Goal: Task Accomplishment & Management: Use online tool/utility

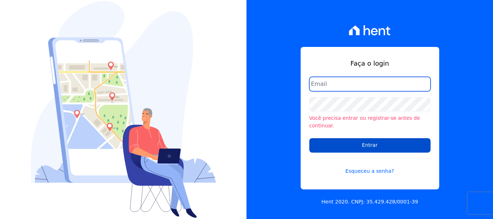
type input "renato.rodrigues@viasul.com"
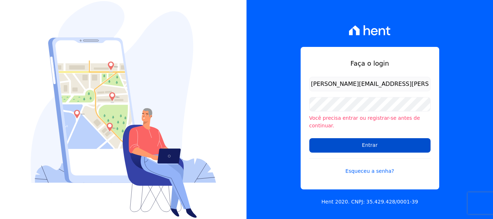
click at [363, 144] on input "Entrar" at bounding box center [369, 145] width 121 height 14
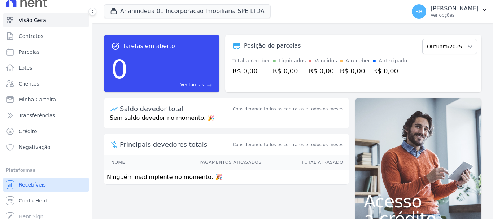
scroll to position [13, 0]
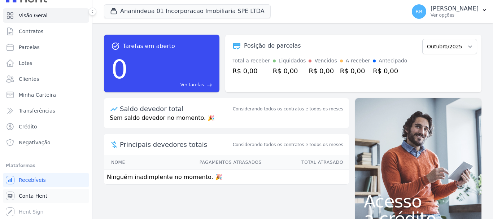
click at [39, 195] on span "Conta Hent" at bounding box center [33, 195] width 28 height 7
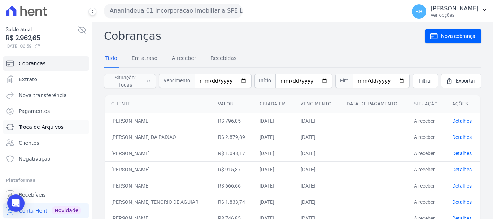
drag, startPoint x: 49, startPoint y: 130, endPoint x: 40, endPoint y: 129, distance: 8.7
click at [49, 130] on span "Troca de Arquivos" at bounding box center [41, 126] width 45 height 7
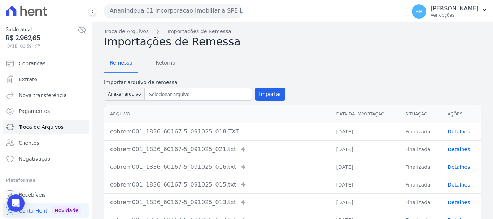
scroll to position [15, 0]
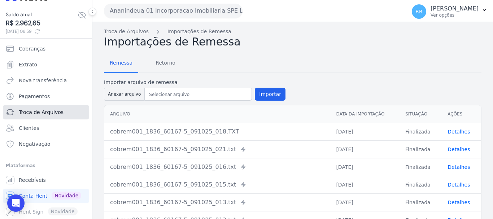
click at [45, 114] on span "Troca de Arquivos" at bounding box center [41, 112] width 45 height 7
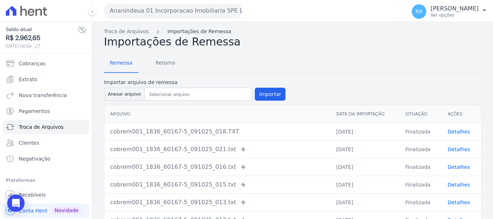
click at [182, 31] on link "Importações de Remessa" at bounding box center [199, 32] width 64 height 8
click at [166, 65] on span "Retorno" at bounding box center [165, 63] width 28 height 14
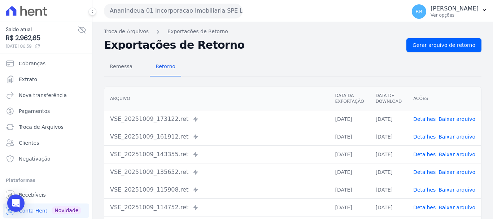
click at [267, 51] on div "Exportações de Retorno Gerar arquivo de retorno" at bounding box center [292, 45] width 377 height 14
click at [432, 45] on span "Gerar arquivo de retorno" at bounding box center [443, 44] width 63 height 7
click at [205, 13] on button "Ananindeua 01 Incorporacao Imobiliaria SPE LTDA" at bounding box center [173, 11] width 138 height 14
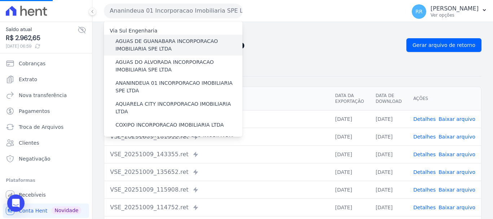
click at [186, 40] on label "AGUAS DE GUANABARA INCORPORACAO IMOBILIARIA SPE LTDA" at bounding box center [178, 44] width 127 height 15
click at [0, 0] on input "AGUAS DE GUANABARA INCORPORACAO IMOBILIARIA SPE LTDA" at bounding box center [0, 0] width 0 height 0
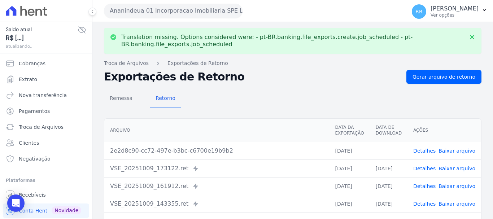
click at [460, 148] on link "Baixar arquivo" at bounding box center [456, 151] width 37 height 6
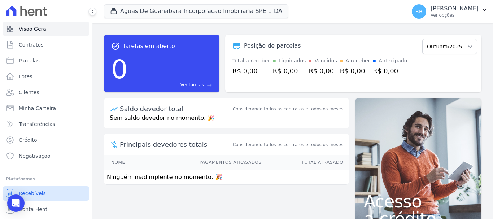
click at [30, 192] on span "Recebíveis" at bounding box center [32, 193] width 27 height 7
click at [33, 207] on span "Conta Hent" at bounding box center [33, 209] width 28 height 7
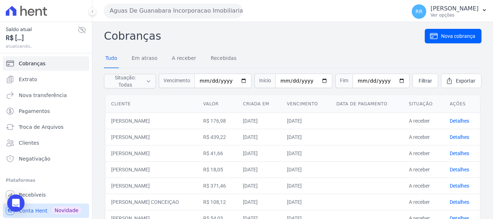
click at [34, 213] on span "Conta Hent" at bounding box center [33, 210] width 28 height 7
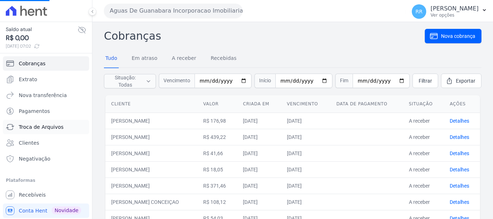
click at [35, 125] on span "Troca de Arquivos" at bounding box center [41, 126] width 45 height 7
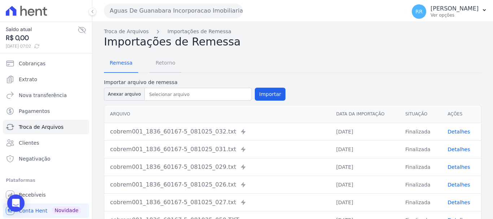
drag, startPoint x: 166, startPoint y: 63, endPoint x: 209, endPoint y: 63, distance: 43.6
click at [166, 63] on span "Retorno" at bounding box center [165, 63] width 28 height 14
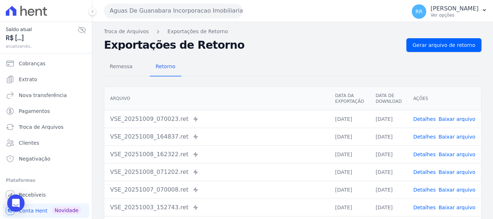
click at [457, 118] on link "Baixar arquivo" at bounding box center [456, 119] width 37 height 6
click at [454, 40] on link "Gerar arquivo de retorno" at bounding box center [443, 45] width 75 height 14
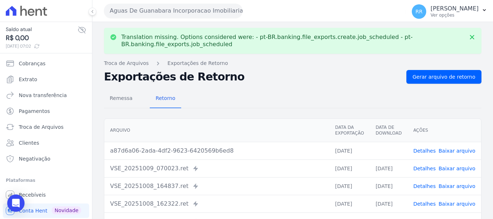
click at [454, 150] on link "Baixar arquivo" at bounding box center [456, 151] width 37 height 6
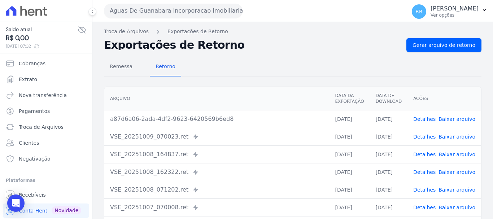
click at [445, 119] on link "Baixar arquivo" at bounding box center [456, 119] width 37 height 6
click at [443, 121] on link "Baixar arquivo" at bounding box center [456, 119] width 37 height 6
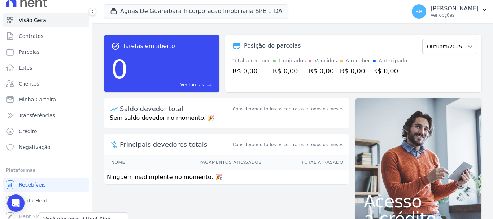
scroll to position [13, 0]
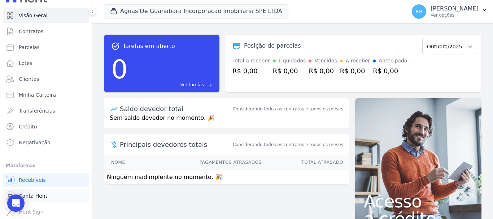
click at [39, 198] on span "Conta Hent" at bounding box center [33, 195] width 28 height 7
click at [39, 196] on span "Conta Hent" at bounding box center [33, 195] width 28 height 7
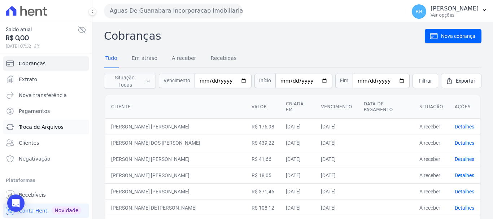
click at [48, 130] on span "Troca de Arquivos" at bounding box center [41, 126] width 45 height 7
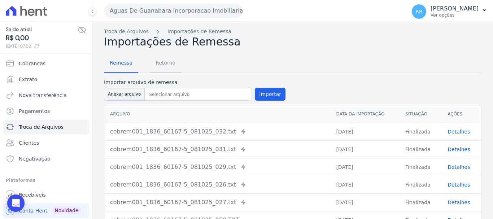
click at [164, 60] on span "Retorno" at bounding box center [165, 63] width 28 height 14
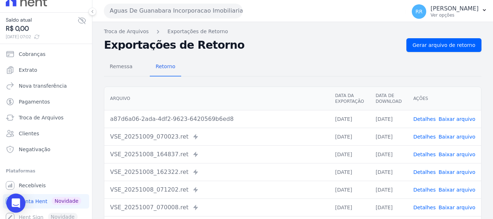
scroll to position [15, 0]
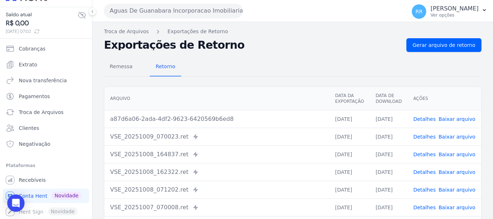
drag, startPoint x: 176, startPoint y: 8, endPoint x: 174, endPoint y: 11, distance: 4.0
click at [175, 8] on button "Aguas De Guanabara Incorporacao Imobiliaria SPE LTDA" at bounding box center [173, 11] width 138 height 14
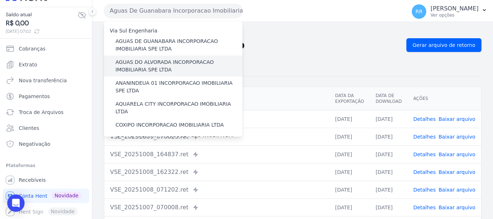
click at [161, 62] on label "AGUAS DO ALVORADA INCORPORACAO IMOBILIARIA SPE LTDA" at bounding box center [178, 65] width 127 height 15
click at [0, 0] on input "AGUAS DO ALVORADA INCORPORACAO IMOBILIARIA SPE LTDA" at bounding box center [0, 0] width 0 height 0
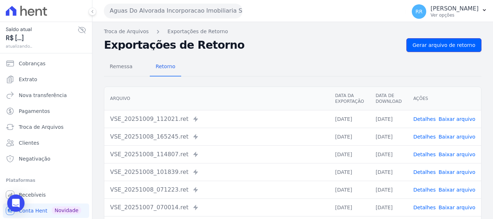
click at [430, 40] on link "Gerar arquivo de retorno" at bounding box center [443, 45] width 75 height 14
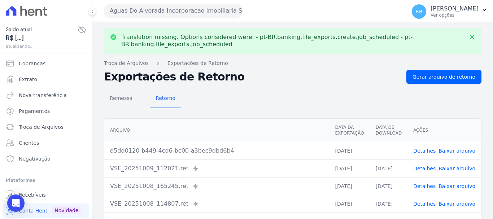
click at [453, 151] on link "Baixar arquivo" at bounding box center [456, 151] width 37 height 6
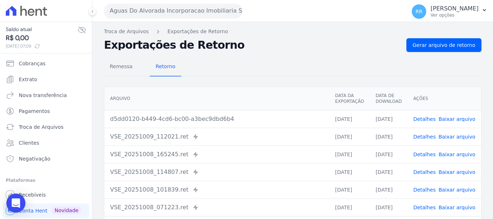
click at [18, 202] on icon "Open Intercom Messenger" at bounding box center [16, 202] width 8 height 9
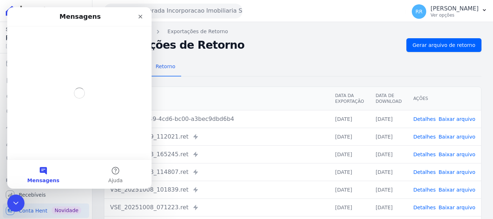
click at [44, 172] on button "Mensagens" at bounding box center [43, 174] width 72 height 29
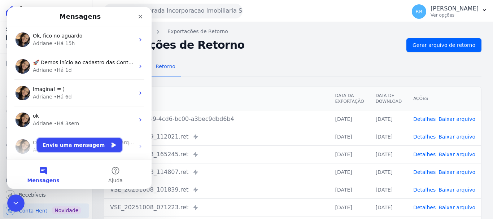
click at [58, 140] on button "Envie uma mensagem" at bounding box center [79, 145] width 85 height 14
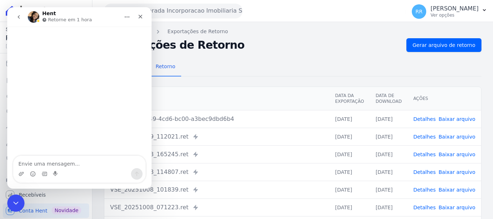
click at [29, 159] on textarea "Envie uma mensagem..." at bounding box center [79, 162] width 132 height 12
type textarea "Bom dia"
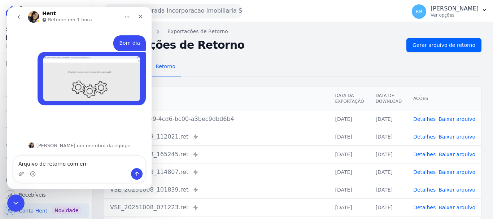
type textarea "Arquivo de retorno com erro"
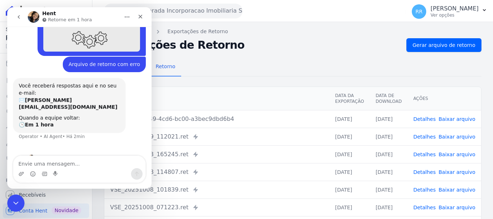
scroll to position [54, 0]
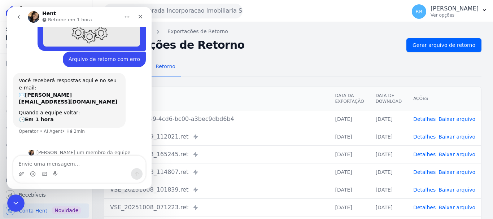
click at [305, 80] on div "Remessa Retorno Arquivo Data da Exportação Data de Download Ações d5dd0120-b449…" at bounding box center [292, 182] width 377 height 261
click at [277, 92] on th "Arquivo" at bounding box center [216, 98] width 225 height 23
click at [15, 16] on button "go back" at bounding box center [19, 17] width 14 height 14
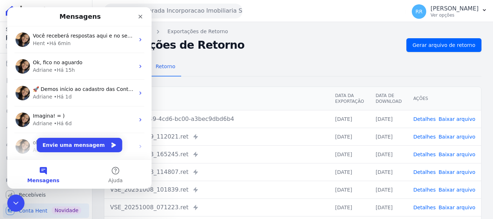
scroll to position [0, 0]
click at [15, 194] on div "Encerramento do Messenger da Intercom" at bounding box center [14, 201] width 17 height 17
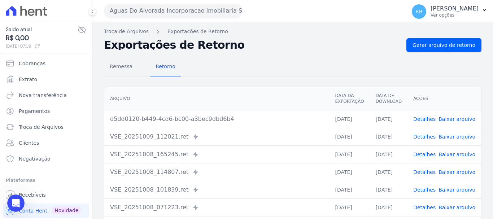
drag, startPoint x: 165, startPoint y: 9, endPoint x: 162, endPoint y: 38, distance: 29.4
click at [165, 9] on button "Aguas Do Alvorada Incorporacao Imobiliaria SPE LTDA" at bounding box center [173, 11] width 138 height 14
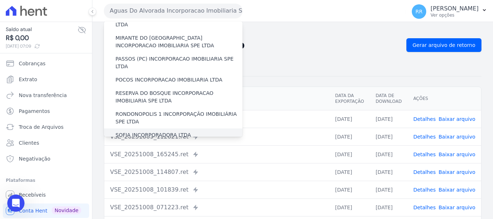
scroll to position [315, 0]
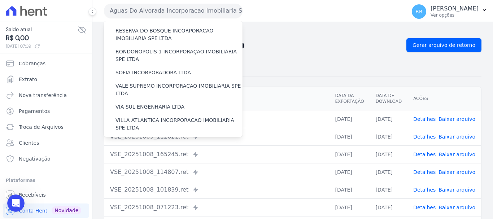
click at [133, 158] on label "VILLA TROPICAL INCORPORAÇÃO IMOBILIÁRIA SPE LTDA" at bounding box center [178, 165] width 127 height 15
click at [0, 0] on input "VILLA TROPICAL INCORPORAÇÃO IMOBILIÁRIA SPE LTDA" at bounding box center [0, 0] width 0 height 0
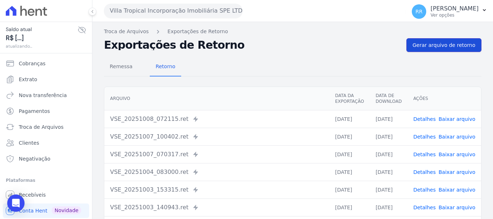
click at [420, 45] on span "Gerar arquivo de retorno" at bounding box center [443, 44] width 63 height 7
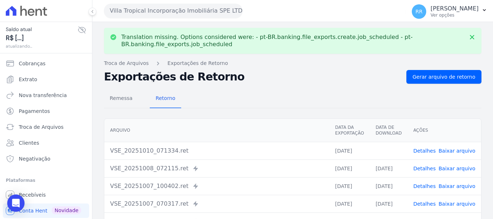
drag, startPoint x: 456, startPoint y: 148, endPoint x: 396, endPoint y: 143, distance: 60.8
click at [456, 148] on link "Baixar arquivo" at bounding box center [456, 151] width 37 height 6
click at [229, 17] on button "Villa Tropical Incorporação Imobiliária SPE LTDA" at bounding box center [173, 11] width 138 height 14
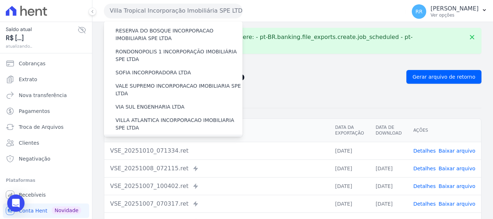
click at [178, 137] on label "[GEOGRAPHIC_DATA] INCORPORACAO IMOBILIARIA SPE LTDA" at bounding box center [178, 144] width 127 height 15
click at [0, 0] on input "[GEOGRAPHIC_DATA] INCORPORACAO IMOBILIARIA SPE LTDA" at bounding box center [0, 0] width 0 height 0
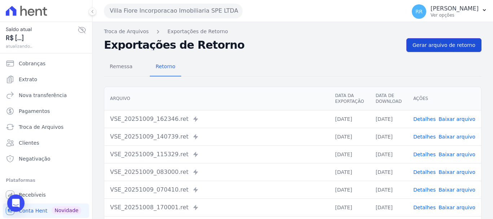
click at [439, 44] on span "Gerar arquivo de retorno" at bounding box center [443, 44] width 63 height 7
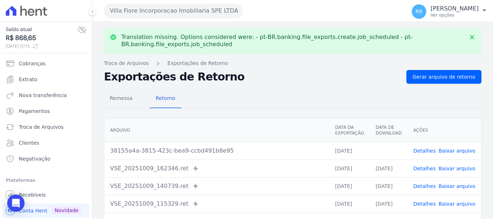
click at [443, 156] on td "Detalhes Baixar arquivo" at bounding box center [444, 151] width 74 height 18
click at [445, 151] on link "Baixar arquivo" at bounding box center [456, 151] width 37 height 6
click at [190, 11] on button "Villa Fiore Incorporacao Imobiliaria SPE LTDA" at bounding box center [173, 11] width 138 height 14
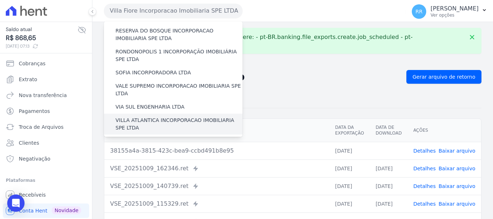
click at [153, 116] on label "VILLA ATLANTICA INCORPORACAO IMOBILIARIA SPE LTDA" at bounding box center [178, 123] width 127 height 15
click at [0, 0] on input "VILLA ATLANTICA INCORPORACAO IMOBILIARIA SPE LTDA" at bounding box center [0, 0] width 0 height 0
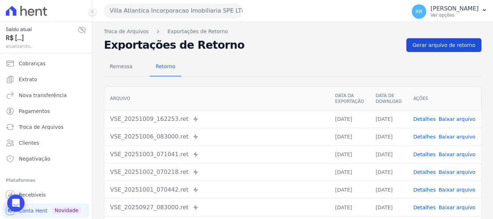
click at [455, 49] on link "Gerar arquivo de retorno" at bounding box center [443, 45] width 75 height 14
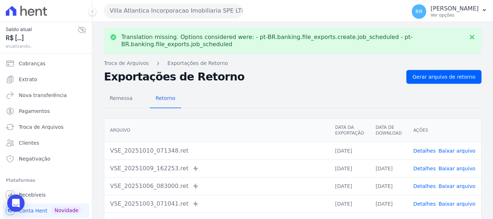
click at [449, 150] on link "Baixar arquivo" at bounding box center [456, 151] width 37 height 6
drag, startPoint x: 162, startPoint y: 13, endPoint x: 160, endPoint y: 17, distance: 4.7
click at [162, 13] on button "Villa Atlantica Incorporacao Imobiliaria SPE LTDA" at bounding box center [173, 11] width 138 height 14
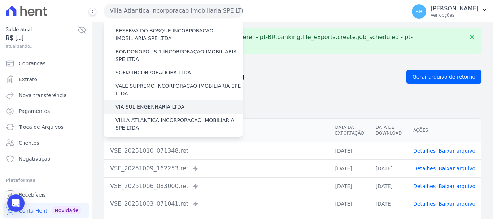
click at [165, 103] on label "VIA SUL ENGENHARIA LTDA" at bounding box center [149, 107] width 69 height 8
click at [0, 0] on input "VIA SUL ENGENHARIA LTDA" at bounding box center [0, 0] width 0 height 0
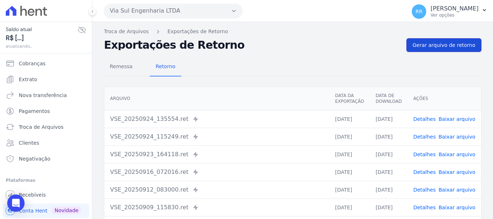
click at [442, 48] on span "Gerar arquivo de retorno" at bounding box center [443, 44] width 63 height 7
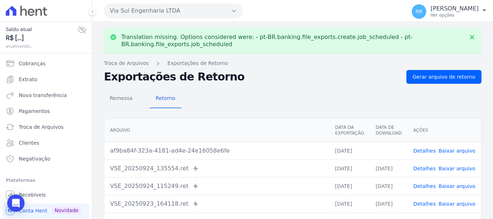
click at [458, 153] on link "Baixar arquivo" at bounding box center [456, 151] width 37 height 6
drag, startPoint x: 189, startPoint y: 14, endPoint x: 187, endPoint y: 20, distance: 6.2
click at [189, 14] on button "Via Sul Engenharia LTDA" at bounding box center [173, 11] width 138 height 14
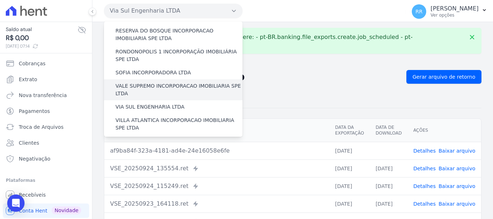
click at [165, 82] on label "VALE SUPREMO INCORPORACAO IMOBILIARIA SPE LTDA" at bounding box center [178, 89] width 127 height 15
click at [0, 0] on input "VALE SUPREMO INCORPORACAO IMOBILIARIA SPE LTDA" at bounding box center [0, 0] width 0 height 0
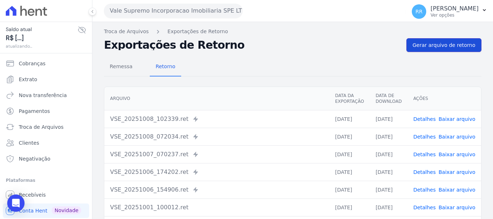
click at [449, 48] on span "Gerar arquivo de retorno" at bounding box center [443, 44] width 63 height 7
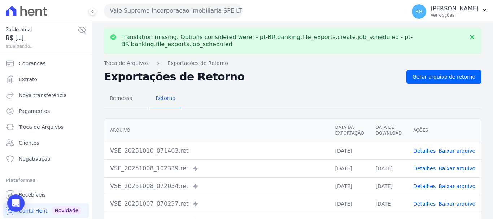
click at [452, 150] on link "Baixar arquivo" at bounding box center [456, 151] width 37 height 6
click at [128, 13] on button "Vale Supremo Incorporacao Imobiliaria SPE LTDA" at bounding box center [173, 11] width 138 height 14
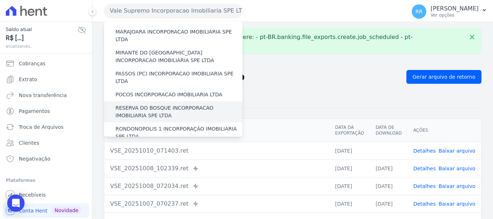
scroll to position [288, 0]
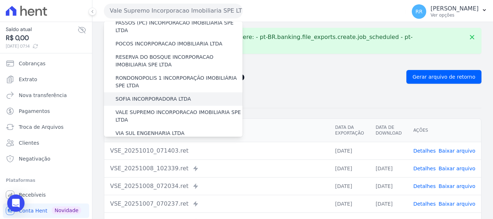
click at [152, 95] on label "SOFIA INCORPORADORA LTDA" at bounding box center [152, 99] width 75 height 8
click at [0, 0] on input "SOFIA INCORPORADORA LTDA" at bounding box center [0, 0] width 0 height 0
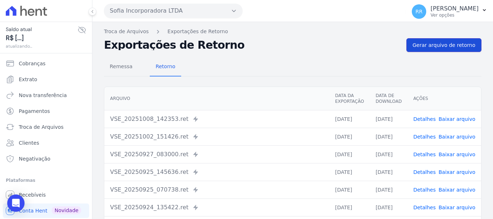
drag, startPoint x: 430, startPoint y: 46, endPoint x: 169, endPoint y: 14, distance: 263.4
click at [430, 46] on span "Gerar arquivo de retorno" at bounding box center [443, 44] width 63 height 7
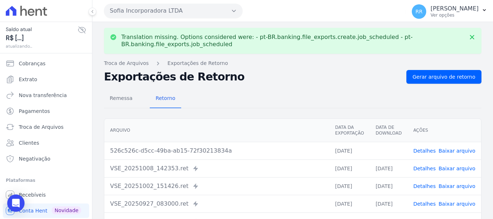
click at [456, 149] on link "Baixar arquivo" at bounding box center [456, 151] width 37 height 6
click at [199, 14] on button "Sofia Incorporadora LTDA" at bounding box center [173, 11] width 138 height 14
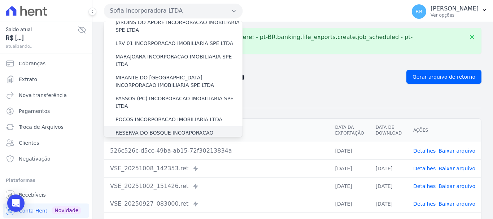
scroll to position [224, 0]
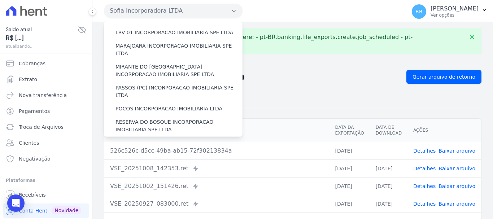
click at [129, 139] on label "RONDONOPOLIS 1 INCORPORAÇÃO IMOBILIÁRIA SPE LTDA" at bounding box center [178, 146] width 127 height 15
click at [0, 0] on input "RONDONOPOLIS 1 INCORPORAÇÃO IMOBILIÁRIA SPE LTDA" at bounding box center [0, 0] width 0 height 0
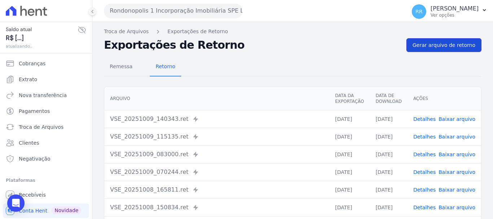
click at [435, 49] on link "Gerar arquivo de retorno" at bounding box center [443, 45] width 75 height 14
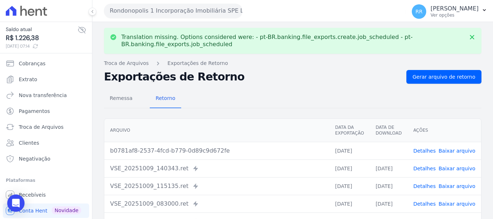
click at [455, 150] on link "Baixar arquivo" at bounding box center [456, 151] width 37 height 6
click at [175, 14] on button "Rondonopolis 1 Incorporação Imobiliária SPE LTDA" at bounding box center [173, 11] width 138 height 14
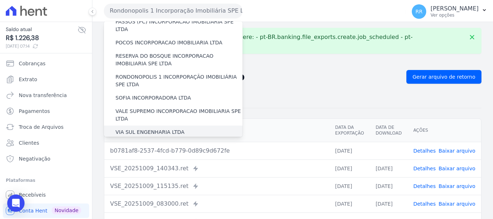
scroll to position [279, 0]
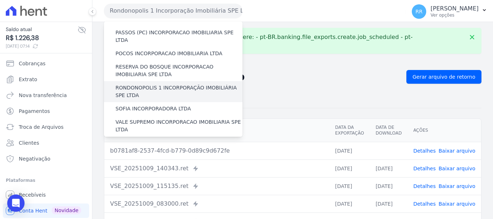
click at [153, 84] on label "RONDONOPOLIS 1 INCORPORAÇÃO IMOBILIÁRIA SPE LTDA" at bounding box center [178, 91] width 127 height 15
click at [0, 0] on input "RONDONOPOLIS 1 INCORPORAÇÃO IMOBILIÁRIA SPE LTDA" at bounding box center [0, 0] width 0 height 0
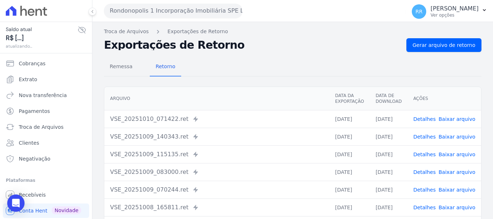
click at [143, 11] on button "Rondonopolis 1 Incorporação Imobiliária SPE LTDA" at bounding box center [173, 11] width 138 height 14
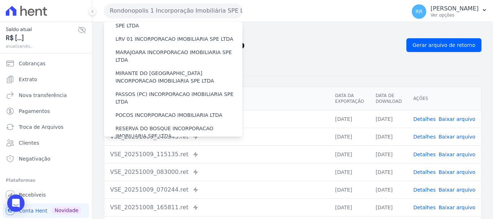
scroll to position [207, 0]
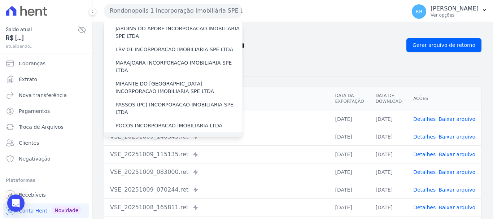
click at [125, 135] on label "RESERVA DO BOSQUE INCORPORACAO IMOBILIARIA SPE LTDA" at bounding box center [178, 142] width 127 height 15
click at [0, 0] on input "RESERVA DO BOSQUE INCORPORACAO IMOBILIARIA SPE LTDA" at bounding box center [0, 0] width 0 height 0
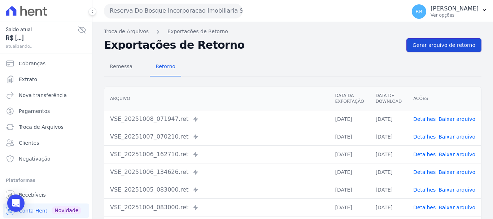
click at [416, 42] on span "Gerar arquivo de retorno" at bounding box center [443, 44] width 63 height 7
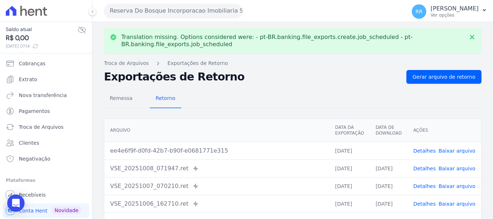
click at [449, 148] on link "Baixar arquivo" at bounding box center [456, 151] width 37 height 6
click at [182, 7] on button "Reserva Do Bosque Incorporacao Imobiliaria SPE LTDA" at bounding box center [173, 11] width 138 height 14
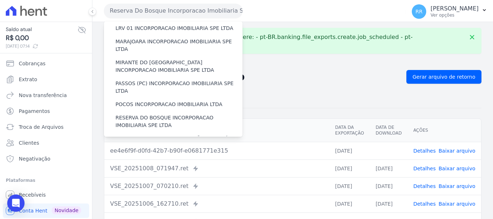
scroll to position [216, 0]
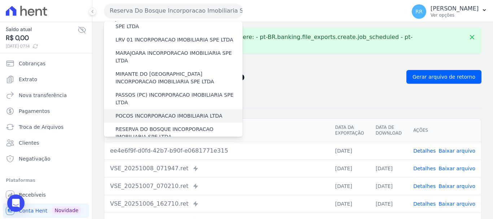
click at [161, 112] on label "POCOS INCORPORACAO IMOBILIARIA LTDA" at bounding box center [168, 116] width 107 height 8
click at [0, 0] on input "POCOS INCORPORACAO IMOBILIARIA LTDA" at bounding box center [0, 0] width 0 height 0
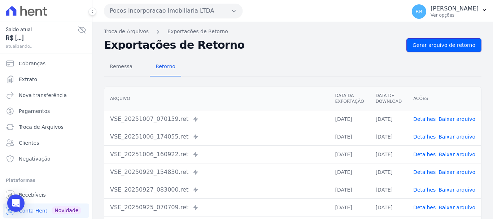
drag, startPoint x: 436, startPoint y: 43, endPoint x: 403, endPoint y: 44, distance: 32.8
click at [436, 43] on span "Gerar arquivo de retorno" at bounding box center [443, 44] width 63 height 7
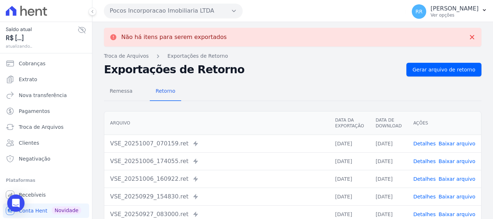
click at [183, 11] on button "Pocos Incorporacao Imobiliaria LTDA" at bounding box center [173, 11] width 138 height 14
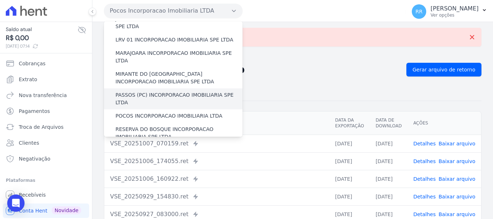
click at [148, 91] on label "PASSOS (PC) INCORPORACAO IMOBILIARIA SPE LTDA" at bounding box center [178, 98] width 127 height 15
click at [0, 0] on input "PASSOS (PC) INCORPORACAO IMOBILIARIA SPE LTDA" at bounding box center [0, 0] width 0 height 0
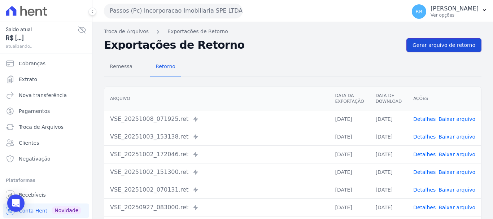
click at [449, 47] on span "Gerar arquivo de retorno" at bounding box center [443, 44] width 63 height 7
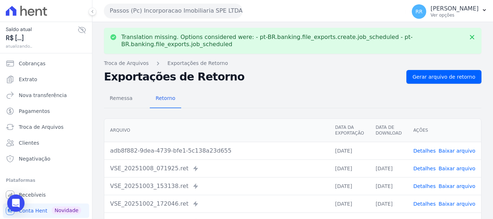
click at [448, 150] on link "Baixar arquivo" at bounding box center [456, 151] width 37 height 6
click at [195, 8] on button "Passos (Pc) Incorporacao Imobiliaria SPE LTDA" at bounding box center [173, 11] width 138 height 14
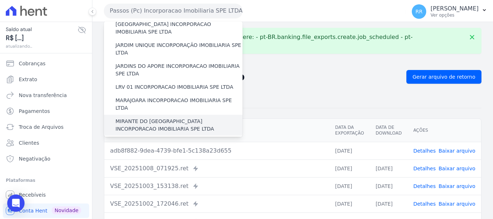
scroll to position [180, 0]
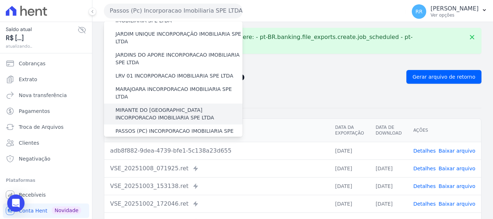
click at [156, 103] on div "MIRANTE DO [GEOGRAPHIC_DATA] INCORPORACAO IMOBILIARIA SPE LTDA" at bounding box center [173, 113] width 138 height 21
click at [156, 106] on label "MIRANTE DO [GEOGRAPHIC_DATA] INCORPORACAO IMOBILIARIA SPE LTDA" at bounding box center [178, 113] width 127 height 15
click at [0, 0] on input "MIRANTE DO [GEOGRAPHIC_DATA] INCORPORACAO IMOBILIARIA SPE LTDA" at bounding box center [0, 0] width 0 height 0
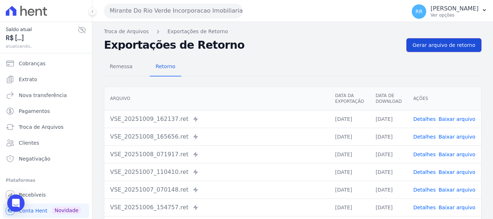
click at [445, 40] on link "Gerar arquivo de retorno" at bounding box center [443, 45] width 75 height 14
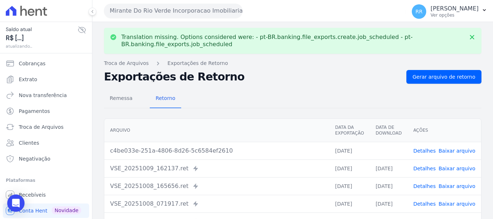
click at [451, 145] on td "Detalhes Baixar arquivo" at bounding box center [444, 151] width 74 height 18
click at [450, 153] on link "Baixar arquivo" at bounding box center [456, 151] width 37 height 6
click at [186, 11] on button "Mirante Do Rio Verde Incorporacao Imobiliaria SPE LTDA" at bounding box center [173, 11] width 138 height 14
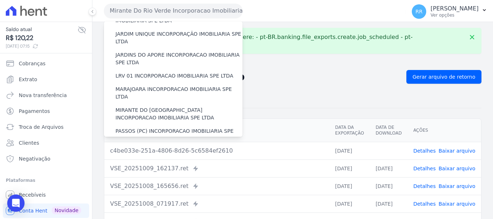
scroll to position [216, 0]
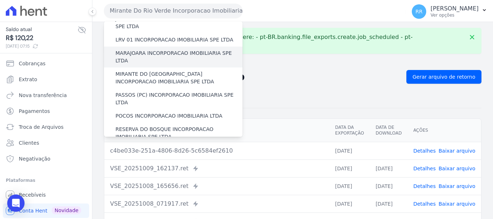
click at [164, 47] on div "MARAJOARA INCORPORACAO IMOBILIARIA SPE LTDA" at bounding box center [173, 57] width 138 height 21
click at [164, 49] on label "MARAJOARA INCORPORACAO IMOBILIARIA SPE LTDA" at bounding box center [178, 56] width 127 height 15
click at [0, 0] on input "MARAJOARA INCORPORACAO IMOBILIARIA SPE LTDA" at bounding box center [0, 0] width 0 height 0
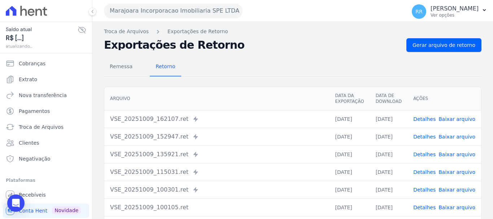
click at [458, 52] on div "Remessa Retorno Arquivo Data da Exportação Data de Download Ações VSE_20251009_…" at bounding box center [292, 182] width 377 height 261
click at [454, 43] on span "Gerar arquivo de retorno" at bounding box center [443, 44] width 63 height 7
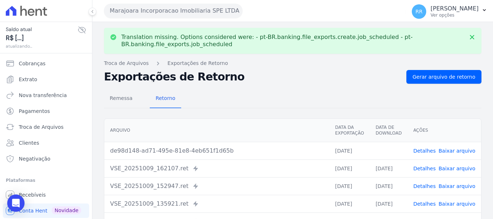
click at [459, 149] on link "Baixar arquivo" at bounding box center [456, 151] width 37 height 6
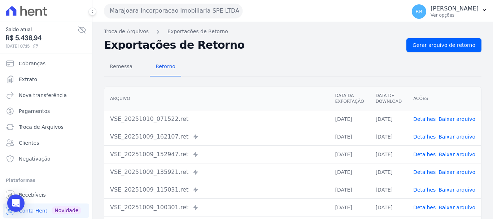
click at [456, 120] on link "Baixar arquivo" at bounding box center [456, 119] width 37 height 6
click at [193, 16] on button "Marajoara Incorporacao Imobiliaria SPE LTDA" at bounding box center [173, 11] width 138 height 14
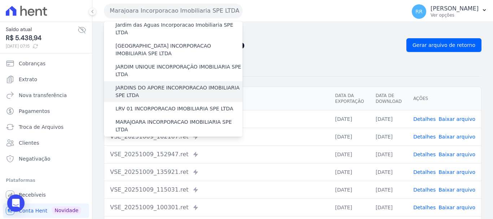
scroll to position [144, 0]
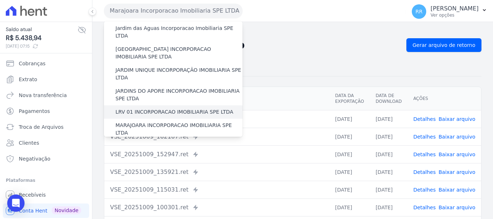
click at [154, 108] on label "LRV 01 INCORPORACAO IMOBILIARIA SPE LTDA" at bounding box center [174, 112] width 118 height 8
click at [0, 0] on input "LRV 01 INCORPORACAO IMOBILIARIA SPE LTDA" at bounding box center [0, 0] width 0 height 0
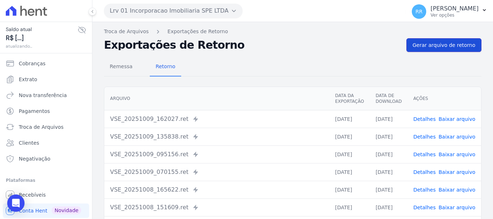
click at [452, 44] on span "Gerar arquivo de retorno" at bounding box center [443, 44] width 63 height 7
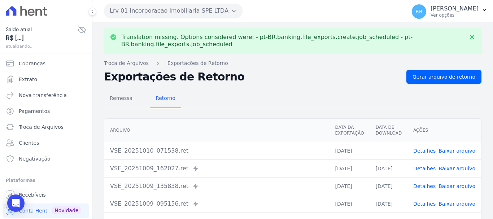
click at [442, 150] on link "Baixar arquivo" at bounding box center [456, 151] width 37 height 6
click at [181, 10] on button "Lrv 01 Incorporacao Imobiliaria SPE LTDA" at bounding box center [173, 11] width 138 height 14
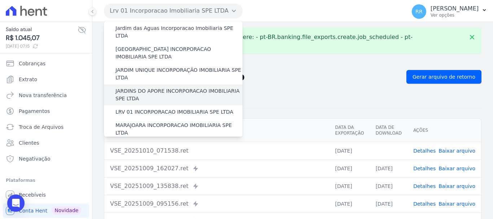
click at [150, 87] on label "JARDINS DO APORE INCORPORACAO IMOBILIARIA SPE LTDA" at bounding box center [178, 94] width 127 height 15
click at [0, 0] on input "JARDINS DO APORE INCORPORACAO IMOBILIARIA SPE LTDA" at bounding box center [0, 0] width 0 height 0
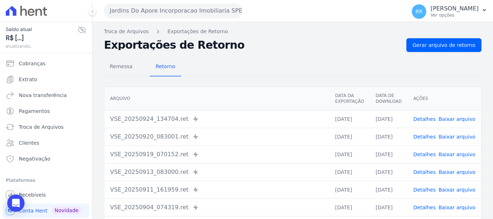
click at [451, 52] on div "Remessa Retorno Arquivo Data da Exportação Data de Download Ações VSE_20250924_…" at bounding box center [292, 182] width 377 height 261
click at [451, 45] on span "Gerar arquivo de retorno" at bounding box center [443, 44] width 63 height 7
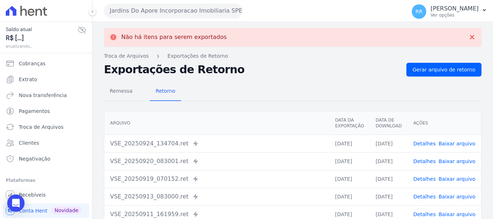
click at [149, 12] on button "Jardins Do Apore Incorporacao Imobiliaria SPE LTDA" at bounding box center [173, 11] width 138 height 14
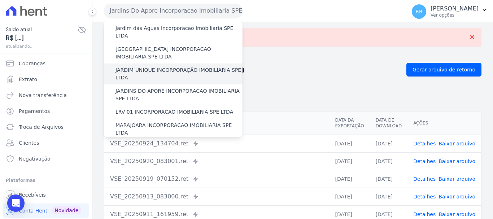
click at [150, 63] on div "JARDIM UNIQUE INCORPORAÇÃO IMOBILIARIA SPE LTDA" at bounding box center [173, 73] width 138 height 21
click at [149, 66] on label "JARDIM UNIQUE INCORPORAÇÃO IMOBILIARIA SPE LTDA" at bounding box center [178, 73] width 127 height 15
click at [0, 0] on input "JARDIM UNIQUE INCORPORAÇÃO IMOBILIARIA SPE LTDA" at bounding box center [0, 0] width 0 height 0
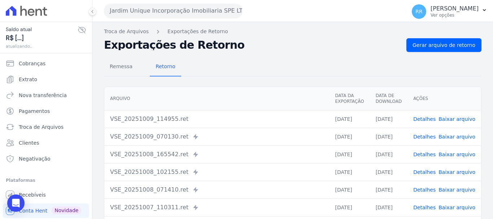
click at [445, 52] on div "Remessa Retorno Arquivo Data da Exportação Data de Download Ações VSE_20251009_…" at bounding box center [292, 182] width 377 height 261
click at [445, 44] on span "Gerar arquivo de retorno" at bounding box center [443, 44] width 63 height 7
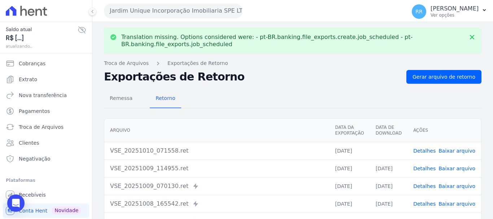
click at [452, 148] on link "Baixar arquivo" at bounding box center [456, 151] width 37 height 6
click at [171, 14] on button "Jardim Unique Incorporação Imobiliaria SPE LTDA" at bounding box center [173, 11] width 138 height 14
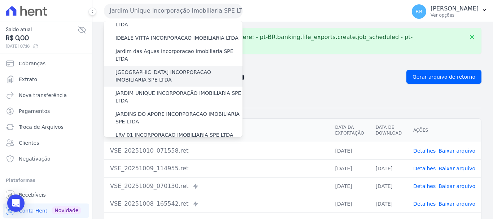
scroll to position [108, 0]
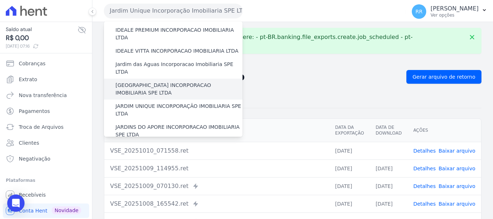
click at [160, 81] on label "[GEOGRAPHIC_DATA] INCORPORACAO IMOBILIARIA SPE LTDA" at bounding box center [178, 88] width 127 height 15
click at [0, 0] on input "[GEOGRAPHIC_DATA] INCORPORACAO IMOBILIARIA SPE LTDA" at bounding box center [0, 0] width 0 height 0
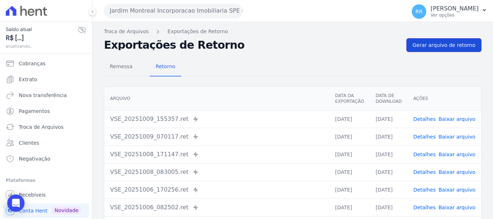
click at [431, 48] on span "Gerar arquivo de retorno" at bounding box center [443, 44] width 63 height 7
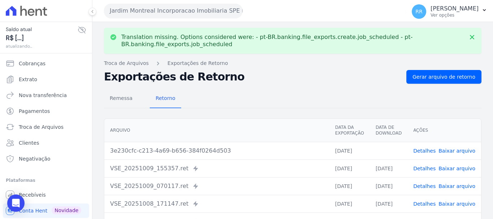
click at [454, 148] on link "Baixar arquivo" at bounding box center [456, 151] width 37 height 6
click at [165, 8] on button "Jardim Montreal Incorporacao Imobiliaria SPE LTDA" at bounding box center [173, 11] width 138 height 14
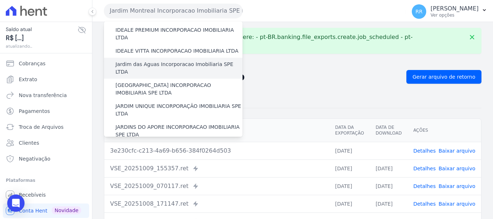
click at [173, 61] on label "Jardim das Aguas Incorporacao Imobiliaria SPE LTDA" at bounding box center [178, 68] width 127 height 15
click at [0, 0] on input "Jardim das Aguas Incorporacao Imobiliaria SPE LTDA" at bounding box center [0, 0] width 0 height 0
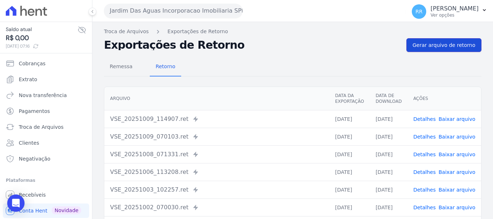
click at [427, 49] on link "Gerar arquivo de retorno" at bounding box center [443, 45] width 75 height 14
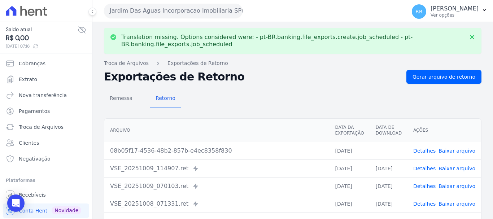
click at [465, 151] on link "Baixar arquivo" at bounding box center [456, 151] width 37 height 6
click at [176, 8] on button "Jardim Das Aguas Incorporacao Imobiliaria SPE LTDA" at bounding box center [173, 11] width 138 height 14
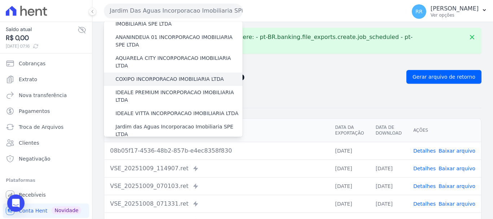
scroll to position [72, 0]
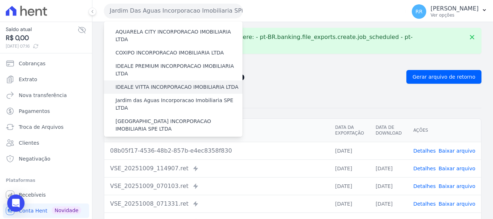
click at [163, 83] on label "IDEALE VITTA INCORPORACAO IMOBILIARIA LTDA" at bounding box center [176, 87] width 123 height 8
click at [0, 0] on input "IDEALE VITTA INCORPORACAO IMOBILIARIA LTDA" at bounding box center [0, 0] width 0 height 0
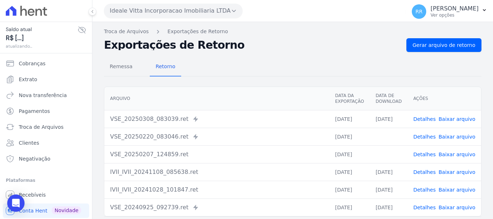
click at [146, 7] on button "Ideale Vitta Incorporacao Imobiliaria LTDA" at bounding box center [173, 11] width 138 height 14
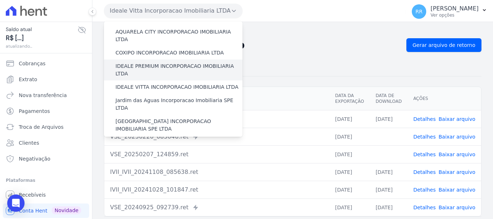
click at [156, 62] on label "IDEALE PREMIUM INCORPORACAO IMOBILIARIA LTDA" at bounding box center [178, 69] width 127 height 15
click at [0, 0] on input "IDEALE PREMIUM INCORPORACAO IMOBILIARIA LTDA" at bounding box center [0, 0] width 0 height 0
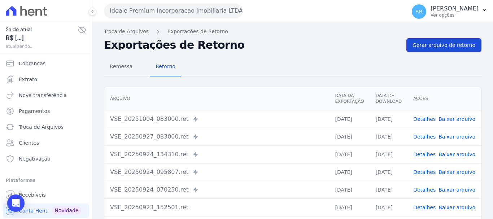
click at [452, 50] on link "Gerar arquivo de retorno" at bounding box center [443, 45] width 75 height 14
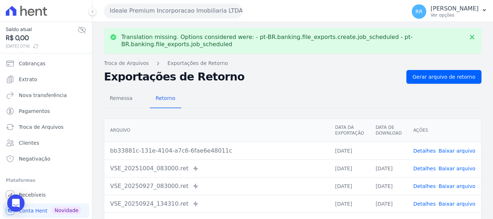
click at [460, 150] on link "Baixar arquivo" at bounding box center [456, 151] width 37 height 6
click at [186, 11] on button "Ideale Premium Incorporacao Imobiliaria LTDA" at bounding box center [173, 11] width 138 height 14
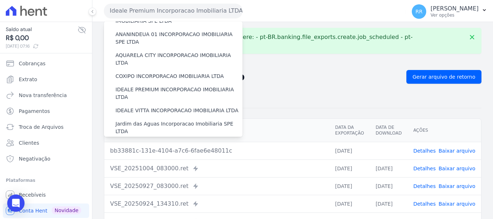
scroll to position [36, 0]
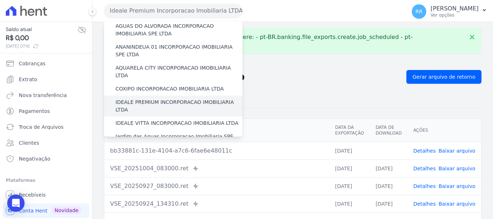
click at [164, 96] on div "IDEALE PREMIUM INCORPORACAO IMOBILIARIA LTDA" at bounding box center [173, 106] width 138 height 21
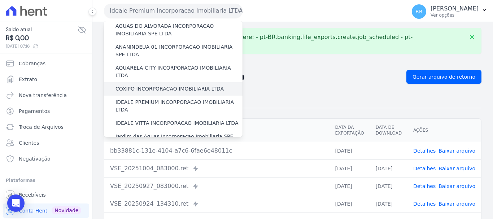
click at [163, 82] on div "COXIPO INCORPORACAO IMOBILIARIA LTDA" at bounding box center [173, 88] width 138 height 13
click at [162, 85] on label "COXIPO INCORPORACAO IMOBILIARIA LTDA" at bounding box center [169, 89] width 108 height 8
click at [0, 0] on input "COXIPO INCORPORACAO IMOBILIARIA LTDA" at bounding box center [0, 0] width 0 height 0
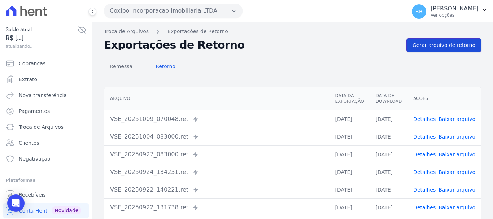
click at [440, 44] on span "Gerar arquivo de retorno" at bounding box center [443, 44] width 63 height 7
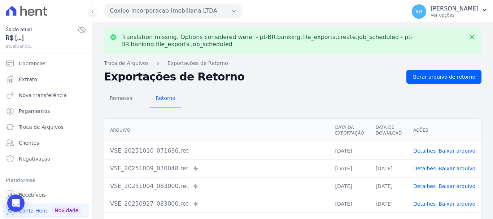
click at [459, 150] on link "Baixar arquivo" at bounding box center [456, 151] width 37 height 6
drag, startPoint x: 195, startPoint y: 11, endPoint x: 194, endPoint y: 16, distance: 5.2
click at [195, 11] on button "Coxipo Incorporacao Imobiliaria LTDA" at bounding box center [173, 11] width 138 height 14
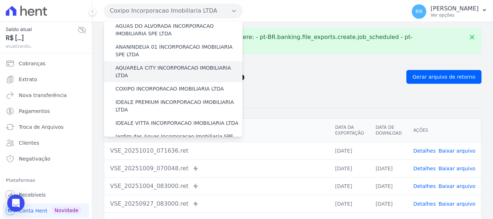
click at [181, 72] on div "AQUARELA CITY INCORPORACAO IMOBILIARIA LTDA" at bounding box center [173, 71] width 138 height 21
click at [181, 69] on label "AQUARELA CITY INCORPORACAO IMOBILIARIA LTDA" at bounding box center [178, 71] width 127 height 15
click at [0, 0] on input "AQUARELA CITY INCORPORACAO IMOBILIARIA LTDA" at bounding box center [0, 0] width 0 height 0
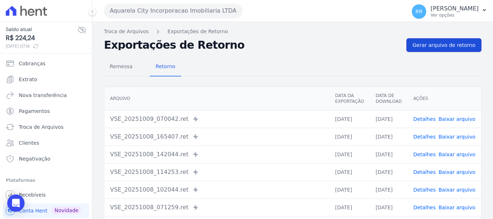
click at [441, 45] on span "Gerar arquivo de retorno" at bounding box center [443, 44] width 63 height 7
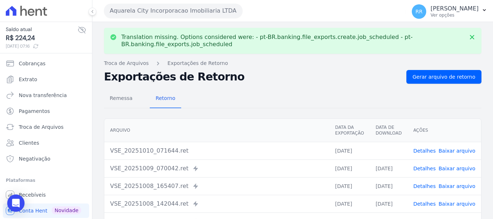
click at [455, 152] on link "Baixar arquivo" at bounding box center [456, 151] width 37 height 6
click at [159, 15] on button "Aquarela City Incorporacao Imobiliaria LTDA" at bounding box center [173, 11] width 138 height 14
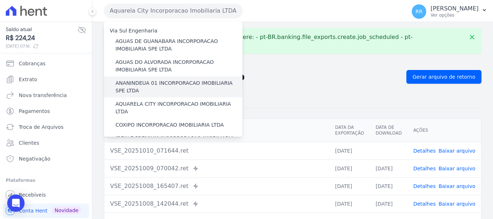
click at [162, 87] on label "ANANINDEUA 01 INCORPORACAO IMOBILIARIA SPE LTDA" at bounding box center [178, 86] width 127 height 15
click at [0, 0] on input "ANANINDEUA 01 INCORPORACAO IMOBILIARIA SPE LTDA" at bounding box center [0, 0] width 0 height 0
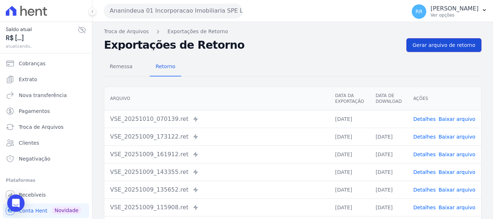
click at [450, 43] on span "Gerar arquivo de retorno" at bounding box center [443, 44] width 63 height 7
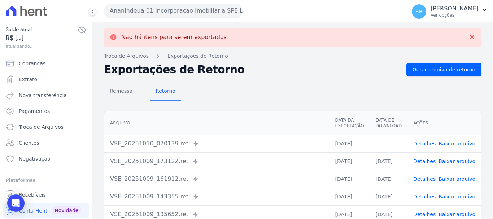
click at [454, 145] on link "Baixar arquivo" at bounding box center [456, 144] width 37 height 6
click at [178, 8] on button "Ananindeua 01 Incorporacao Imobiliaria SPE LTDA" at bounding box center [173, 11] width 138 height 14
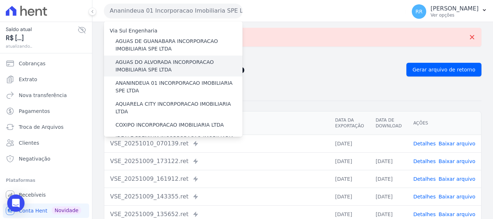
click at [155, 60] on label "AGUAS DO ALVORADA INCORPORACAO IMOBILIARIA SPE LTDA" at bounding box center [178, 65] width 127 height 15
click at [0, 0] on input "AGUAS DO ALVORADA INCORPORACAO IMOBILIARIA SPE LTDA" at bounding box center [0, 0] width 0 height 0
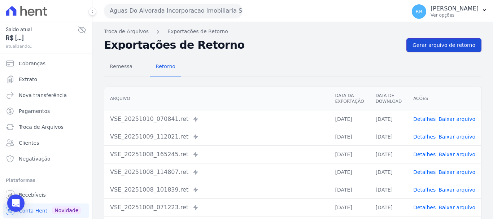
click at [425, 41] on link "Gerar arquivo de retorno" at bounding box center [443, 45] width 75 height 14
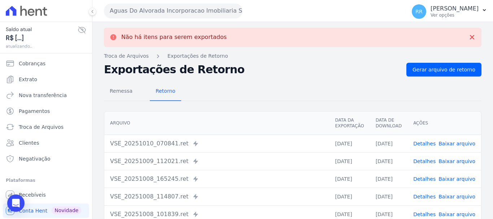
click at [447, 139] on td "Detalhes Baixar arquivo" at bounding box center [444, 143] width 74 height 18
click at [444, 146] on link "Baixar arquivo" at bounding box center [456, 144] width 37 height 6
click at [178, 13] on button "Aguas Do Alvorada Incorporacao Imobiliaria SPE LTDA" at bounding box center [173, 11] width 138 height 14
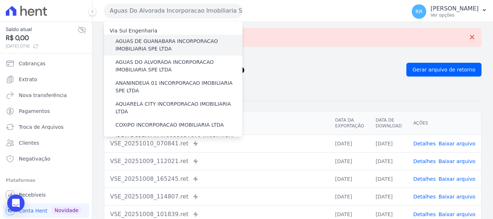
click at [156, 50] on label "AGUAS DE GUANABARA INCORPORACAO IMOBILIARIA SPE LTDA" at bounding box center [178, 44] width 127 height 15
click at [0, 0] on input "AGUAS DE GUANABARA INCORPORACAO IMOBILIARIA SPE LTDA" at bounding box center [0, 0] width 0 height 0
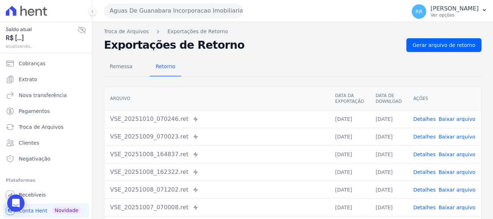
click at [460, 120] on link "Baixar arquivo" at bounding box center [456, 119] width 37 height 6
click at [254, 94] on th "Arquivo" at bounding box center [216, 98] width 225 height 23
click at [31, 79] on span "Extrato" at bounding box center [28, 79] width 18 height 7
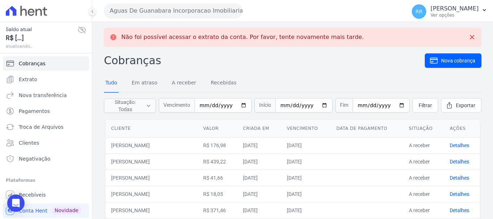
drag, startPoint x: 165, startPoint y: 13, endPoint x: 175, endPoint y: 12, distance: 10.1
click at [165, 13] on button "Aguas De Guanabara Incorporacao Imobiliaria SPE LTDA" at bounding box center [173, 11] width 138 height 14
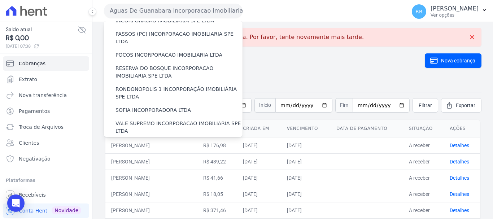
scroll to position [315, 0]
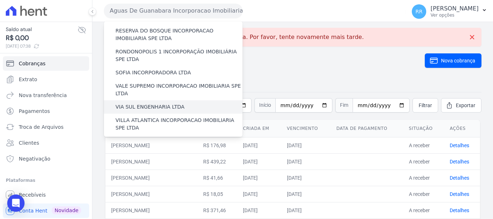
click at [144, 103] on label "VIA SUL ENGENHARIA LTDA" at bounding box center [149, 107] width 69 height 8
click at [0, 0] on input "VIA SUL ENGENHARIA LTDA" at bounding box center [0, 0] width 0 height 0
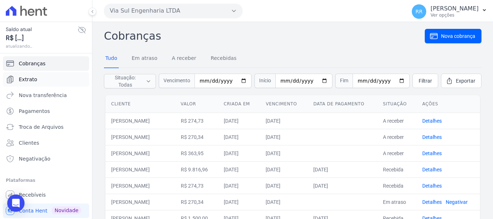
click at [31, 76] on span "Extrato" at bounding box center [28, 79] width 18 height 7
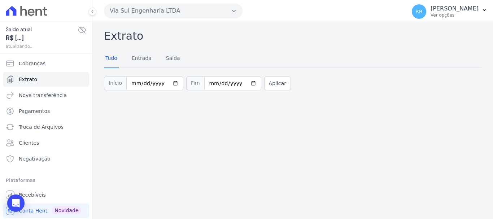
click at [166, 15] on button "Via Sul Engenharia LTDA" at bounding box center [173, 11] width 138 height 14
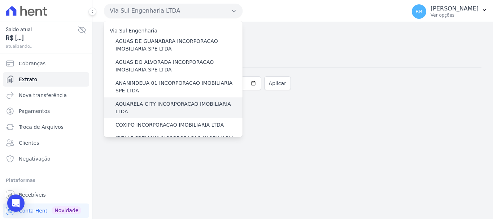
click at [149, 105] on label "AQUARELA CITY INCORPORACAO IMOBILIARIA LTDA" at bounding box center [178, 107] width 127 height 15
click at [0, 0] on input "AQUARELA CITY INCORPORACAO IMOBILIARIA LTDA" at bounding box center [0, 0] width 0 height 0
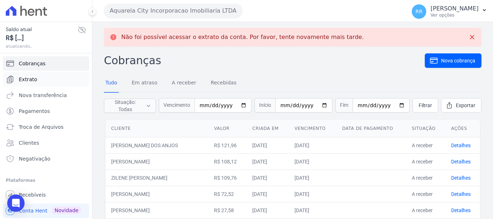
click at [18, 77] on link "Extrato" at bounding box center [46, 79] width 86 height 14
click at [30, 82] on span "Extrato" at bounding box center [28, 79] width 18 height 7
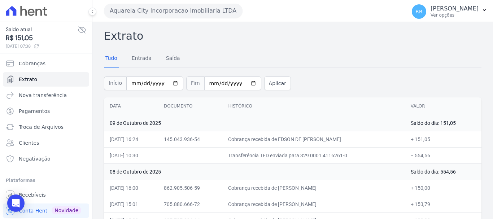
click at [141, 15] on button "Aquarela City Incorporacao Imobiliaria LTDA" at bounding box center [173, 11] width 138 height 14
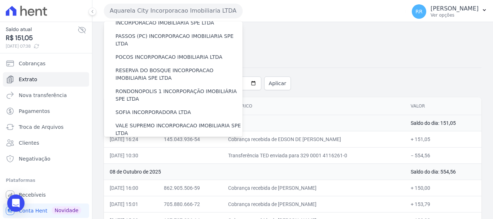
scroll to position [243, 0]
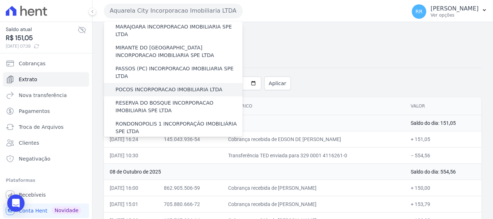
click at [145, 86] on label "POCOS INCORPORACAO IMOBILIARIA LTDA" at bounding box center [168, 90] width 107 height 8
click at [0, 0] on input "POCOS INCORPORACAO IMOBILIARIA LTDA" at bounding box center [0, 0] width 0 height 0
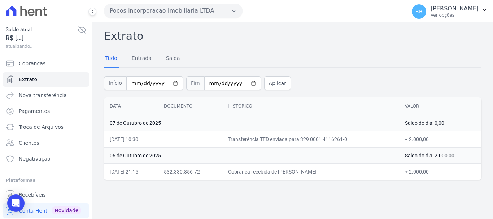
click at [162, 12] on button "Pocos Incorporacao Imobiliaria LTDA" at bounding box center [173, 11] width 138 height 14
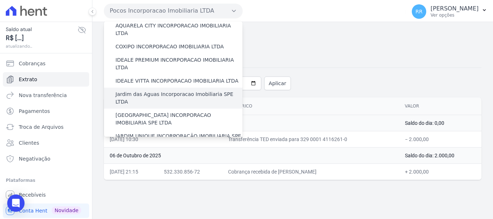
scroll to position [72, 0]
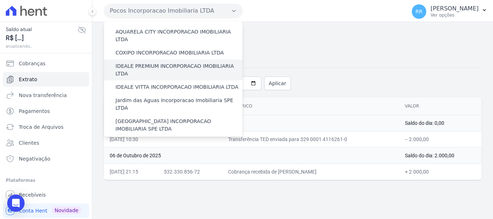
click at [142, 62] on label "IDEALE PREMIUM INCORPORACAO IMOBILIARIA LTDA" at bounding box center [178, 69] width 127 height 15
click at [0, 0] on input "IDEALE PREMIUM INCORPORACAO IMOBILIARIA LTDA" at bounding box center [0, 0] width 0 height 0
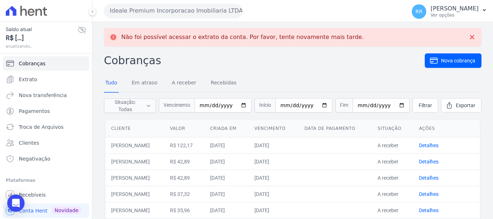
click at [162, 5] on button "Ideale Premium Incorporacao Imobiliaria LTDA" at bounding box center [173, 11] width 138 height 14
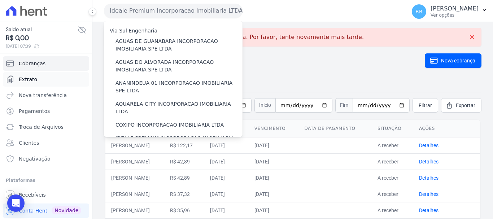
click at [22, 74] on link "Extrato" at bounding box center [46, 79] width 86 height 14
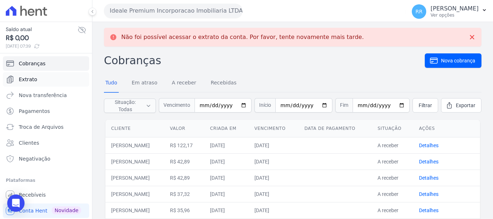
click at [26, 78] on span "Extrato" at bounding box center [28, 79] width 18 height 7
click at [44, 84] on link "Extrato" at bounding box center [46, 79] width 86 height 14
click at [31, 84] on link "Extrato" at bounding box center [46, 79] width 86 height 14
click at [20, 81] on span "Extrato" at bounding box center [28, 79] width 18 height 7
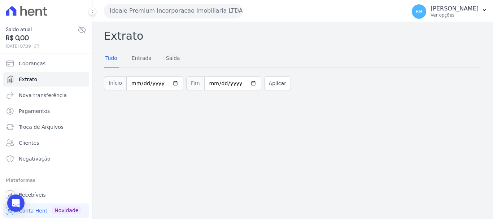
click at [145, 14] on button "Ideale Premium Incorporacao Imobiliaria LTDA" at bounding box center [173, 11] width 138 height 14
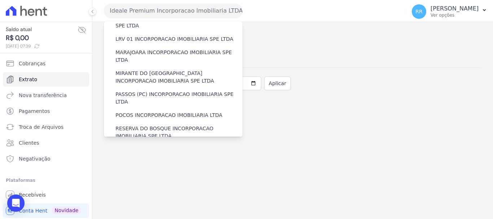
scroll to position [216, 0]
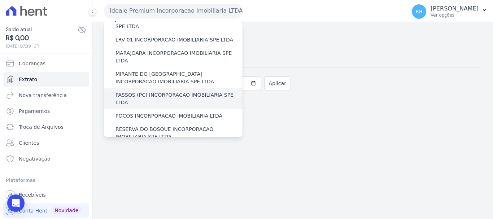
click at [131, 91] on label "PASSOS (PC) INCORPORACAO IMOBILIARIA SPE LTDA" at bounding box center [178, 98] width 127 height 15
click at [0, 0] on input "PASSOS (PC) INCORPORACAO IMOBILIARIA SPE LTDA" at bounding box center [0, 0] width 0 height 0
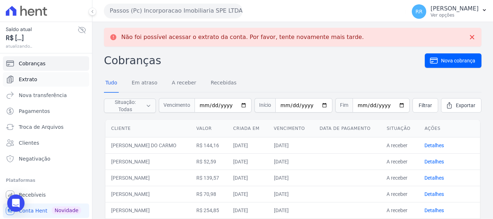
click at [33, 77] on span "Extrato" at bounding box center [28, 79] width 18 height 7
click at [26, 75] on link "Extrato" at bounding box center [46, 79] width 86 height 14
click at [25, 80] on span "Extrato" at bounding box center [28, 79] width 18 height 7
click at [36, 83] on link "Extrato" at bounding box center [46, 79] width 86 height 14
click at [28, 79] on span "Extrato" at bounding box center [28, 79] width 18 height 7
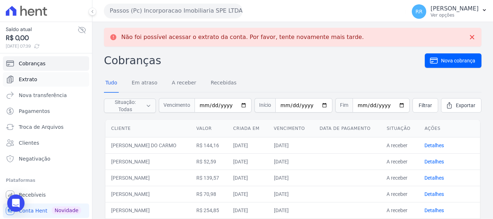
click at [29, 82] on span "Extrato" at bounding box center [28, 79] width 18 height 7
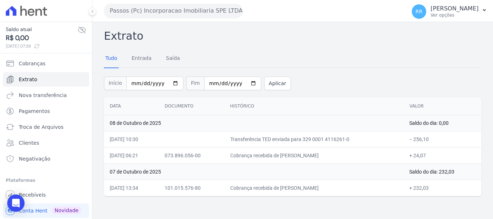
click at [167, 9] on button "Passos (Pc) Incorporacao Imobiliaria SPE LTDA" at bounding box center [173, 11] width 138 height 14
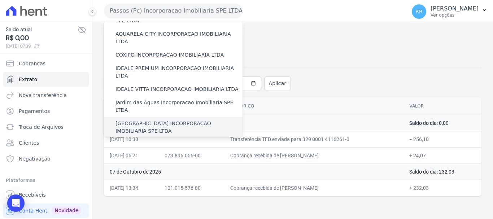
scroll to position [36, 0]
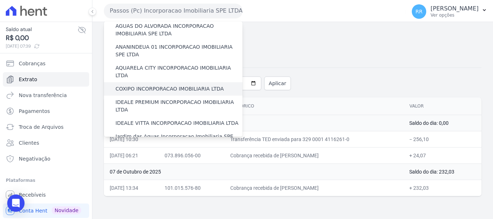
click at [140, 85] on div "COXIPO INCORPORACAO IMOBILIARIA LTDA" at bounding box center [173, 88] width 138 height 13
click at [143, 85] on label "COXIPO INCORPORACAO IMOBILIARIA LTDA" at bounding box center [169, 89] width 108 height 8
click at [0, 0] on input "COXIPO INCORPORACAO IMOBILIARIA LTDA" at bounding box center [0, 0] width 0 height 0
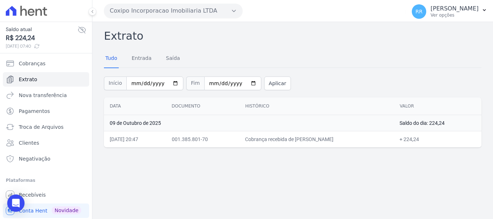
click at [212, 10] on button "Coxipo Incorporacao Imobiliaria LTDA" at bounding box center [173, 11] width 138 height 14
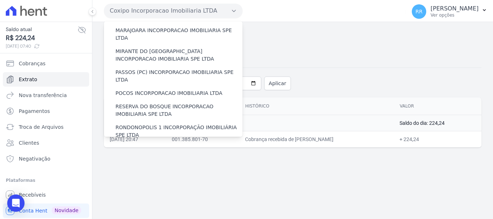
scroll to position [315, 0]
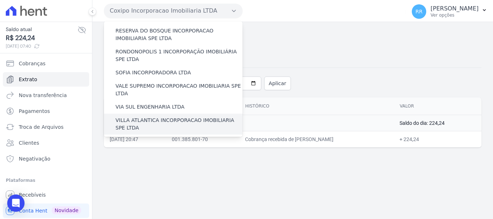
click at [178, 116] on label "VILLA ATLANTICA INCORPORACAO IMOBILIARIA SPE LTDA" at bounding box center [178, 123] width 127 height 15
click at [0, 0] on input "VILLA ATLANTICA INCORPORACAO IMOBILIARIA SPE LTDA" at bounding box center [0, 0] width 0 height 0
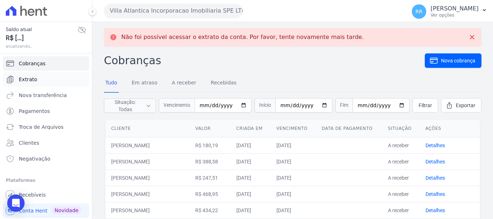
click at [30, 79] on span "Extrato" at bounding box center [28, 79] width 18 height 7
click at [31, 79] on span "Extrato" at bounding box center [28, 79] width 18 height 7
click at [33, 78] on span "Extrato" at bounding box center [28, 79] width 18 height 7
click at [31, 78] on span "Extrato" at bounding box center [28, 79] width 18 height 7
click at [25, 83] on span "Extrato" at bounding box center [28, 79] width 18 height 7
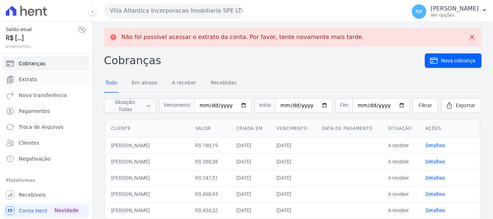
click at [25, 83] on span "Extrato" at bounding box center [28, 79] width 18 height 7
click at [19, 77] on span "Extrato" at bounding box center [28, 79] width 18 height 7
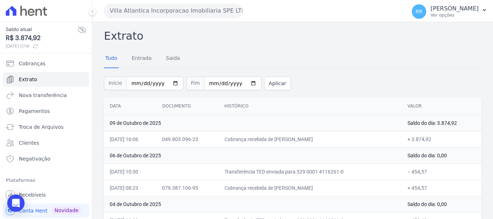
drag, startPoint x: 144, startPoint y: 11, endPoint x: 142, endPoint y: 22, distance: 11.0
click at [144, 11] on button "Villa Atlantica Incorporacao Imobiliaria SPE LTDA" at bounding box center [173, 11] width 138 height 14
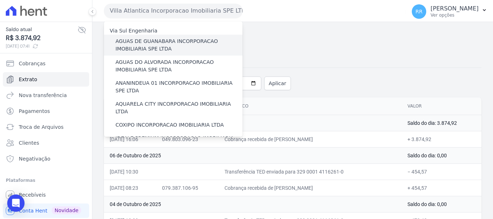
click at [144, 49] on label "AGUAS DE GUANABARA INCORPORACAO IMOBILIARIA SPE LTDA" at bounding box center [178, 44] width 127 height 15
click at [0, 0] on input "AGUAS DE GUANABARA INCORPORACAO IMOBILIARIA SPE LTDA" at bounding box center [0, 0] width 0 height 0
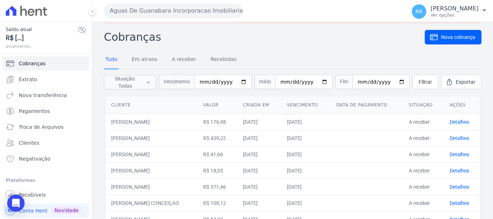
scroll to position [36, 0]
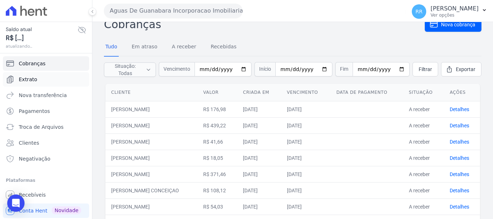
click at [36, 83] on link "Extrato" at bounding box center [46, 79] width 86 height 14
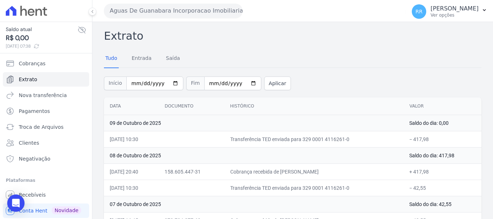
click at [219, 13] on button "Aguas De Guanabara Incorporacao Imobiliaria SPE LTDA" at bounding box center [173, 11] width 138 height 14
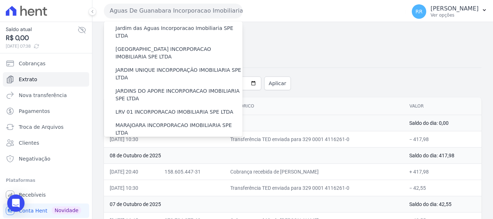
scroll to position [315, 0]
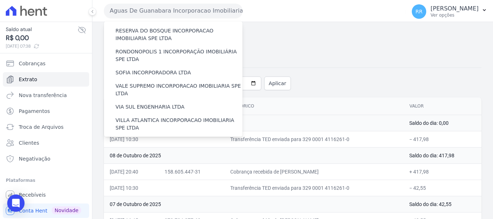
click at [154, 158] on label "VILLA TROPICAL INCORPORAÇÃO IMOBILIÁRIA SPE LTDA" at bounding box center [178, 165] width 127 height 15
click at [0, 0] on input "VILLA TROPICAL INCORPORAÇÃO IMOBILIÁRIA SPE LTDA" at bounding box center [0, 0] width 0 height 0
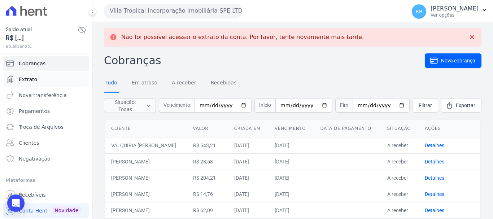
click at [32, 79] on span "Extrato" at bounding box center [28, 79] width 18 height 7
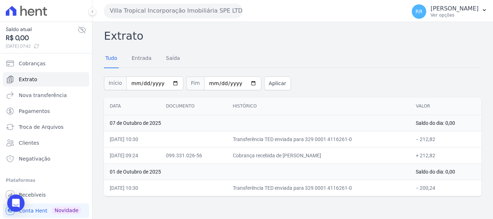
drag, startPoint x: 212, startPoint y: 0, endPoint x: 190, endPoint y: 27, distance: 34.3
click at [211, 1] on div "Villa Tropical Incorporação Imobiliária SPE LTDA Via Sul Engenharia AGUAS DE GU…" at bounding box center [253, 11] width 299 height 22
click at [192, 13] on button "Villa Tropical Incorporação Imobiliária SPE LTDA" at bounding box center [173, 11] width 138 height 14
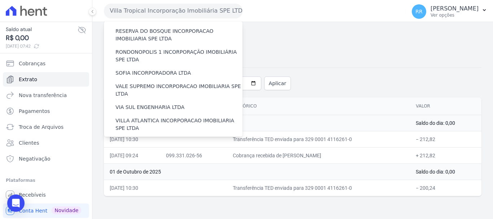
scroll to position [315, 0]
click at [159, 137] on label "[GEOGRAPHIC_DATA] INCORPORACAO IMOBILIARIA SPE LTDA" at bounding box center [178, 144] width 127 height 15
click at [0, 0] on input "[GEOGRAPHIC_DATA] INCORPORACAO IMOBILIARIA SPE LTDA" at bounding box center [0, 0] width 0 height 0
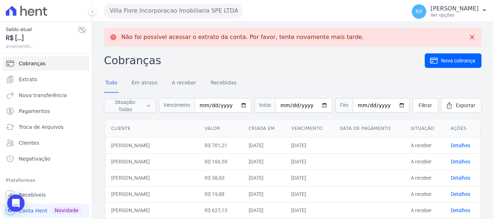
click at [332, 122] on th "Vencimento" at bounding box center [309, 129] width 48 height 18
click at [25, 78] on span "Extrato" at bounding box center [28, 79] width 18 height 7
click at [28, 80] on span "Extrato" at bounding box center [28, 79] width 18 height 7
click at [35, 86] on link "Extrato" at bounding box center [46, 79] width 86 height 14
click at [29, 82] on span "Extrato" at bounding box center [28, 79] width 18 height 7
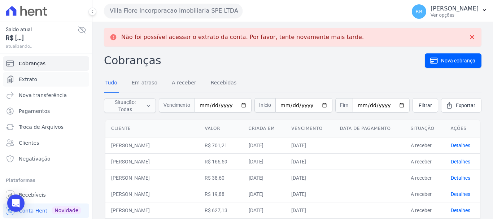
click at [29, 82] on span "Extrato" at bounding box center [28, 79] width 18 height 7
click at [28, 85] on link "Extrato" at bounding box center [46, 79] width 86 height 14
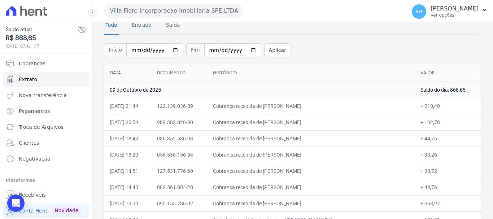
scroll to position [72, 0]
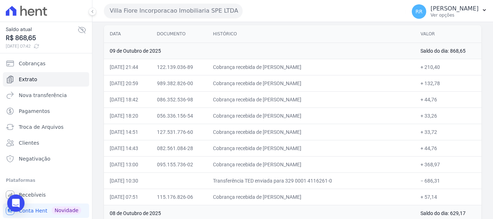
drag, startPoint x: 256, startPoint y: 83, endPoint x: 244, endPoint y: 88, distance: 12.8
click at [256, 83] on td "Cobrança recebida de DEUZILENE ALVES DE OLIVEIRA" at bounding box center [310, 83] width 207 height 16
drag, startPoint x: 197, startPoint y: 9, endPoint x: 190, endPoint y: 12, distance: 8.0
click at [197, 9] on button "Villa Fiore Incorporacao Imobiliaria SPE LTDA" at bounding box center [173, 11] width 138 height 14
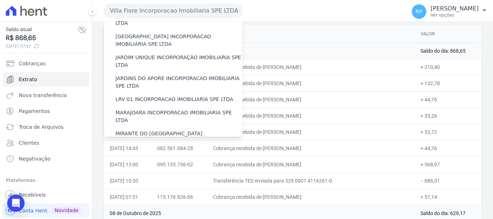
scroll to position [144, 0]
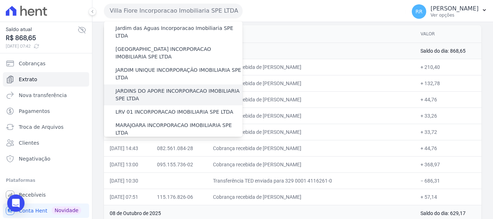
click at [141, 87] on label "JARDINS DO APORE INCORPORACAO IMOBILIARIA SPE LTDA" at bounding box center [178, 94] width 127 height 15
click at [0, 0] on input "JARDINS DO APORE INCORPORACAO IMOBILIARIA SPE LTDA" at bounding box center [0, 0] width 0 height 0
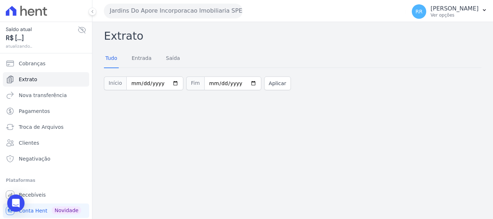
click at [172, 10] on button "Jardins Do Apore Incorporacao Imobiliaria SPE LTDA" at bounding box center [173, 11] width 138 height 14
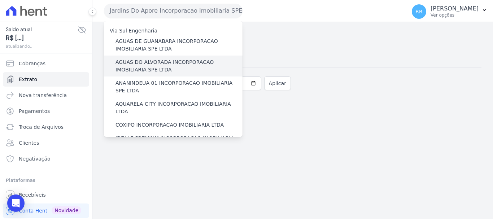
click at [144, 63] on label "AGUAS DO ALVORADA INCORPORACAO IMOBILIARIA SPE LTDA" at bounding box center [178, 65] width 127 height 15
click at [0, 0] on input "AGUAS DO ALVORADA INCORPORACAO IMOBILIARIA SPE LTDA" at bounding box center [0, 0] width 0 height 0
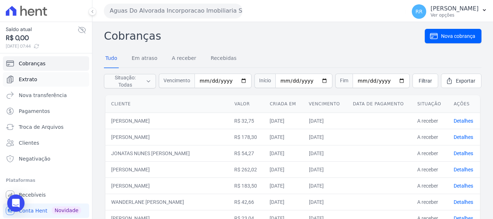
click at [32, 79] on span "Extrato" at bounding box center [28, 79] width 18 height 7
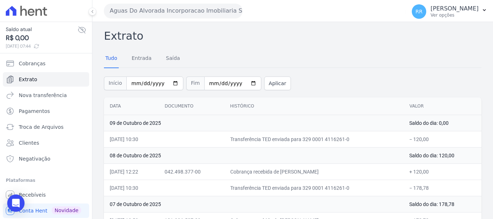
click at [128, 19] on div "Aguas Do Alvorada Incorporacao Imobiliaria SPE LTDA Via Sul Engenharia AGUAS DE…" at bounding box center [253, 11] width 299 height 22
click at [138, 6] on button "Aguas Do Alvorada Incorporacao Imobiliaria SPE LTDA" at bounding box center [173, 11] width 138 height 14
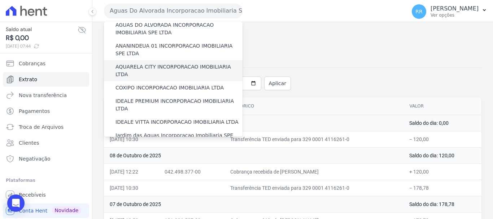
scroll to position [108, 0]
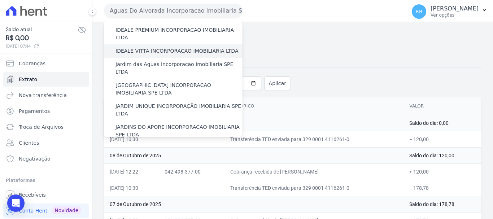
click at [155, 44] on div "IDEALE VITTA INCORPORACAO IMOBILIARIA LTDA" at bounding box center [173, 50] width 138 height 13
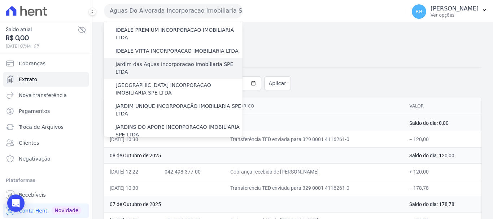
click at [151, 61] on label "Jardim das Aguas Incorporacao Imobiliaria SPE LTDA" at bounding box center [178, 68] width 127 height 15
click at [0, 0] on input "Jardim das Aguas Incorporacao Imobiliaria SPE LTDA" at bounding box center [0, 0] width 0 height 0
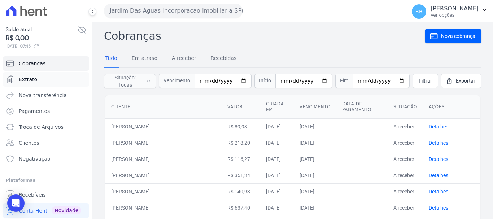
click at [21, 78] on span "Extrato" at bounding box center [28, 79] width 18 height 7
click at [33, 78] on span "Extrato" at bounding box center [28, 79] width 18 height 7
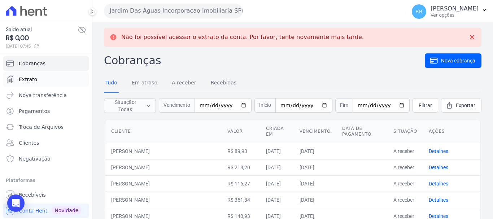
click at [28, 80] on span "Extrato" at bounding box center [28, 79] width 18 height 7
drag, startPoint x: 197, startPoint y: 5, endPoint x: 191, endPoint y: 10, distance: 7.9
click at [194, 6] on button "Jardim Das Aguas Incorporacao Imobiliaria SPE LTDA" at bounding box center [173, 11] width 138 height 14
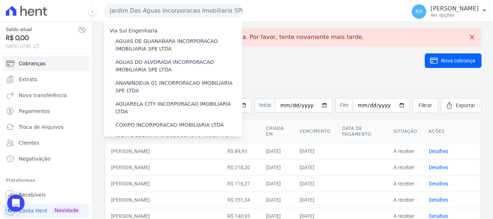
click at [190, 10] on button "Jardim Das Aguas Incorporacao Imobiliaria SPE LTDA" at bounding box center [173, 11] width 138 height 14
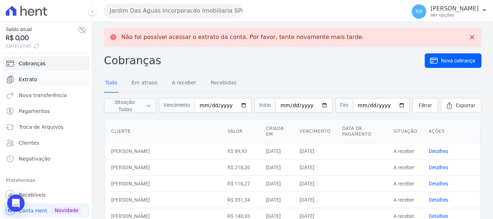
click at [23, 84] on link "Extrato" at bounding box center [46, 79] width 86 height 14
click at [34, 79] on span "Extrato" at bounding box center [28, 79] width 18 height 7
click at [35, 84] on link "Extrato" at bounding box center [46, 79] width 86 height 14
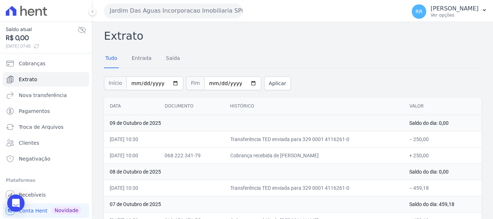
click at [172, 15] on button "Jardim Das Aguas Incorporacao Imobiliaria SPE LTDA" at bounding box center [173, 11] width 138 height 14
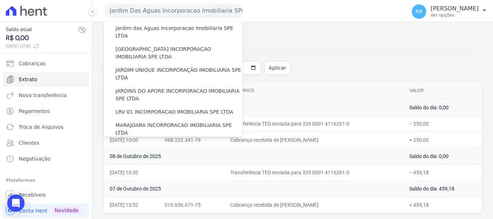
scroll to position [288, 0]
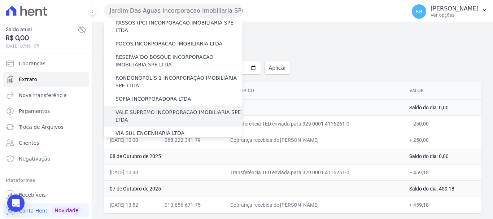
click at [154, 109] on label "VALE SUPREMO INCORPORACAO IMOBILIARIA SPE LTDA" at bounding box center [178, 116] width 127 height 15
click at [0, 0] on input "VALE SUPREMO INCORPORACAO IMOBILIARIA SPE LTDA" at bounding box center [0, 0] width 0 height 0
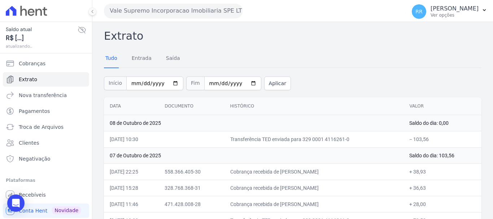
click at [317, 127] on td "08 de Outubro de 2025" at bounding box center [253, 123] width 299 height 16
click at [191, 12] on button "Vale Supremo Incorporacao Imobiliaria SPE LTDA" at bounding box center [173, 11] width 138 height 14
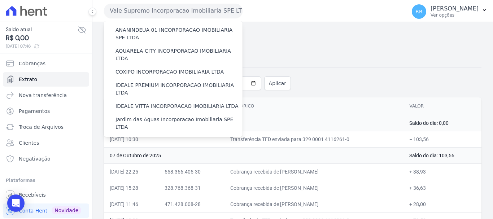
scroll to position [180, 0]
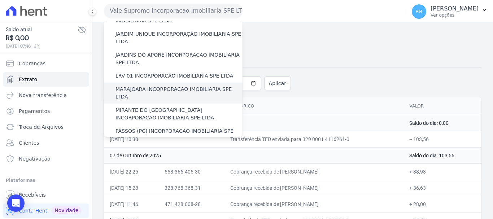
click at [171, 85] on label "MARAJOARA INCORPORACAO IMOBILIARIA SPE LTDA" at bounding box center [178, 92] width 127 height 15
click at [0, 0] on input "MARAJOARA INCORPORACAO IMOBILIARIA SPE LTDA" at bounding box center [0, 0] width 0 height 0
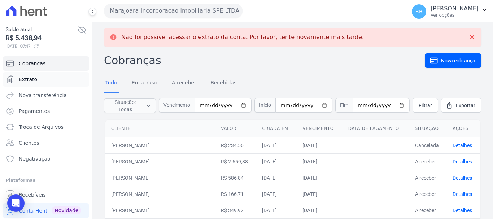
click at [32, 84] on link "Extrato" at bounding box center [46, 79] width 86 height 14
click at [25, 78] on span "Extrato" at bounding box center [28, 79] width 18 height 7
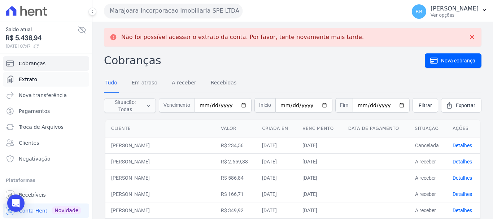
click at [21, 80] on span "Extrato" at bounding box center [28, 79] width 18 height 7
click at [28, 81] on span "Extrato" at bounding box center [28, 79] width 18 height 7
click at [37, 79] on link "Extrato" at bounding box center [46, 79] width 86 height 14
click at [31, 79] on span "Extrato" at bounding box center [28, 79] width 18 height 7
click at [30, 83] on link "Extrato" at bounding box center [46, 79] width 86 height 14
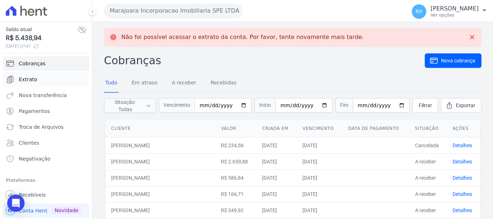
click at [16, 78] on link "Extrato" at bounding box center [46, 79] width 86 height 14
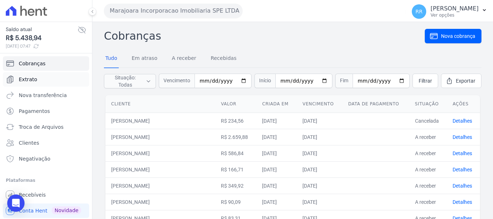
click at [34, 83] on span "Extrato" at bounding box center [28, 79] width 18 height 7
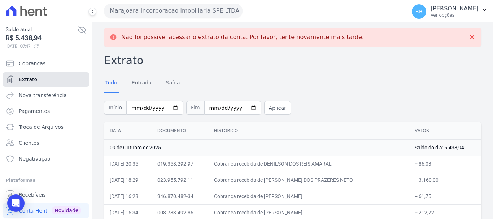
click at [34, 83] on span "Extrato" at bounding box center [28, 79] width 18 height 7
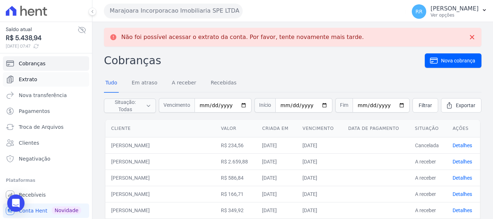
click at [24, 78] on span "Extrato" at bounding box center [28, 79] width 18 height 7
click at [30, 83] on span "Extrato" at bounding box center [28, 79] width 18 height 7
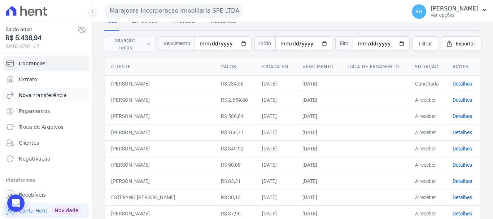
scroll to position [72, 0]
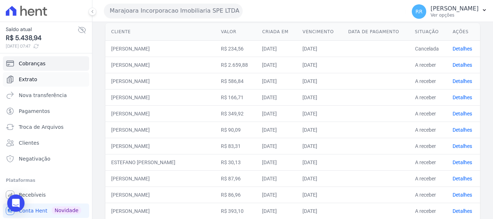
click at [27, 78] on span "Extrato" at bounding box center [28, 79] width 18 height 7
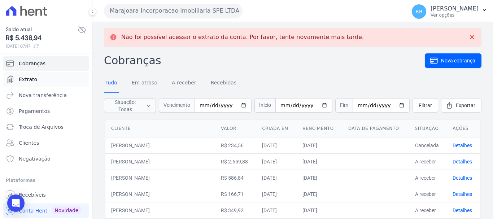
drag, startPoint x: 27, startPoint y: 79, endPoint x: 31, endPoint y: 78, distance: 4.0
click at [27, 79] on span "Extrato" at bounding box center [28, 79] width 18 height 7
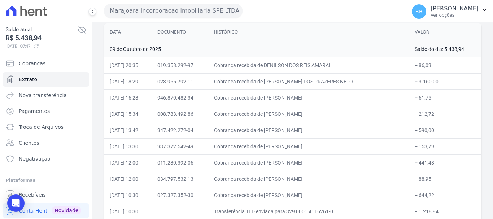
scroll to position [72, 0]
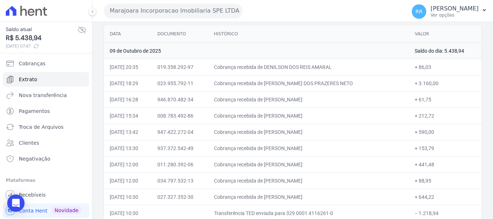
click at [176, 12] on button "Marajoara Incorporacao Imobiliaria SPE LTDA" at bounding box center [173, 11] width 138 height 14
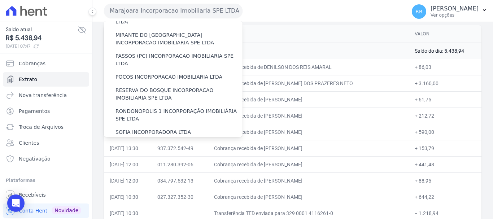
scroll to position [243, 0]
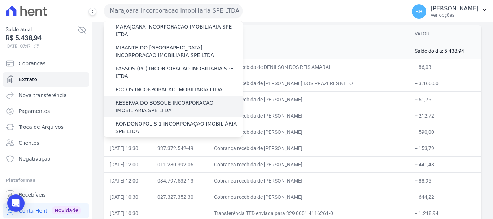
click at [147, 96] on div "RESERVA DO BOSQUE INCORPORACAO IMOBILIARIA SPE LTDA" at bounding box center [173, 106] width 138 height 21
click at [145, 99] on label "RESERVA DO BOSQUE INCORPORACAO IMOBILIARIA SPE LTDA" at bounding box center [178, 106] width 127 height 15
click at [0, 0] on input "RESERVA DO BOSQUE INCORPORACAO IMOBILIARIA SPE LTDA" at bounding box center [0, 0] width 0 height 0
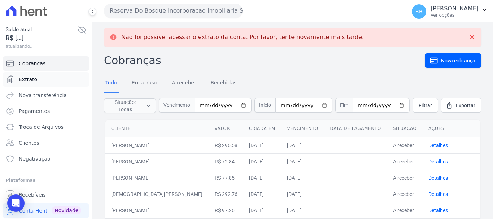
click at [39, 79] on link "Extrato" at bounding box center [46, 79] width 86 height 14
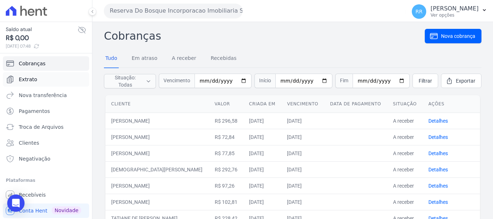
click at [17, 74] on link "Extrato" at bounding box center [46, 79] width 86 height 14
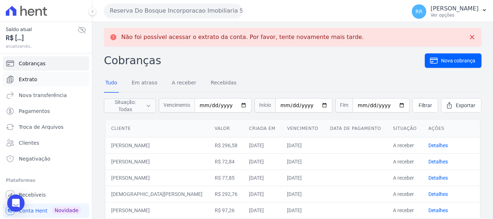
click at [22, 81] on span "Extrato" at bounding box center [28, 79] width 18 height 7
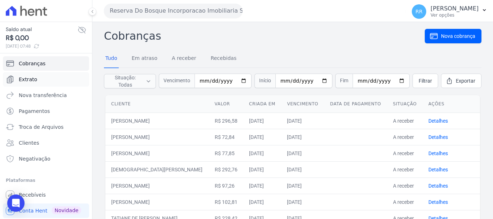
click at [45, 81] on link "Extrato" at bounding box center [46, 79] width 86 height 14
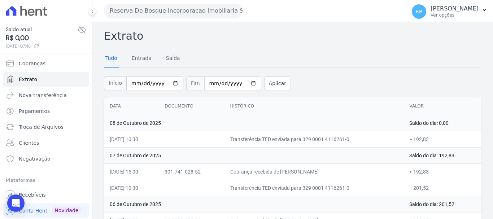
click at [135, 16] on button "Reserva Do Bosque Incorporacao Imobiliaria SPE LTDA" at bounding box center [173, 11] width 138 height 14
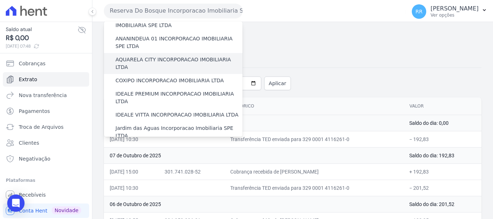
scroll to position [108, 0]
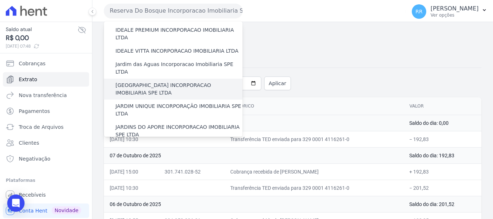
click at [169, 81] on label "[GEOGRAPHIC_DATA] INCORPORACAO IMOBILIARIA SPE LTDA" at bounding box center [178, 88] width 127 height 15
click at [0, 0] on input "[GEOGRAPHIC_DATA] INCORPORACAO IMOBILIARIA SPE LTDA" at bounding box center [0, 0] width 0 height 0
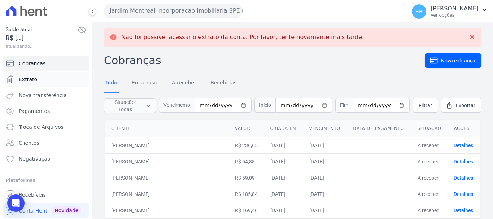
click at [35, 77] on span "Extrato" at bounding box center [28, 79] width 18 height 7
click at [36, 79] on link "Extrato" at bounding box center [46, 79] width 86 height 14
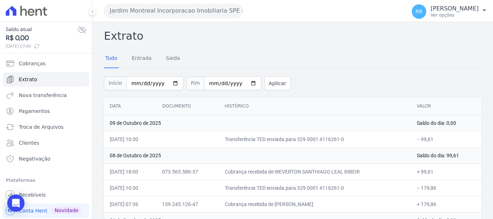
click at [152, 8] on button "Jardim Montreal Incorporacao Imobiliaria SPE LTDA" at bounding box center [173, 11] width 138 height 14
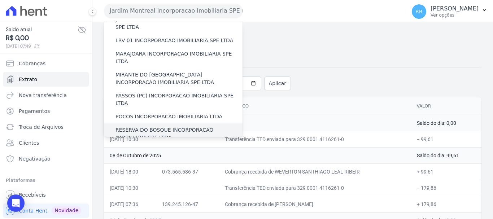
scroll to position [243, 0]
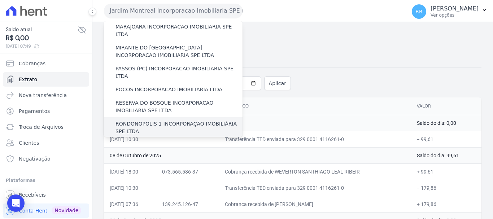
click at [143, 120] on label "RONDONOPOLIS 1 INCORPORAÇÃO IMOBILIÁRIA SPE LTDA" at bounding box center [178, 127] width 127 height 15
click at [0, 0] on input "RONDONOPOLIS 1 INCORPORAÇÃO IMOBILIÁRIA SPE LTDA" at bounding box center [0, 0] width 0 height 0
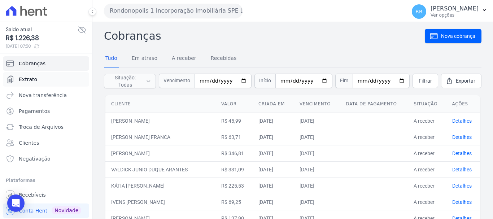
click at [23, 78] on span "Extrato" at bounding box center [28, 79] width 18 height 7
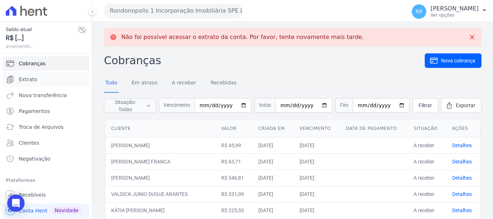
click at [38, 80] on link "Extrato" at bounding box center [46, 79] width 86 height 14
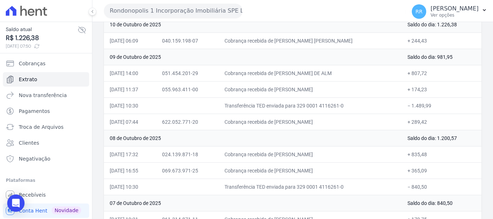
scroll to position [108, 0]
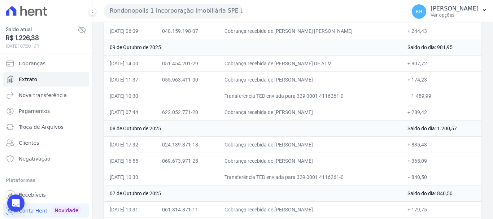
click at [214, 13] on button "Rondonopolis 1 Incorporação Imobiliária SPE LTDA" at bounding box center [173, 11] width 138 height 14
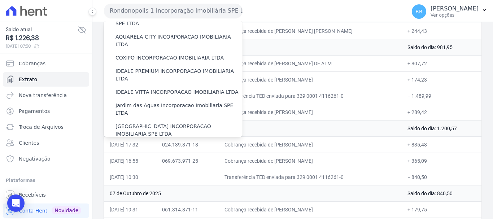
scroll to position [98, 0]
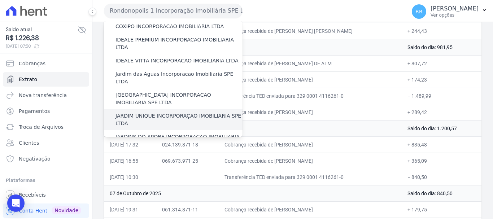
click at [160, 112] on label "JARDIM UNIQUE INCORPORAÇÃO IMOBILIARIA SPE LTDA" at bounding box center [178, 119] width 127 height 15
click at [0, 0] on input "JARDIM UNIQUE INCORPORAÇÃO IMOBILIARIA SPE LTDA" at bounding box center [0, 0] width 0 height 0
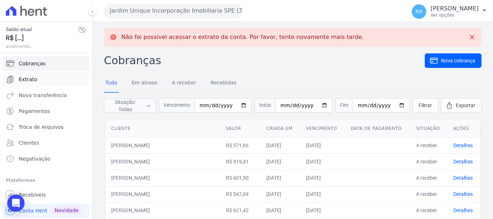
click at [34, 78] on span "Extrato" at bounding box center [28, 79] width 18 height 7
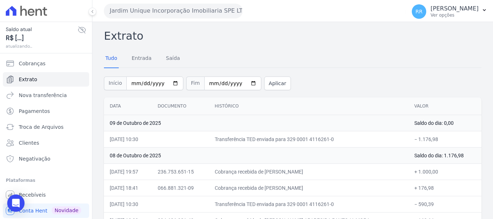
click at [183, 10] on button "Jardim Unique Incorporação Imobiliaria SPE LTDA" at bounding box center [173, 11] width 138 height 14
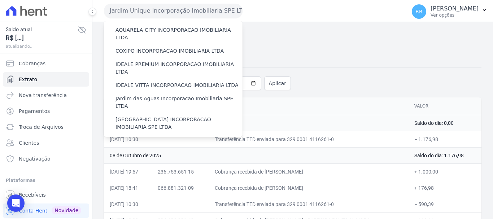
scroll to position [180, 0]
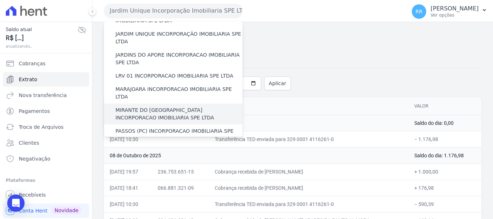
click at [165, 106] on label "MIRANTE DO [GEOGRAPHIC_DATA] INCORPORACAO IMOBILIARIA SPE LTDA" at bounding box center [178, 113] width 127 height 15
click at [0, 0] on input "MIRANTE DO [GEOGRAPHIC_DATA] INCORPORACAO IMOBILIARIA SPE LTDA" at bounding box center [0, 0] width 0 height 0
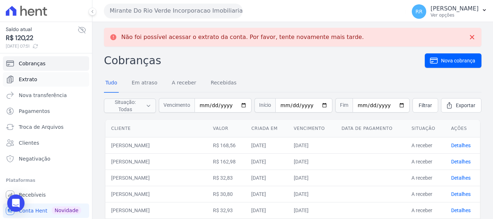
click at [25, 81] on span "Extrato" at bounding box center [28, 79] width 18 height 7
click at [21, 80] on span "Extrato" at bounding box center [28, 79] width 18 height 7
click at [32, 79] on span "Extrato" at bounding box center [28, 79] width 18 height 7
click at [26, 78] on span "Extrato" at bounding box center [28, 79] width 18 height 7
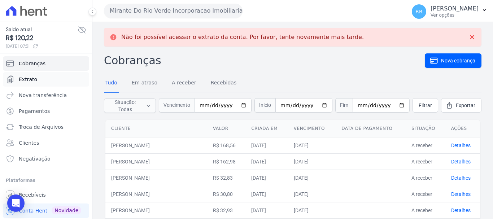
click at [27, 76] on span "Extrato" at bounding box center [28, 79] width 18 height 7
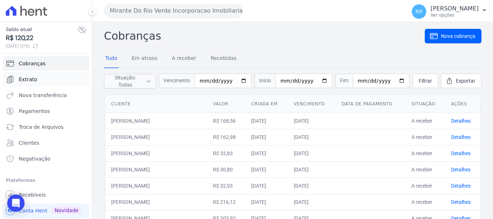
click at [24, 77] on span "Extrato" at bounding box center [28, 79] width 18 height 7
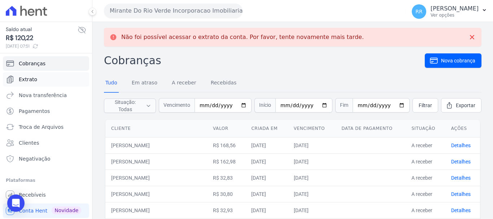
click at [29, 80] on span "Extrato" at bounding box center [28, 79] width 18 height 7
click at [27, 81] on span "Extrato" at bounding box center [28, 79] width 18 height 7
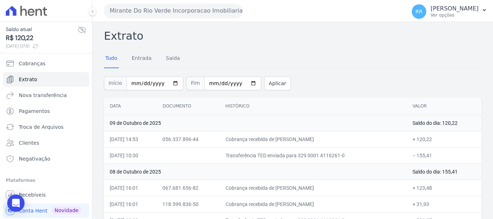
click at [168, 10] on button "Mirante Do Rio Verde Incorporacao Imobiliaria SPE LTDA" at bounding box center [173, 11] width 138 height 14
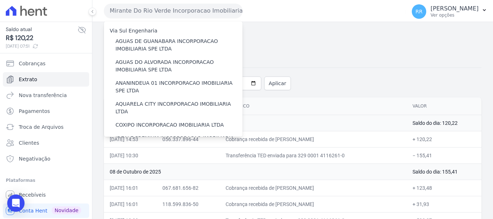
scroll to position [180, 0]
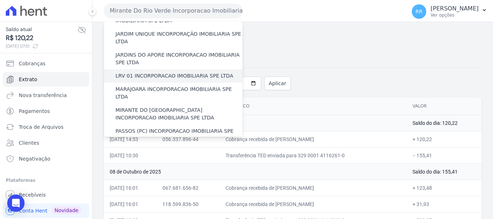
click at [161, 72] on label "LRV 01 INCORPORACAO IMOBILIARIA SPE LTDA" at bounding box center [174, 76] width 118 height 8
click at [0, 0] on input "LRV 01 INCORPORACAO IMOBILIARIA SPE LTDA" at bounding box center [0, 0] width 0 height 0
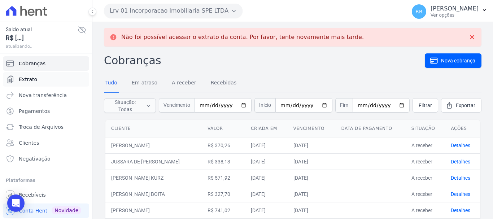
click at [33, 81] on span "Extrato" at bounding box center [28, 79] width 18 height 7
click at [22, 80] on span "Extrato" at bounding box center [28, 79] width 18 height 7
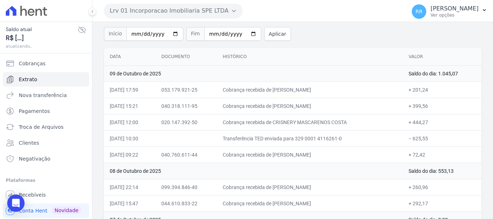
scroll to position [72, 0]
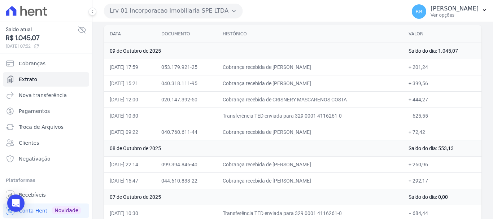
click at [211, 8] on button "Lrv 01 Incorporacao Imobiliaria SPE LTDA" at bounding box center [173, 11] width 138 height 14
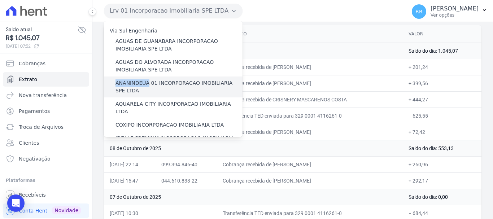
drag, startPoint x: 147, startPoint y: 70, endPoint x: 147, endPoint y: 83, distance: 13.3
click at [147, 83] on label "ANANINDEUA 01 INCORPORACAO IMOBILIARIA SPE LTDA" at bounding box center [178, 86] width 127 height 15
click at [0, 0] on input "ANANINDEUA 01 INCORPORACAO IMOBILIARIA SPE LTDA" at bounding box center [0, 0] width 0 height 0
click at [169, 84] on label "ANANINDEUA 01 INCORPORACAO IMOBILIARIA SPE LTDA" at bounding box center [178, 86] width 127 height 15
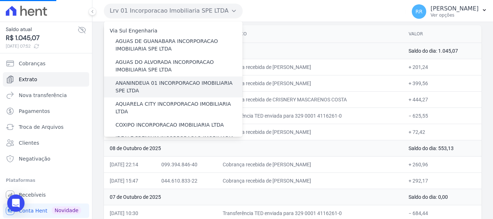
click at [0, 0] on input "ANANINDEUA 01 INCORPORACAO IMOBILIARIA SPE LTDA" at bounding box center [0, 0] width 0 height 0
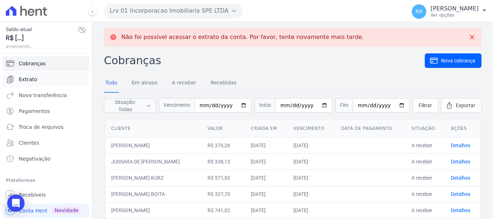
click at [31, 80] on span "Extrato" at bounding box center [28, 79] width 18 height 7
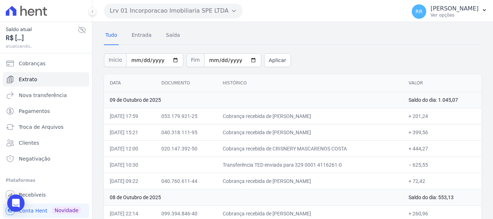
scroll to position [36, 0]
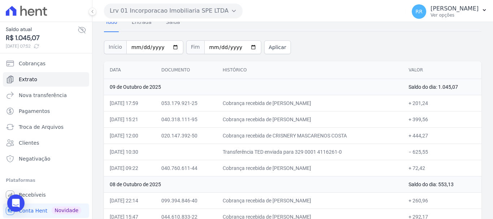
click at [263, 126] on td "Cobrança recebida de [PERSON_NAME]" at bounding box center [310, 119] width 186 height 16
click at [155, 10] on button "Lrv 01 Incorporacao Imobiliaria SPE LTDA" at bounding box center [173, 11] width 138 height 14
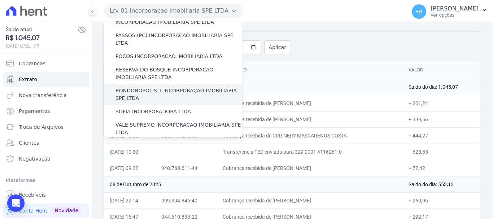
scroll to position [288, 0]
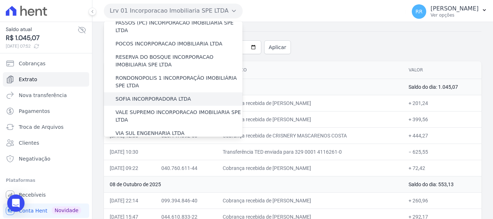
click at [157, 95] on label "SOFIA INCORPORADORA LTDA" at bounding box center [152, 99] width 75 height 8
click at [0, 0] on input "SOFIA INCORPORADORA LTDA" at bounding box center [0, 0] width 0 height 0
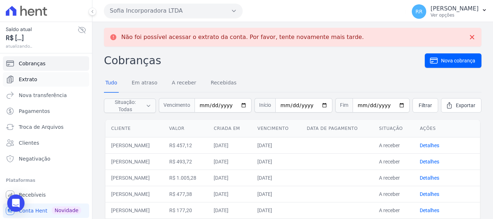
click at [39, 76] on link "Extrato" at bounding box center [46, 79] width 86 height 14
click at [29, 79] on span "Extrato" at bounding box center [28, 79] width 18 height 7
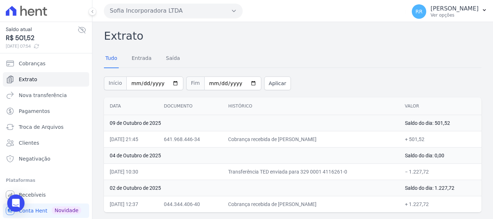
click at [144, 7] on button "Sofia Incorporadora LTDA" at bounding box center [173, 11] width 138 height 14
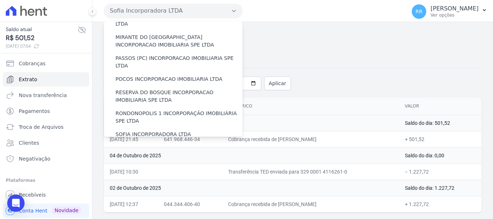
scroll to position [315, 0]
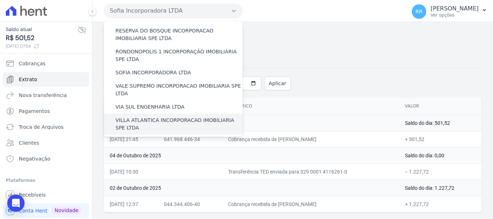
click at [161, 116] on label "VILLA ATLANTICA INCORPORACAO IMOBILIARIA SPE LTDA" at bounding box center [178, 123] width 127 height 15
click at [0, 0] on input "VILLA ATLANTICA INCORPORACAO IMOBILIARIA SPE LTDA" at bounding box center [0, 0] width 0 height 0
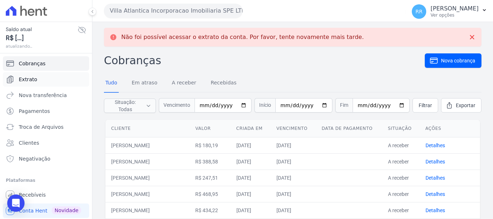
click at [30, 80] on span "Extrato" at bounding box center [28, 79] width 18 height 7
click at [24, 85] on link "Extrato" at bounding box center [46, 79] width 86 height 14
click at [34, 85] on link "Extrato" at bounding box center [46, 79] width 86 height 14
click at [33, 80] on span "Extrato" at bounding box center [28, 79] width 18 height 7
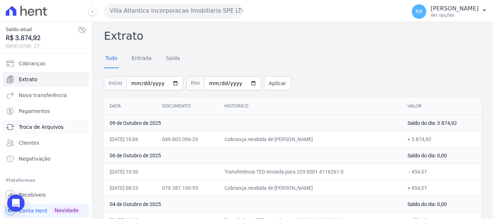
drag, startPoint x: 43, startPoint y: 131, endPoint x: 46, endPoint y: 128, distance: 4.1
click at [43, 131] on link "Troca de Arquivos" at bounding box center [46, 127] width 86 height 14
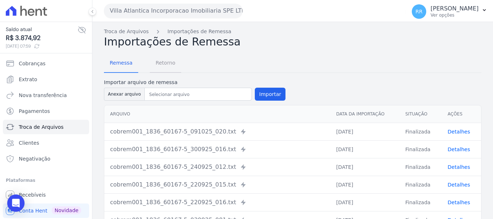
click at [162, 60] on span "Retorno" at bounding box center [165, 63] width 28 height 14
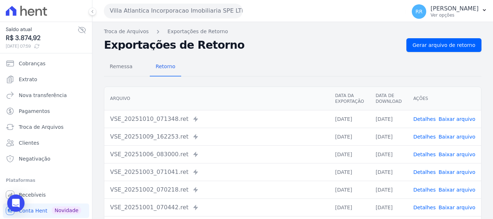
click at [424, 118] on link "Detalhes" at bounding box center [424, 119] width 22 height 6
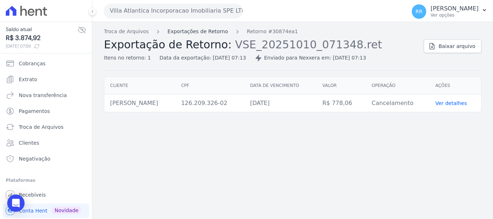
click at [199, 30] on link "Exportações de Retorno" at bounding box center [197, 32] width 61 height 8
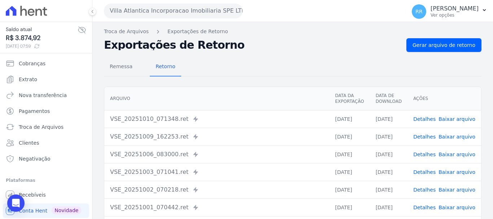
click at [429, 134] on link "Detalhes" at bounding box center [424, 137] width 22 height 6
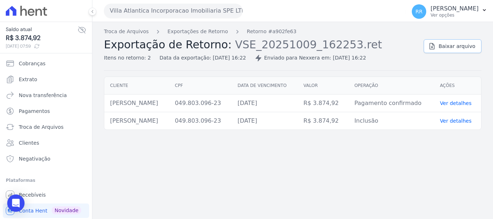
click at [454, 45] on span "Baixar arquivo" at bounding box center [456, 46] width 37 height 7
click at [22, 75] on link "Extrato" at bounding box center [46, 79] width 86 height 14
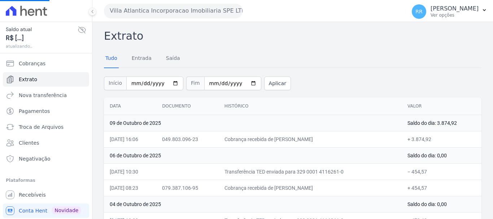
click at [178, 7] on button "Villa Atlantica Incorporacao Imobiliaria SPE LTDA" at bounding box center [173, 11] width 138 height 14
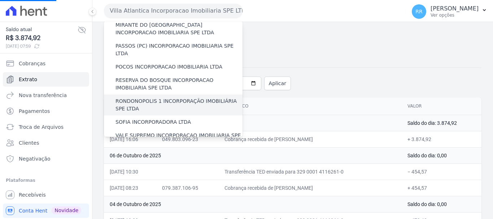
scroll to position [315, 0]
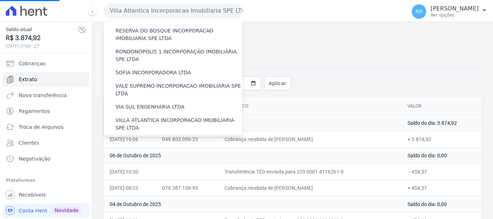
click at [169, 134] on div "[GEOGRAPHIC_DATA] INCORPORACAO IMOBILIARIA SPE LTDA" at bounding box center [173, 144] width 138 height 21
click at [167, 137] on label "[GEOGRAPHIC_DATA] INCORPORACAO IMOBILIARIA SPE LTDA" at bounding box center [178, 144] width 127 height 15
click at [0, 0] on input "[GEOGRAPHIC_DATA] INCORPORACAO IMOBILIARIA SPE LTDA" at bounding box center [0, 0] width 0 height 0
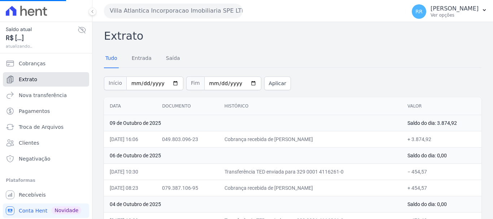
click at [31, 79] on span "Extrato" at bounding box center [28, 79] width 18 height 7
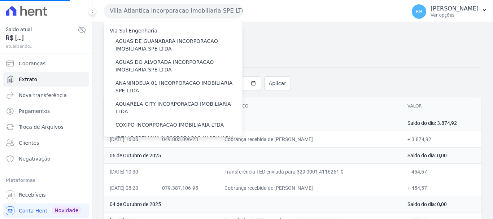
click at [145, 9] on button "Villa Atlantica Incorporacao Imobiliaria SPE LTDA" at bounding box center [173, 11] width 138 height 14
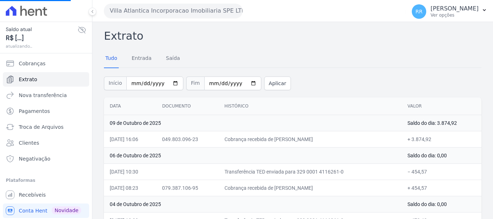
scroll to position [113, 0]
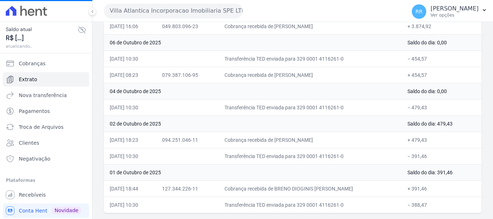
click at [142, 10] on button "Villa Atlantica Incorporacao Imobiliaria SPE LTDA" at bounding box center [173, 11] width 138 height 14
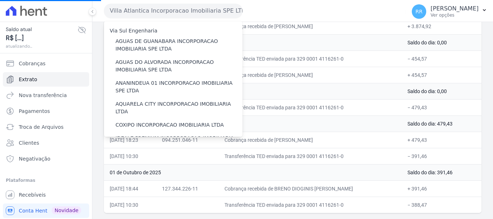
drag, startPoint x: 315, startPoint y: 14, endPoint x: 209, endPoint y: 24, distance: 106.5
click at [315, 14] on div "Villa Atlantica Incorporacao Imobiliaria SPE LTDA Via Sul Engenharia AGUAS DE G…" at bounding box center [253, 11] width 299 height 22
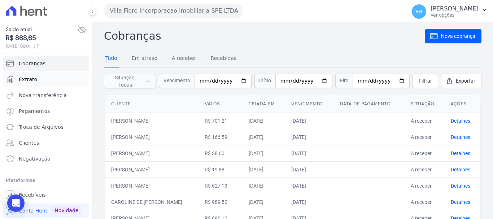
click at [28, 81] on span "Extrato" at bounding box center [28, 79] width 18 height 7
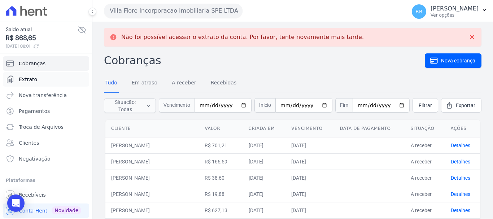
click at [27, 79] on span "Extrato" at bounding box center [28, 79] width 18 height 7
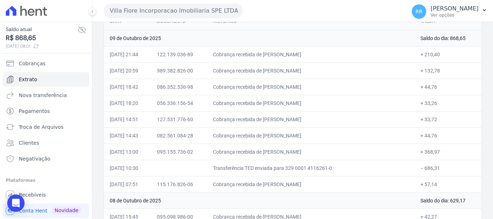
scroll to position [72, 0]
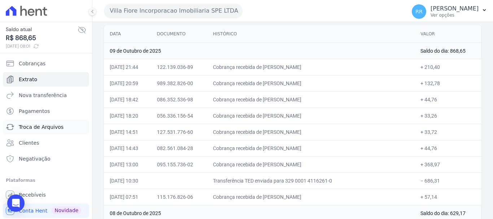
click at [33, 124] on span "Troca de Arquivos" at bounding box center [41, 126] width 45 height 7
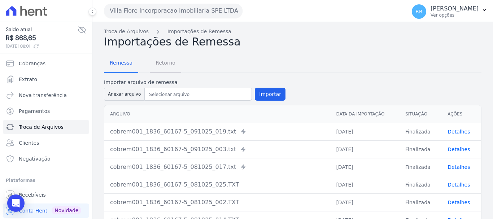
click at [154, 65] on span "Retorno" at bounding box center [165, 63] width 28 height 14
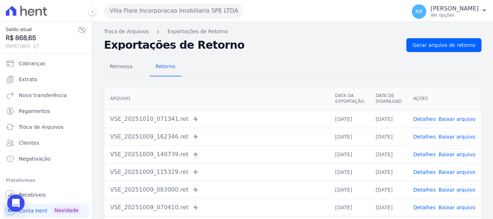
click at [424, 118] on link "Detalhes" at bounding box center [424, 119] width 22 height 6
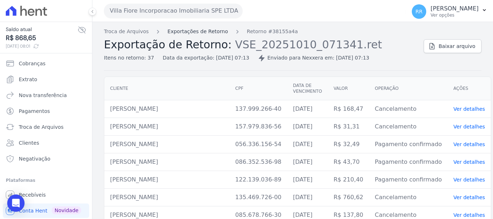
click at [212, 35] on link "Exportações de Retorno" at bounding box center [197, 32] width 61 height 8
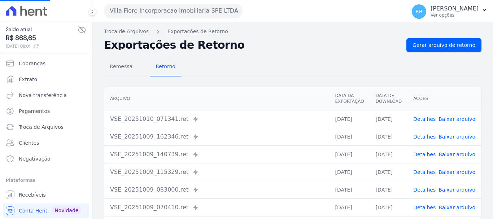
click at [431, 138] on link "Detalhes" at bounding box center [424, 137] width 22 height 6
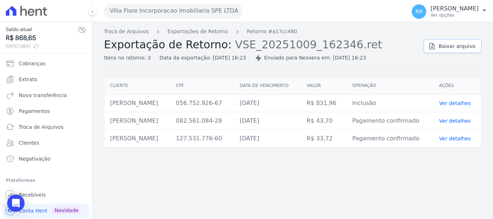
click at [455, 48] on span "Baixar arquivo" at bounding box center [456, 46] width 37 height 7
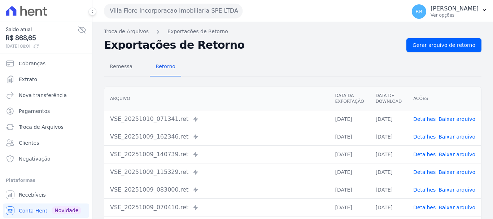
click at [241, 85] on div "Arquivo Data da Exportação Data de Download Ações VSE_20251010_071341.ret Envia…" at bounding box center [292, 187] width 400 height 206
click at [424, 155] on link "Detalhes" at bounding box center [424, 154] width 22 height 6
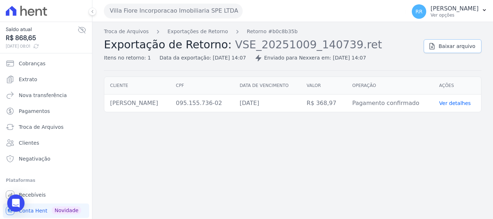
click at [455, 50] on link "Baixar arquivo" at bounding box center [452, 46] width 58 height 14
click at [192, 32] on link "Exportações de Retorno" at bounding box center [197, 32] width 61 height 8
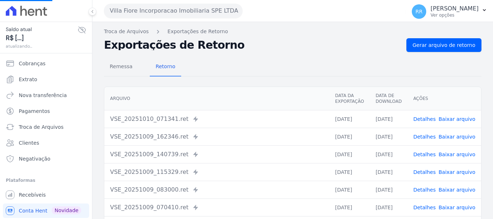
click at [424, 170] on link "Detalhes" at bounding box center [424, 172] width 22 height 6
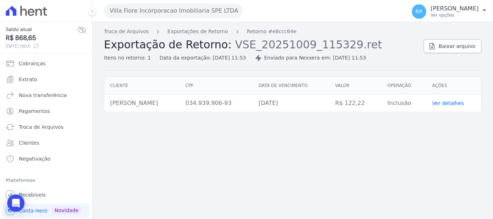
click at [448, 53] on div "Troca de Arquivos Exportações de Retorno Retorno #e8ccc64e Exportação de Retorn…" at bounding box center [292, 49] width 377 height 43
click at [447, 46] on span "Baixar arquivo" at bounding box center [456, 46] width 37 height 7
click at [203, 35] on link "Exportações de Retorno" at bounding box center [197, 32] width 61 height 8
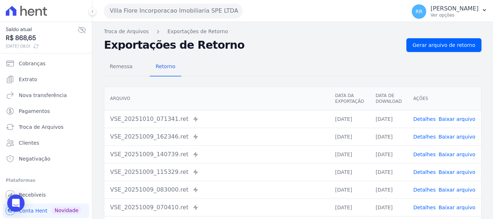
click at [420, 191] on link "Detalhes" at bounding box center [424, 190] width 22 height 6
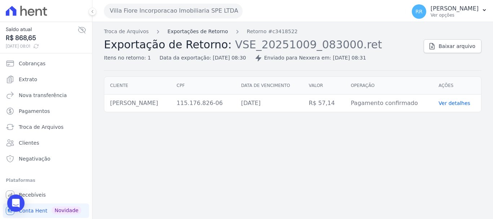
click at [206, 31] on link "Exportações de Retorno" at bounding box center [197, 32] width 61 height 8
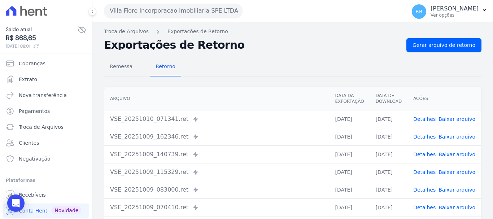
click at [424, 171] on link "Detalhes" at bounding box center [424, 172] width 22 height 6
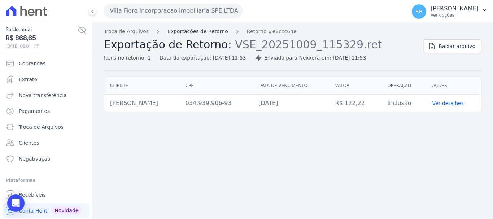
click at [208, 30] on link "Exportações de Retorno" at bounding box center [197, 32] width 61 height 8
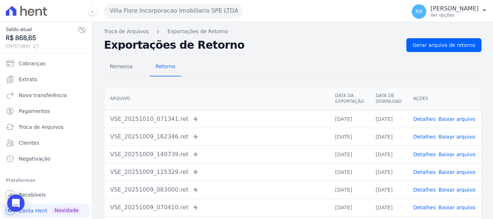
scroll to position [36, 0]
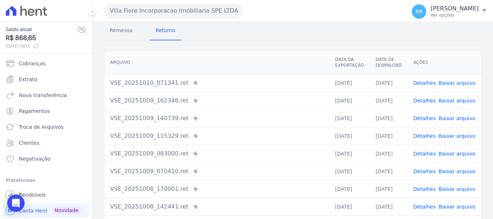
click at [159, 12] on button "Villa Fiore Incorporacao Imobiliaria SPE LTDA" at bounding box center [173, 11] width 138 height 14
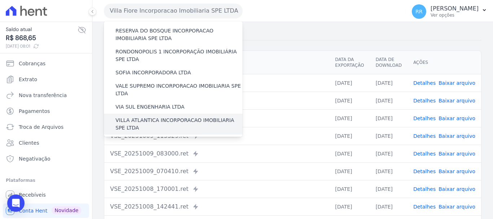
scroll to position [243, 0]
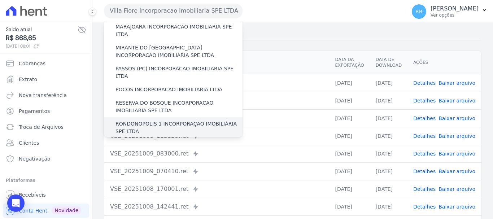
click at [141, 117] on div "RONDONOPOLIS 1 INCORPORAÇÃO IMOBILIÁRIA SPE LTDA" at bounding box center [173, 127] width 138 height 21
click at [145, 120] on label "RONDONOPOLIS 1 INCORPORAÇÃO IMOBILIÁRIA SPE LTDA" at bounding box center [178, 127] width 127 height 15
click at [0, 0] on input "RONDONOPOLIS 1 INCORPORAÇÃO IMOBILIÁRIA SPE LTDA" at bounding box center [0, 0] width 0 height 0
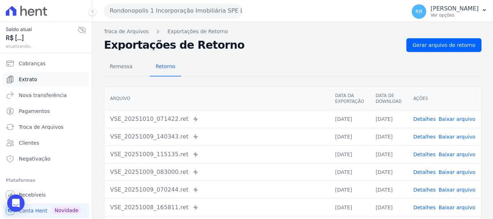
click at [35, 74] on link "Extrato" at bounding box center [46, 79] width 86 height 14
click at [33, 79] on span "Extrato" at bounding box center [28, 79] width 18 height 7
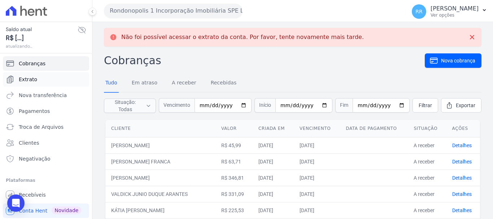
click at [24, 84] on link "Extrato" at bounding box center [46, 79] width 86 height 14
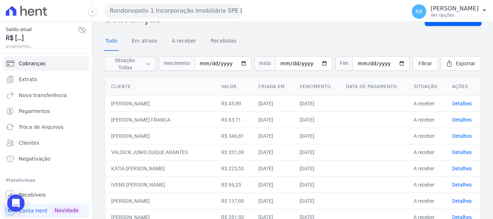
scroll to position [108, 0]
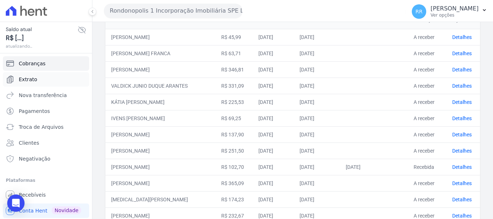
click at [33, 82] on span "Extrato" at bounding box center [28, 79] width 18 height 7
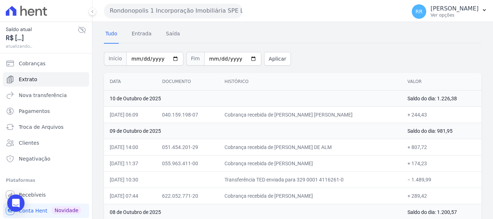
scroll to position [72, 0]
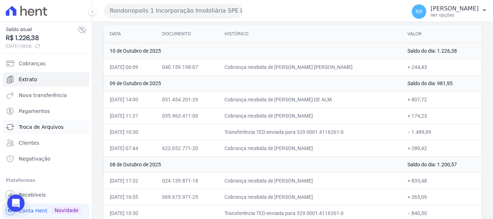
click at [37, 125] on span "Troca de Arquivos" at bounding box center [41, 126] width 45 height 7
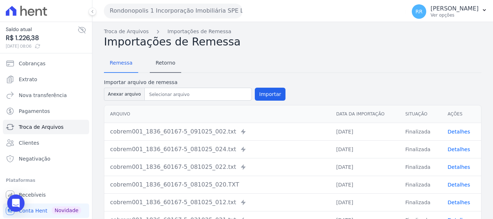
drag, startPoint x: 164, startPoint y: 52, endPoint x: 163, endPoint y: 63, distance: 11.9
click at [163, 59] on div "Remessa Retorno Importar arquivo de remessa Anexar arquivo Importar Arquivo Dat…" at bounding box center [292, 186] width 377 height 277
click at [163, 69] on span "Retorno" at bounding box center [165, 63] width 28 height 14
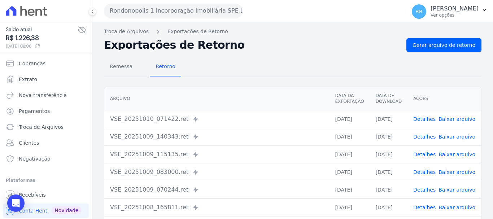
click at [424, 136] on link "Detalhes" at bounding box center [424, 137] width 22 height 6
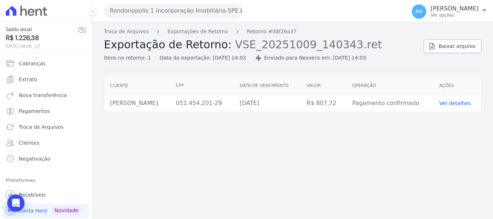
click at [467, 50] on link "Baixar arquivo" at bounding box center [452, 46] width 58 height 14
drag, startPoint x: 283, startPoint y: 178, endPoint x: 224, endPoint y: 159, distance: 62.6
click at [283, 178] on div "Troca de Arquivos Exportações de Retorno Retorno #88f26a37 Exportação de Retorn…" at bounding box center [292, 120] width 400 height 197
click at [167, 11] on button "Rondonopolis 1 Incorporação Imobiliária SPE LTDA" at bounding box center [173, 11] width 138 height 14
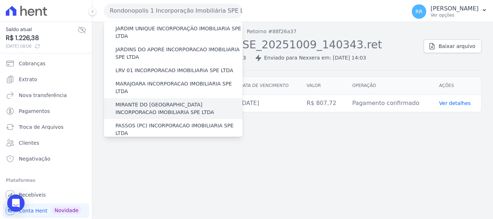
scroll to position [180, 0]
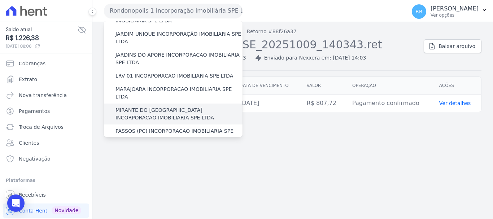
click at [153, 106] on label "MIRANTE DO [GEOGRAPHIC_DATA] INCORPORACAO IMOBILIARIA SPE LTDA" at bounding box center [178, 113] width 127 height 15
click at [0, 0] on input "MIRANTE DO [GEOGRAPHIC_DATA] INCORPORACAO IMOBILIARIA SPE LTDA" at bounding box center [0, 0] width 0 height 0
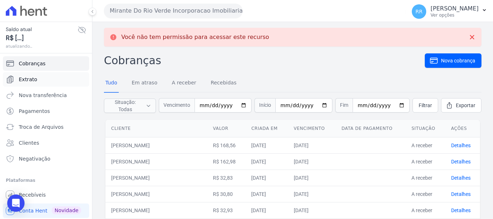
click at [38, 81] on link "Extrato" at bounding box center [46, 79] width 86 height 14
click at [32, 79] on span "Extrato" at bounding box center [28, 79] width 18 height 7
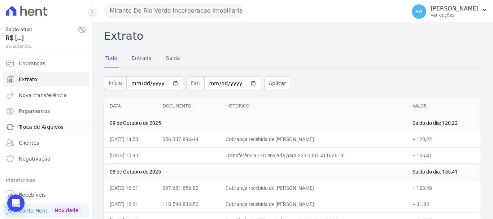
click at [39, 131] on link "Troca de Arquivos" at bounding box center [46, 127] width 86 height 14
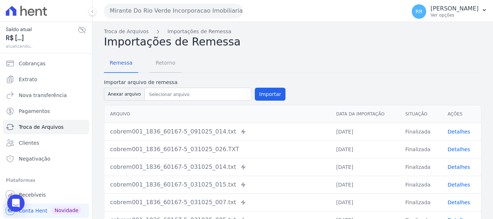
click at [161, 62] on span "Retorno" at bounding box center [165, 63] width 28 height 14
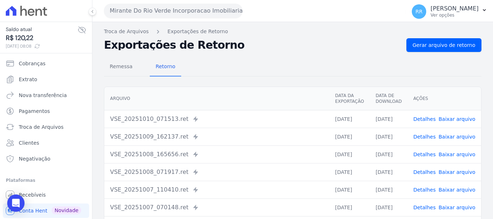
click at [422, 134] on link "Detalhes" at bounding box center [424, 137] width 22 height 6
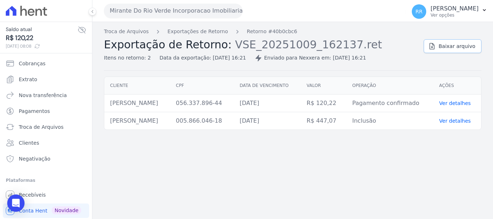
click at [449, 47] on span "Baixar arquivo" at bounding box center [456, 46] width 37 height 7
click at [193, 33] on link "Exportações de Retorno" at bounding box center [197, 32] width 61 height 8
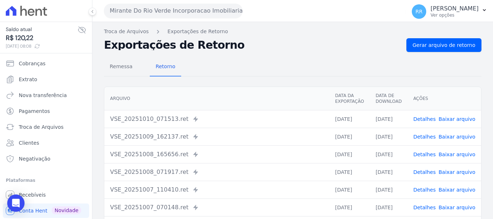
click at [423, 155] on link "Detalhes" at bounding box center [424, 154] width 22 height 6
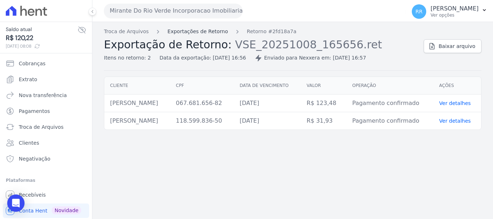
click at [185, 34] on link "Exportações de Retorno" at bounding box center [197, 32] width 61 height 8
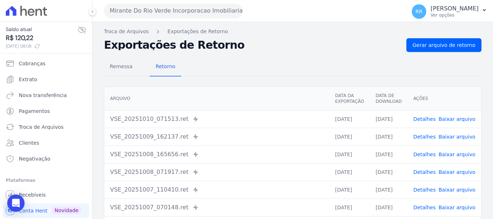
click at [170, 11] on button "Mirante Do Rio Verde Incorporacao Imobiliaria SPE LTDA" at bounding box center [173, 11] width 138 height 14
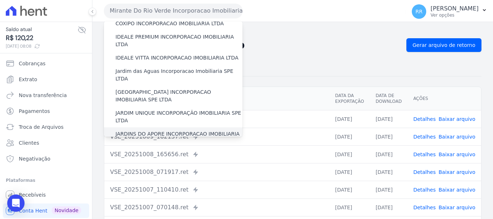
scroll to position [144, 0]
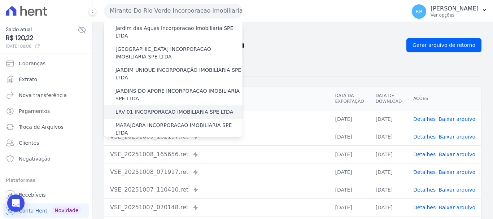
click at [150, 108] on label "LRV 01 INCORPORACAO IMOBILIARIA SPE LTDA" at bounding box center [174, 112] width 118 height 8
click at [0, 0] on input "LRV 01 INCORPORACAO IMOBILIARIA SPE LTDA" at bounding box center [0, 0] width 0 height 0
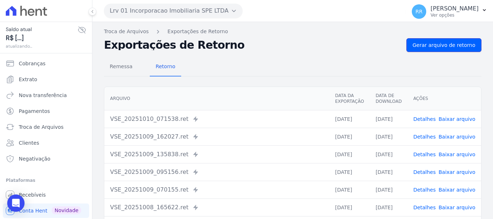
drag, startPoint x: 420, startPoint y: 50, endPoint x: 138, endPoint y: 92, distance: 285.0
click at [420, 50] on link "Gerar arquivo de retorno" at bounding box center [443, 45] width 75 height 14
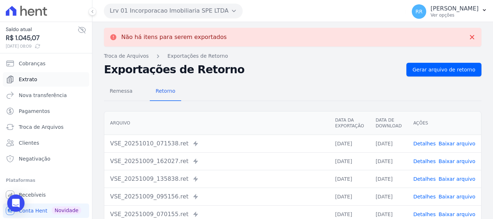
click at [18, 74] on link "Extrato" at bounding box center [46, 79] width 86 height 14
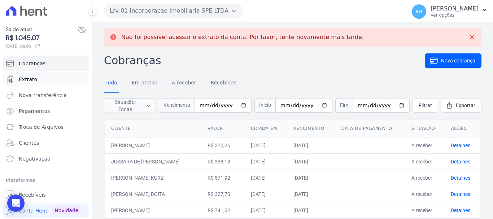
click at [10, 78] on icon "Sidebar" at bounding box center [10, 79] width 6 height 7
click at [51, 84] on link "Extrato" at bounding box center [46, 79] width 86 height 14
click at [32, 82] on span "Extrato" at bounding box center [28, 79] width 18 height 7
click at [38, 76] on link "Extrato" at bounding box center [46, 79] width 86 height 14
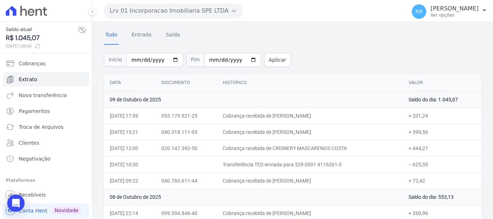
scroll to position [36, 0]
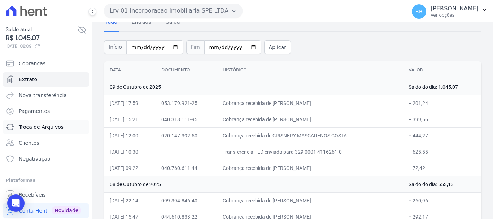
click at [37, 126] on span "Troca de Arquivos" at bounding box center [41, 126] width 45 height 7
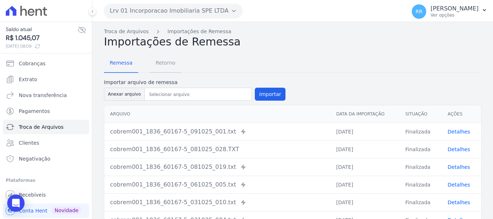
click at [160, 64] on span "Retorno" at bounding box center [165, 63] width 28 height 14
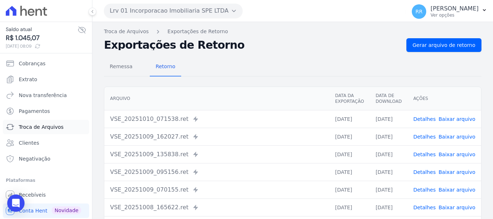
click at [36, 129] on span "Troca de Arquivos" at bounding box center [41, 126] width 45 height 7
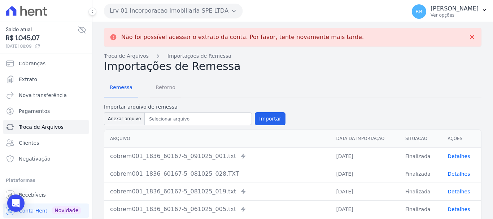
click at [165, 93] on span "Retorno" at bounding box center [165, 87] width 28 height 14
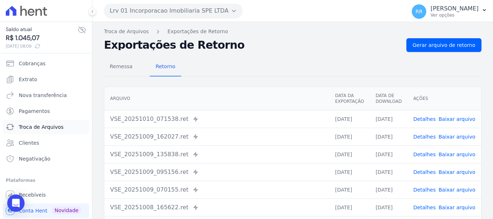
click at [41, 127] on span "Troca de Arquivos" at bounding box center [41, 126] width 45 height 7
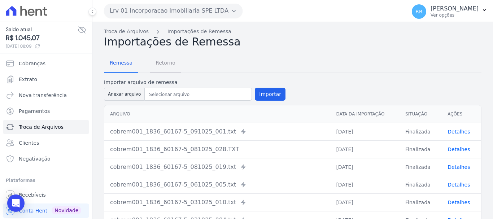
click at [161, 67] on span "Retorno" at bounding box center [165, 63] width 28 height 14
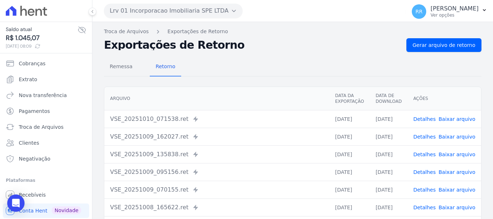
click at [425, 139] on link "Detalhes" at bounding box center [424, 137] width 22 height 6
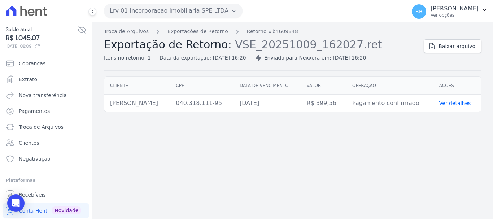
click at [216, 36] on div "Troca de Arquivos Exportações de Retorno Retorno #b4609348 Exportação de Retorn…" at bounding box center [261, 45] width 314 height 34
click at [214, 34] on link "Exportações de Retorno" at bounding box center [197, 32] width 61 height 8
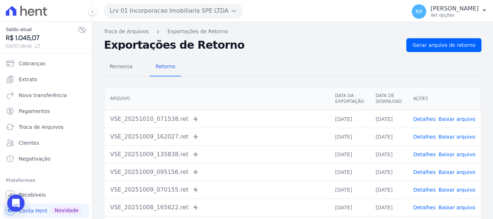
click at [423, 154] on link "Detalhes" at bounding box center [424, 154] width 22 height 6
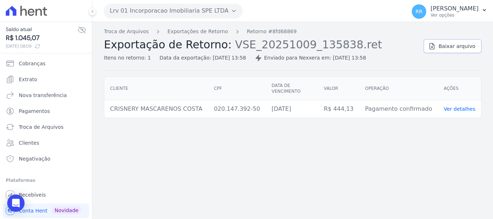
drag, startPoint x: 450, startPoint y: 47, endPoint x: 446, endPoint y: 49, distance: 4.7
click at [450, 47] on span "Baixar arquivo" at bounding box center [456, 46] width 37 height 7
click at [237, 113] on div "Cliente CPF Data de vencimento Valor Operação Ações CRISNERY MASCARENOS COSTA 0…" at bounding box center [292, 97] width 400 height 47
click at [210, 30] on link "Exportações de Retorno" at bounding box center [197, 32] width 61 height 8
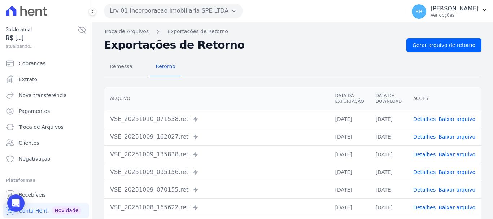
drag, startPoint x: 427, startPoint y: 158, endPoint x: 427, endPoint y: 152, distance: 6.5
click at [427, 158] on td "Detalhes Baixar arquivo" at bounding box center [444, 154] width 74 height 18
click at [427, 152] on link "Detalhes" at bounding box center [424, 154] width 22 height 6
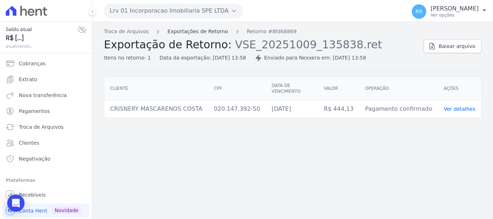
click at [216, 31] on link "Exportações de Retorno" at bounding box center [197, 32] width 61 height 8
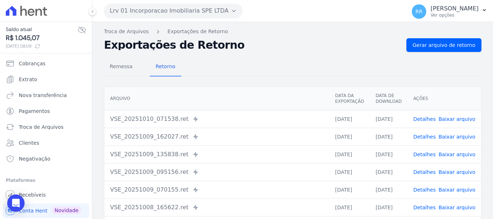
click at [425, 167] on td "Detalhes Baixar arquivo" at bounding box center [444, 172] width 74 height 18
click at [421, 174] on link "Detalhes" at bounding box center [424, 172] width 22 height 6
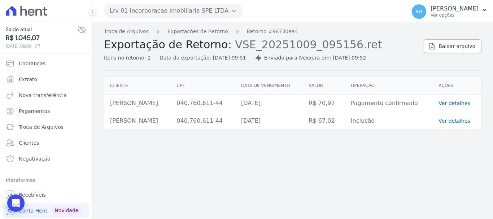
click at [443, 53] on div "Troca de Arquivos Exportações de Retorno Retorno #98730ea4 Exportação de Retorn…" at bounding box center [292, 49] width 377 height 43
click at [447, 47] on span "Baixar arquivo" at bounding box center [456, 46] width 37 height 7
click at [169, 16] on button "Lrv 01 Incorporacao Imobiliaria SPE LTDA" at bounding box center [173, 11] width 138 height 14
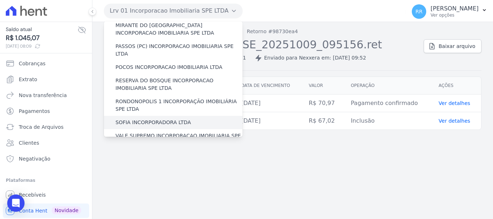
scroll to position [243, 0]
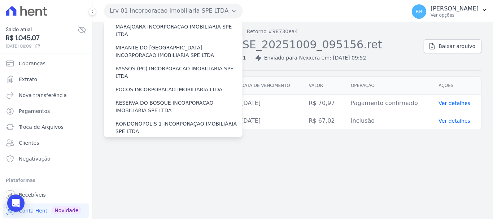
click at [145, 141] on label "SOFIA INCORPORADORA LTDA" at bounding box center [152, 145] width 75 height 8
click at [0, 0] on input "SOFIA INCORPORADORA LTDA" at bounding box center [0, 0] width 0 height 0
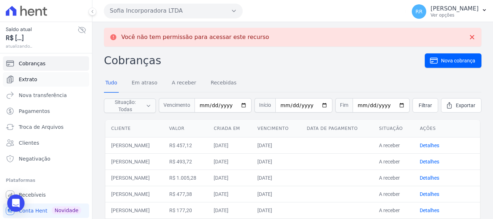
click at [23, 80] on span "Extrato" at bounding box center [28, 79] width 18 height 7
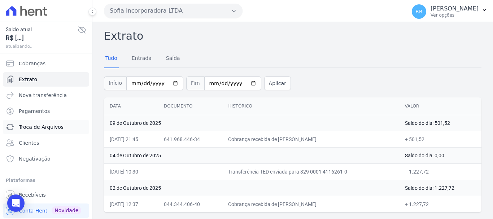
click at [35, 128] on span "Troca de Arquivos" at bounding box center [41, 126] width 45 height 7
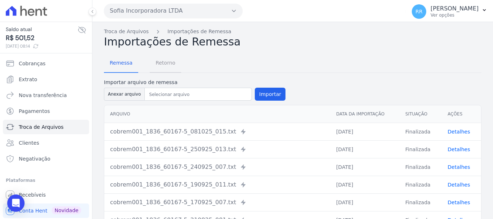
click at [165, 55] on link "Retorno" at bounding box center [165, 63] width 31 height 19
click at [162, 62] on span "Retorno" at bounding box center [165, 63] width 28 height 14
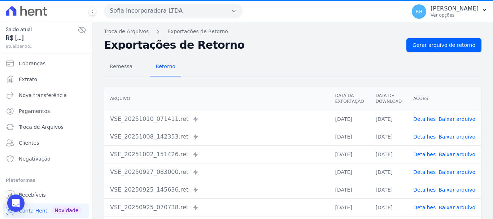
drag, startPoint x: 429, startPoint y: 118, endPoint x: 421, endPoint y: 119, distance: 8.4
click at [429, 118] on link "Detalhes" at bounding box center [424, 119] width 22 height 6
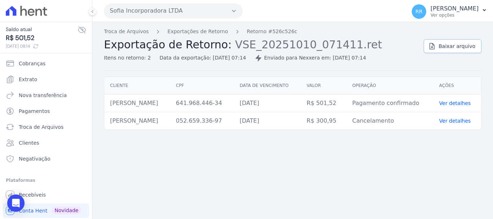
click at [446, 49] on span "Baixar arquivo" at bounding box center [456, 46] width 37 height 7
click at [196, 32] on link "Exportações de Retorno" at bounding box center [197, 32] width 61 height 8
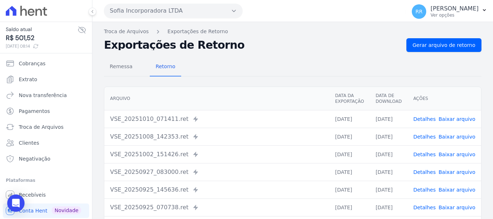
click at [268, 78] on div "Remessa Retorno Arquivo Data da Exportação Data de Download Ações VSE_20251010_…" at bounding box center [292, 182] width 377 height 261
drag, startPoint x: 431, startPoint y: 133, endPoint x: 250, endPoint y: 102, distance: 183.0
click at [431, 134] on link "Detalhes" at bounding box center [424, 137] width 22 height 6
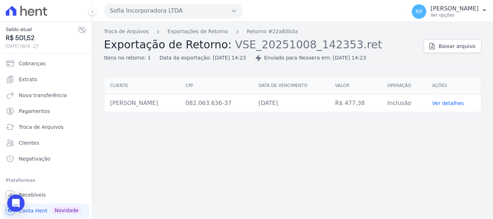
drag, startPoint x: 307, startPoint y: 173, endPoint x: 202, endPoint y: 111, distance: 122.2
click at [304, 174] on div "Troca de Arquivos Exportações de Retorno Retorno #22a85b3a Exportação de Retorn…" at bounding box center [292, 120] width 400 height 197
drag, startPoint x: 167, startPoint y: 11, endPoint x: 166, endPoint y: 23, distance: 12.3
click at [167, 12] on button "Sofia Incorporadora LTDA" at bounding box center [173, 11] width 138 height 14
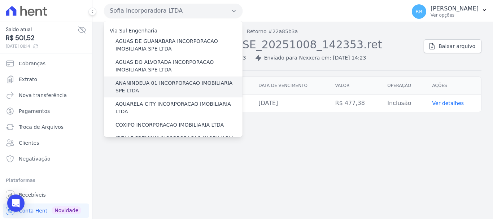
drag, startPoint x: 140, startPoint y: 80, endPoint x: 118, endPoint y: 83, distance: 22.1
click at [140, 80] on label "ANANINDEUA 01 INCORPORACAO IMOBILIARIA SPE LTDA" at bounding box center [178, 86] width 127 height 15
click at [0, 0] on input "ANANINDEUA 01 INCORPORACAO IMOBILIARIA SPE LTDA" at bounding box center [0, 0] width 0 height 0
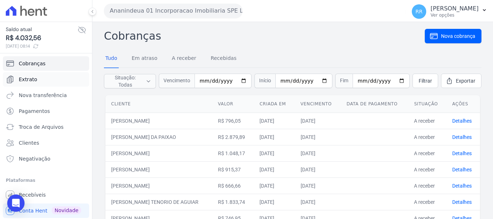
click at [28, 73] on link "Extrato" at bounding box center [46, 79] width 86 height 14
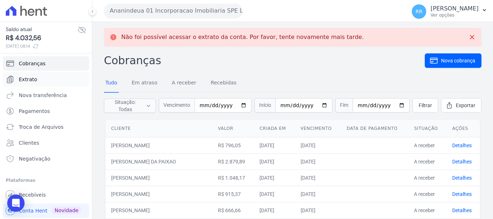
click at [29, 80] on span "Extrato" at bounding box center [28, 79] width 18 height 7
click at [33, 71] on ul "Cobranças Extrato Nova transferência Pagamentos Troca de Arquivos Clientes Nega…" at bounding box center [46, 111] width 86 height 110
click at [27, 80] on span "Extrato" at bounding box center [28, 79] width 18 height 7
click at [35, 82] on link "Extrato" at bounding box center [46, 79] width 86 height 14
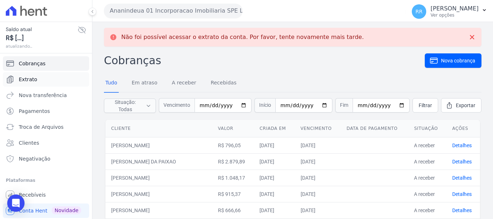
click at [33, 82] on span "Extrato" at bounding box center [28, 79] width 18 height 7
click at [22, 83] on link "Extrato" at bounding box center [46, 79] width 86 height 14
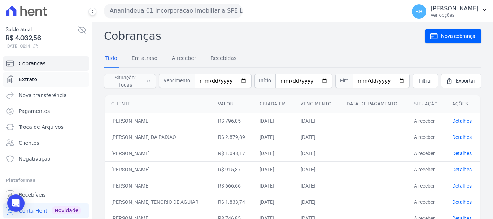
click at [33, 80] on span "Extrato" at bounding box center [28, 79] width 18 height 7
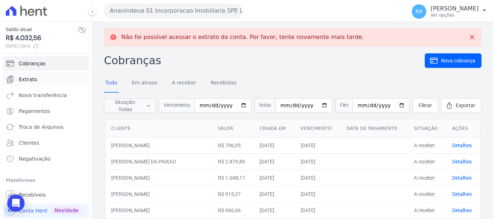
click at [25, 78] on span "Extrato" at bounding box center [28, 79] width 18 height 7
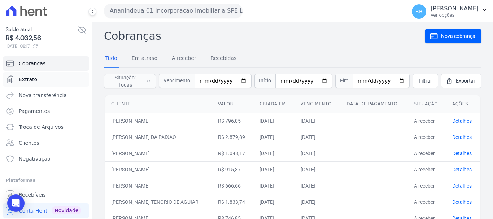
click at [34, 76] on span "Extrato" at bounding box center [28, 79] width 18 height 7
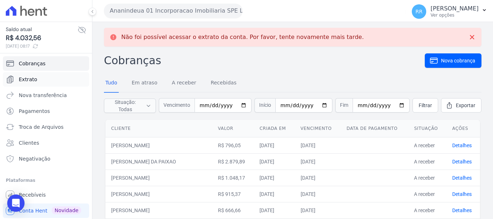
click at [29, 81] on span "Extrato" at bounding box center [28, 79] width 18 height 7
click at [12, 80] on icon "Sidebar" at bounding box center [10, 79] width 9 height 9
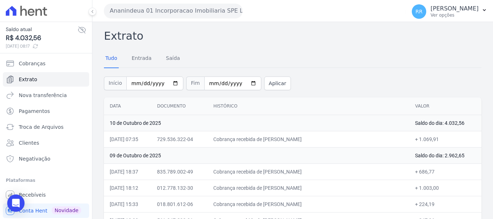
click at [2, 35] on div "Saldo atual R$ 4.032,56 [DATE] 08:17" at bounding box center [46, 38] width 92 height 32
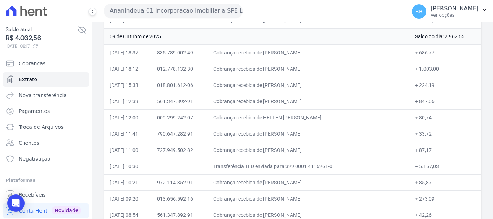
scroll to position [144, 0]
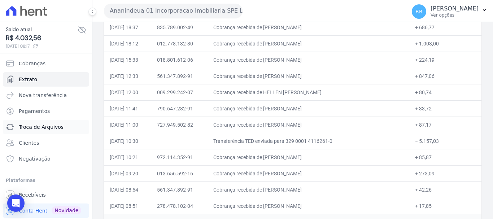
click at [27, 125] on span "Troca de Arquivos" at bounding box center [41, 126] width 45 height 7
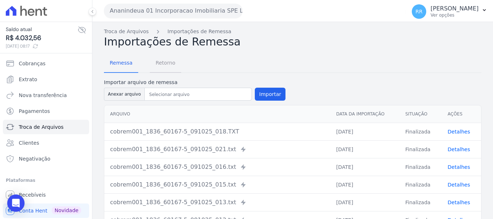
click at [172, 67] on span "Retorno" at bounding box center [165, 63] width 28 height 14
click at [166, 63] on span "Retorno" at bounding box center [165, 63] width 28 height 14
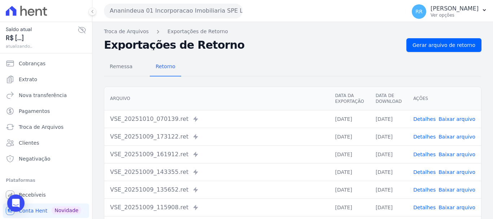
click at [421, 119] on link "Detalhes" at bounding box center [424, 119] width 22 height 6
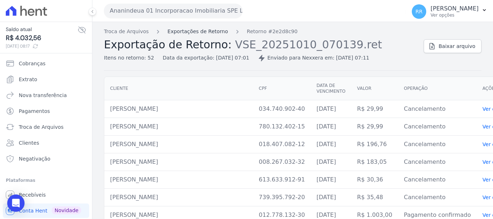
click at [208, 33] on link "Exportações de Retorno" at bounding box center [197, 32] width 61 height 8
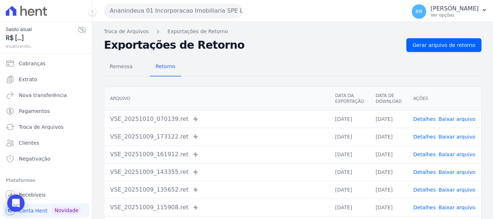
click at [423, 136] on link "Detalhes" at bounding box center [424, 137] width 22 height 6
click at [429, 137] on link "Detalhes" at bounding box center [424, 137] width 22 height 6
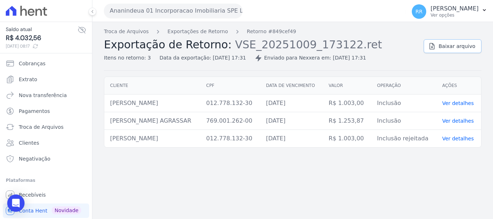
click at [463, 47] on span "Baixar arquivo" at bounding box center [456, 46] width 37 height 7
click at [213, 35] on link "Exportações de Retorno" at bounding box center [197, 32] width 61 height 8
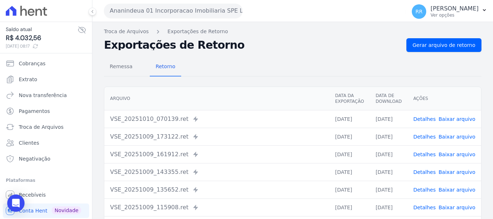
click at [421, 156] on link "Detalhes" at bounding box center [424, 154] width 22 height 6
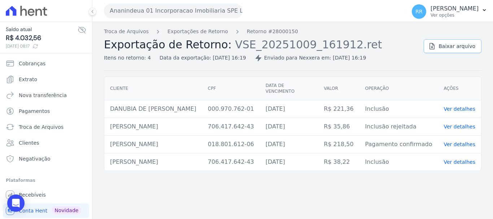
click at [446, 44] on span "Baixar arquivo" at bounding box center [456, 46] width 37 height 7
click at [211, 32] on link "Exportações de Retorno" at bounding box center [197, 32] width 61 height 8
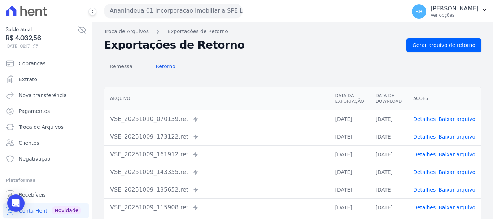
click at [425, 171] on link "Detalhes" at bounding box center [424, 172] width 22 height 6
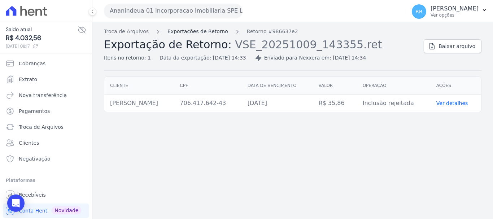
click at [182, 31] on link "Exportações de Retorno" at bounding box center [197, 32] width 61 height 8
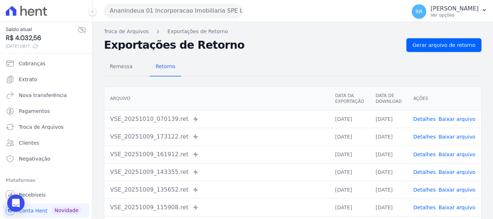
click at [422, 189] on link "Detalhes" at bounding box center [424, 190] width 22 height 6
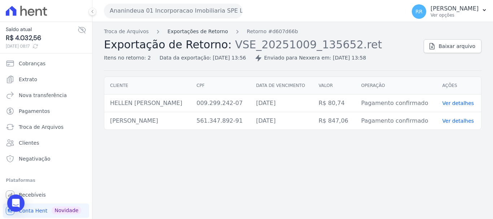
click at [173, 31] on link "Exportações de Retorno" at bounding box center [197, 32] width 61 height 8
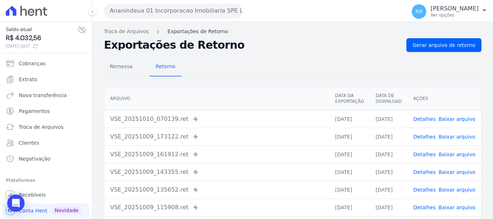
click at [191, 30] on link "Exportações de Retorno" at bounding box center [197, 32] width 61 height 8
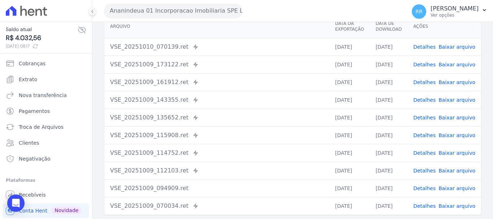
click at [423, 135] on link "Detalhes" at bounding box center [424, 135] width 22 height 6
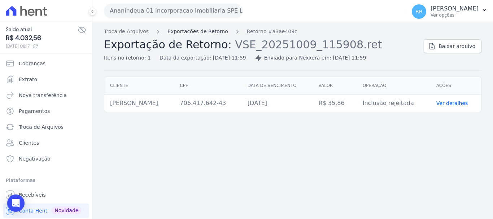
click at [216, 33] on link "Exportações de Retorno" at bounding box center [197, 32] width 61 height 8
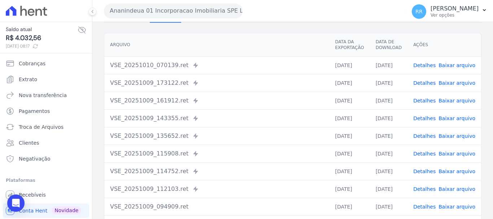
scroll to position [100, 0]
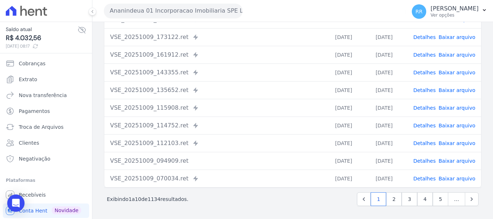
click at [424, 176] on link "Detalhes" at bounding box center [424, 179] width 22 height 6
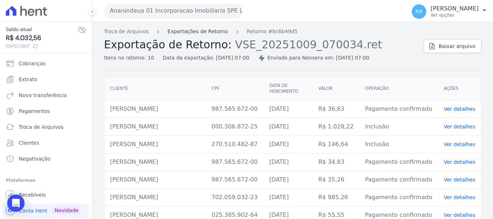
click at [204, 30] on link "Exportações de Retorno" at bounding box center [197, 32] width 61 height 8
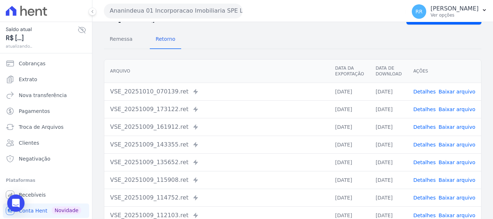
scroll to position [100, 0]
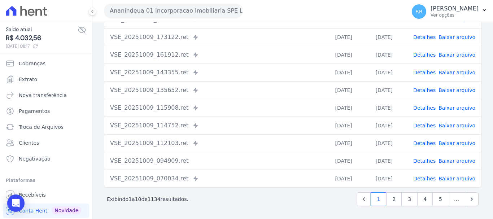
click at [424, 159] on link "Detalhes" at bounding box center [424, 161] width 22 height 6
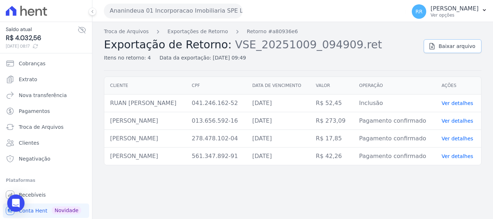
click at [449, 42] on link "Baixar arquivo" at bounding box center [452, 46] width 58 height 14
click at [205, 35] on link "Exportações de Retorno" at bounding box center [197, 32] width 61 height 8
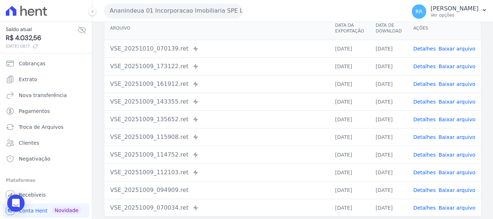
scroll to position [72, 0]
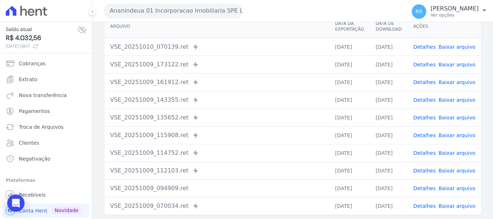
click at [427, 170] on link "Detalhes" at bounding box center [424, 171] width 22 height 6
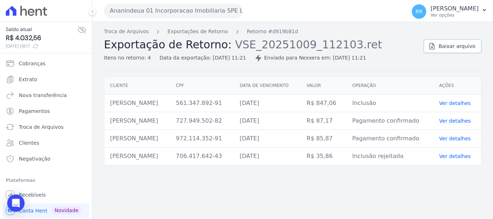
click at [456, 50] on link "Baixar arquivo" at bounding box center [452, 46] width 58 height 14
click at [206, 32] on link "Exportações de Retorno" at bounding box center [197, 32] width 61 height 8
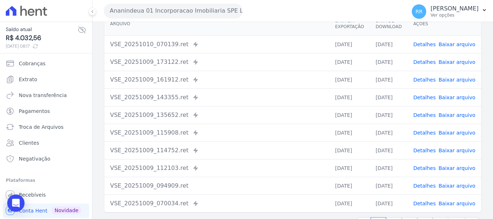
scroll to position [100, 0]
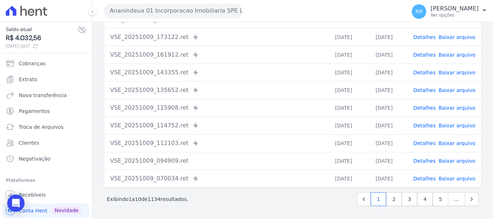
click at [424, 110] on link "Detalhes" at bounding box center [424, 108] width 22 height 6
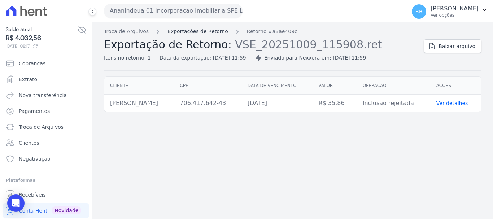
click at [210, 35] on link "Exportações de Retorno" at bounding box center [197, 32] width 61 height 8
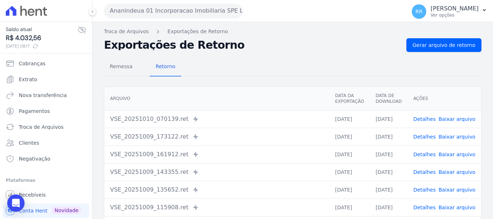
drag, startPoint x: 472, startPoint y: 175, endPoint x: 422, endPoint y: 154, distance: 53.9
click at [422, 154] on link "Detalhes" at bounding box center [424, 154] width 22 height 6
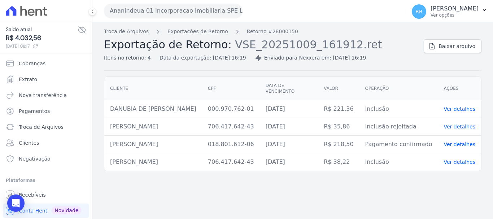
drag, startPoint x: 255, startPoint y: 207, endPoint x: 195, endPoint y: 208, distance: 59.9
click at [255, 207] on div "Troca de Arquivos Exportações de Retorno Retorno #28000150 Exportação de Retorn…" at bounding box center [292, 120] width 400 height 197
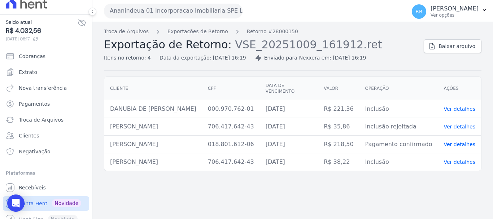
scroll to position [15, 0]
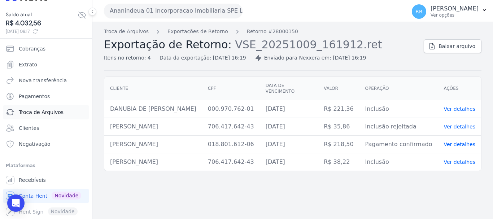
click at [30, 112] on span "Troca de Arquivos" at bounding box center [41, 112] width 45 height 7
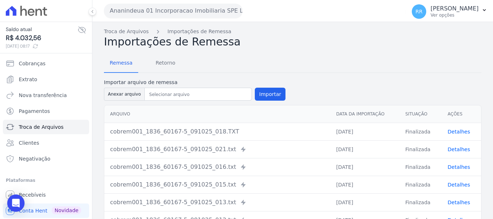
click at [418, 132] on td "Finalizada" at bounding box center [420, 132] width 42 height 18
click at [164, 57] on span "Retorno" at bounding box center [165, 63] width 28 height 14
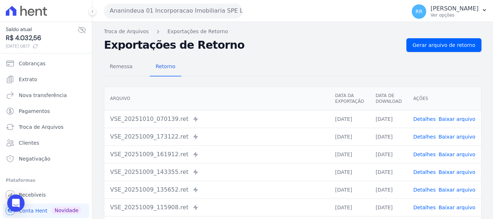
click at [418, 134] on link "Detalhes" at bounding box center [424, 137] width 22 height 6
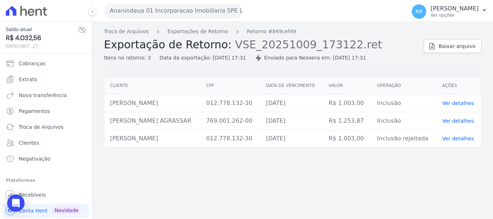
click at [447, 57] on div "Troca de Arquivos Exportações de Retorno Retorno #849cef49 Exportação de Retorn…" at bounding box center [292, 49] width 377 height 43
click at [449, 48] on span "Baixar arquivo" at bounding box center [456, 46] width 37 height 7
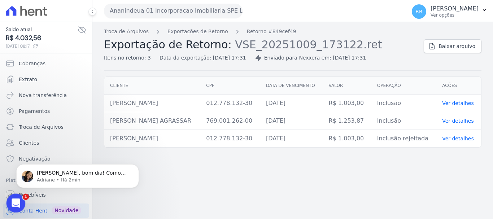
drag, startPoint x: 21, startPoint y: 382, endPoint x: 16, endPoint y: 203, distance: 179.2
click at [16, 203] on icon "Abertura do Messenger da Intercom" at bounding box center [15, 202] width 12 height 12
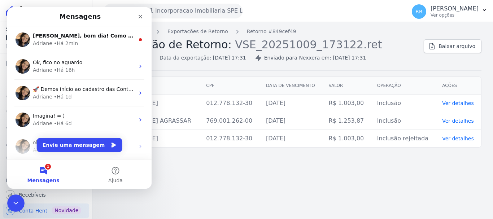
drag, startPoint x: 48, startPoint y: 170, endPoint x: 41, endPoint y: 166, distance: 8.7
click at [48, 170] on button "1 Mensagens" at bounding box center [43, 174] width 72 height 29
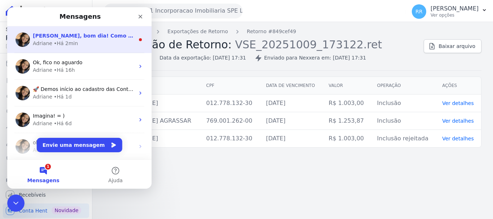
click at [98, 43] on div "Adriane • Há 2min" at bounding box center [84, 44] width 102 height 8
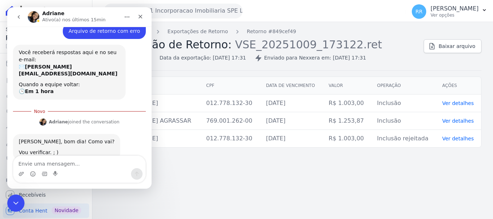
scroll to position [95, 0]
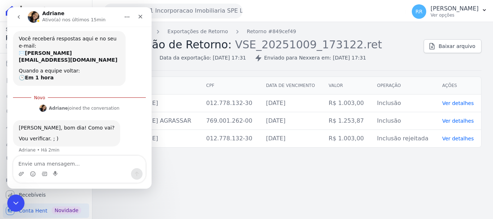
click at [47, 165] on textarea "Envie uma mensagem..." at bounding box center [79, 162] width 132 height 12
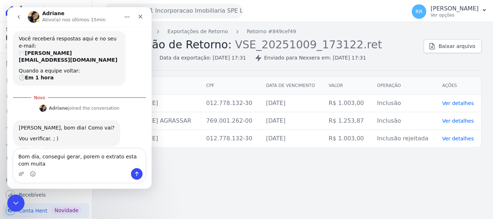
scroll to position [102, 0]
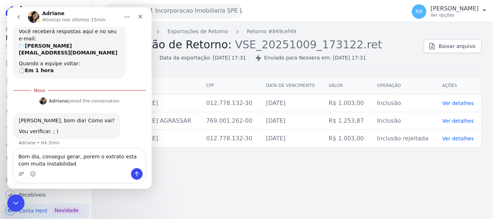
type textarea "Bom dia, consegui gerar, porem o extrato esta com muita instabilidade"
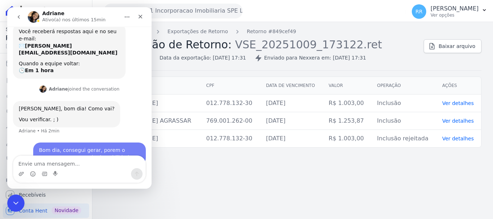
scroll to position [112, 0]
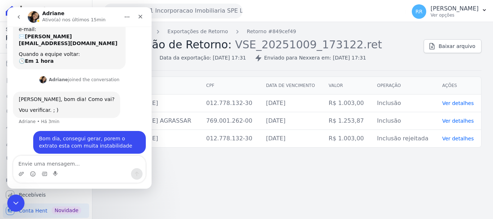
drag, startPoint x: 221, startPoint y: 195, endPoint x: 221, endPoint y: 199, distance: 4.7
click at [221, 195] on div "Troca de Arquivos Exportações de Retorno Retorno #849cef49 Exportação de Retorn…" at bounding box center [292, 120] width 400 height 197
drag, startPoint x: 282, startPoint y: 195, endPoint x: 279, endPoint y: 192, distance: 4.3
click at [282, 195] on div "Troca de Arquivos Exportações de Retorno Retorno #849cef49 Exportação de Retorn…" at bounding box center [292, 120] width 400 height 197
drag, startPoint x: 285, startPoint y: 191, endPoint x: 285, endPoint y: 186, distance: 5.4
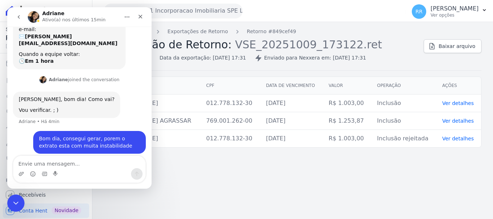
click at [285, 191] on div "Troca de Arquivos Exportações de Retorno Retorno #849cef49 Exportação de Retorn…" at bounding box center [292, 120] width 400 height 197
click at [244, 149] on div "Cliente CPF Data de vencimento Valor Operação Ações ELTON ERIC DOS SANTOS SOARE…" at bounding box center [292, 112] width 400 height 77
drag, startPoint x: 13, startPoint y: 197, endPoint x: 12, endPoint y: 356, distance: 159.0
click at [12, 197] on div "Encerramento do Messenger da Intercom" at bounding box center [14, 201] width 17 height 17
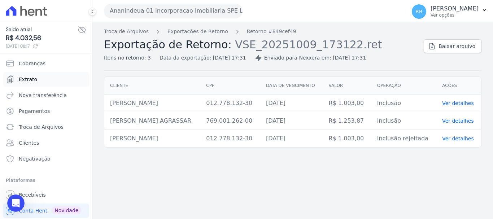
click at [37, 82] on link "Extrato" at bounding box center [46, 79] width 86 height 14
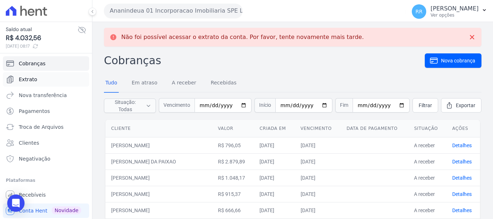
click at [30, 83] on span "Extrato" at bounding box center [28, 79] width 18 height 7
click at [12, 202] on icon "Open Intercom Messenger" at bounding box center [16, 203] width 9 height 9
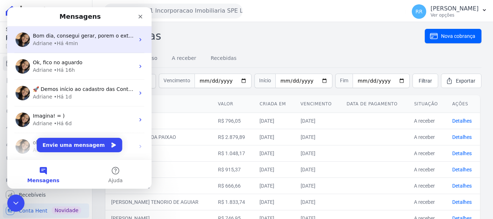
click at [78, 45] on div "Adriane • Há 4min" at bounding box center [84, 44] width 102 height 8
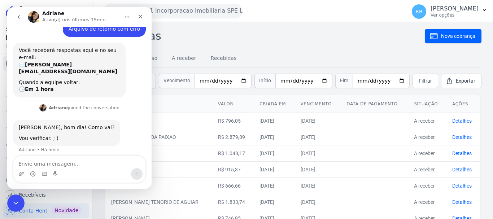
scroll to position [112, 0]
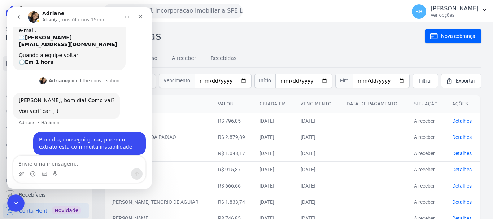
click at [78, 164] on textarea "Envie uma mensagem..." at bounding box center [79, 162] width 132 height 12
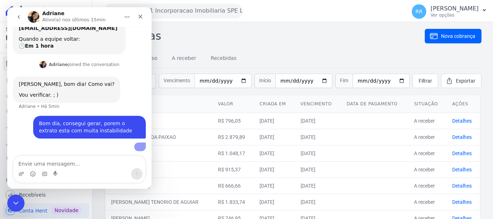
scroll to position [174, 0]
click at [14, 203] on icon "Encerramento do Messenger da Intercom" at bounding box center [14, 202] width 9 height 9
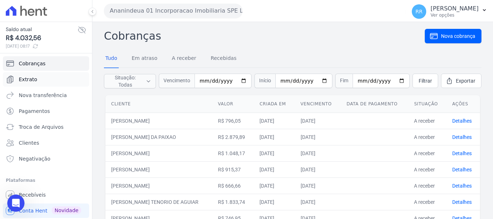
click at [43, 83] on link "Extrato" at bounding box center [46, 79] width 86 height 14
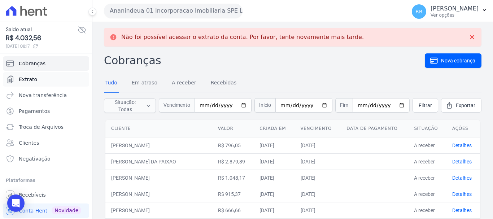
click at [31, 84] on link "Extrato" at bounding box center [46, 79] width 86 height 14
click at [25, 85] on link "Extrato" at bounding box center [46, 79] width 86 height 14
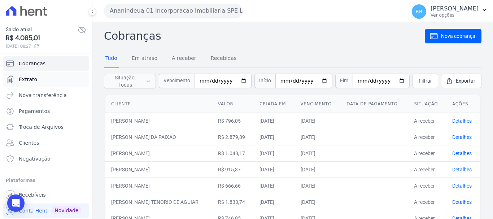
click at [27, 82] on span "Extrato" at bounding box center [28, 79] width 18 height 7
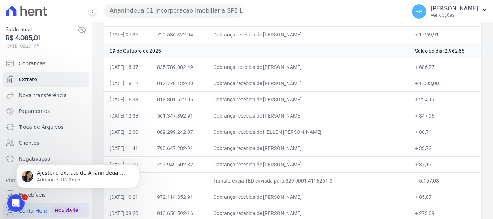
scroll to position [108, 0]
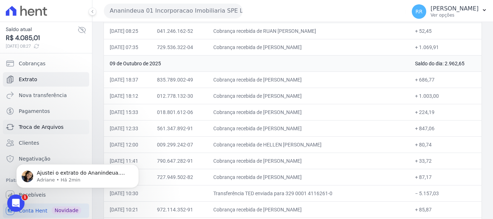
click at [31, 125] on span "Troca de Arquivos" at bounding box center [41, 126] width 45 height 7
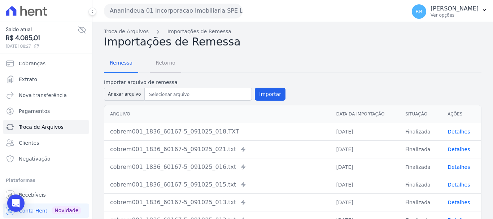
click at [159, 63] on span "Retorno" at bounding box center [165, 63] width 28 height 14
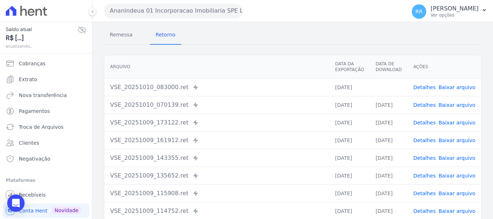
scroll to position [100, 0]
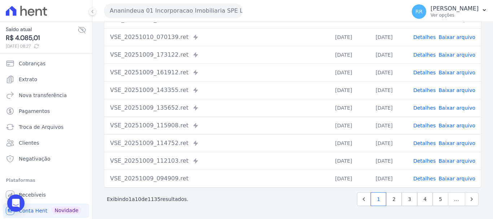
click at [422, 178] on link "Detalhes" at bounding box center [424, 179] width 22 height 6
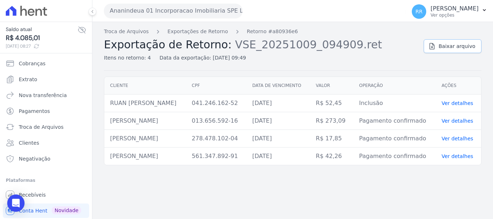
click at [449, 49] on span "Baixar arquivo" at bounding box center [456, 46] width 37 height 7
click at [198, 31] on link "Exportações de Retorno" at bounding box center [197, 32] width 61 height 8
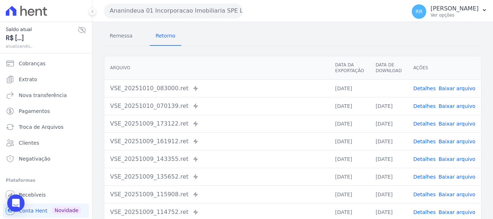
scroll to position [72, 0]
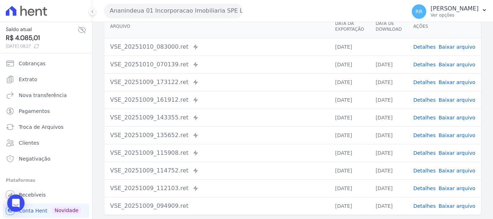
click at [429, 187] on link "Detalhes" at bounding box center [424, 188] width 22 height 6
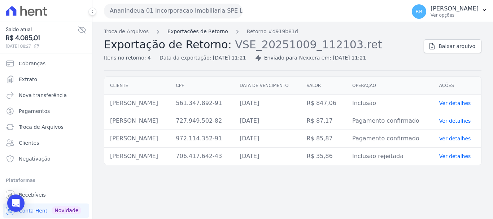
click at [195, 35] on link "Exportações de Retorno" at bounding box center [197, 32] width 61 height 8
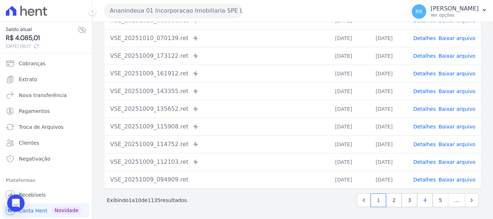
scroll to position [100, 0]
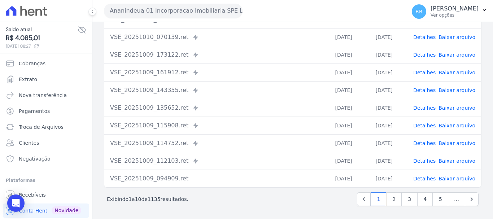
click at [424, 143] on link "Detalhes" at bounding box center [424, 143] width 22 height 6
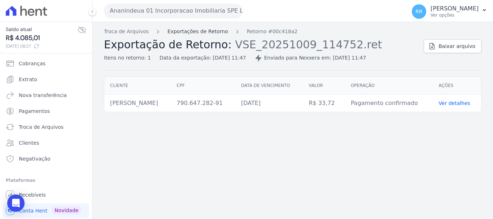
click at [205, 30] on link "Exportações de Retorno" at bounding box center [197, 32] width 61 height 8
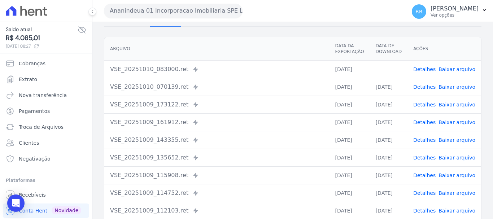
scroll to position [100, 0]
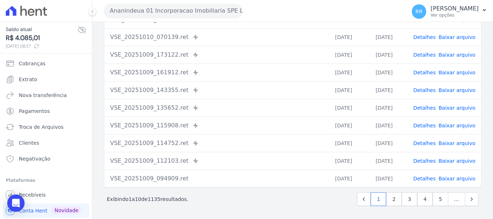
click at [421, 123] on link "Detalhes" at bounding box center [424, 126] width 22 height 6
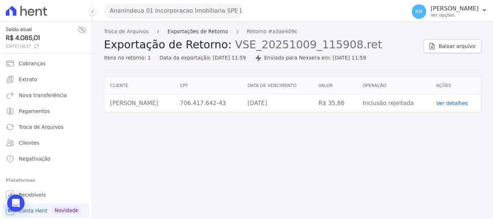
click at [193, 30] on link "Exportações de Retorno" at bounding box center [197, 32] width 61 height 8
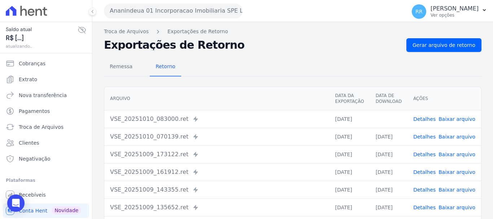
drag, startPoint x: 414, startPoint y: 166, endPoint x: 420, endPoint y: 168, distance: 6.5
click at [420, 169] on link "Detalhes" at bounding box center [424, 172] width 22 height 6
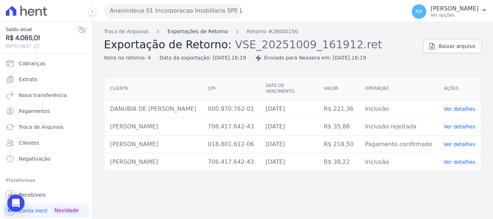
click at [209, 32] on link "Exportações de Retorno" at bounding box center [197, 32] width 61 height 8
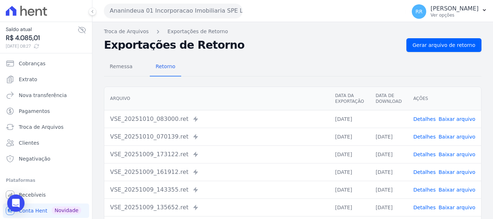
click at [423, 152] on link "Detalhes" at bounding box center [424, 154] width 22 height 6
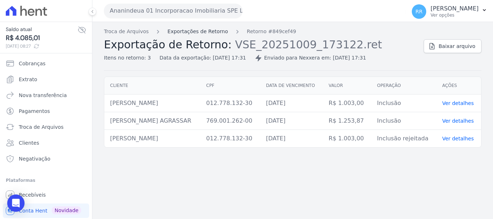
click at [193, 30] on link "Exportações de Retorno" at bounding box center [197, 32] width 61 height 8
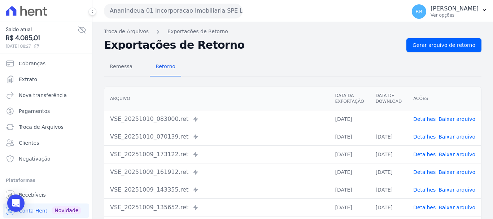
click at [425, 118] on link "Detalhes" at bounding box center [424, 119] width 22 height 6
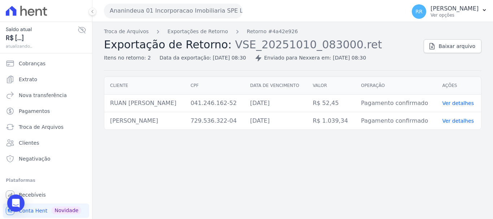
click at [425, 156] on div "Troca de Arquivos Exportações de Retorno Retorno #4a42e926 Exportação de Retorn…" at bounding box center [292, 120] width 400 height 197
click at [186, 33] on link "Exportações de Retorno" at bounding box center [197, 32] width 61 height 8
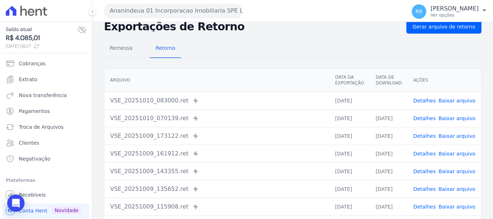
scroll to position [36, 0]
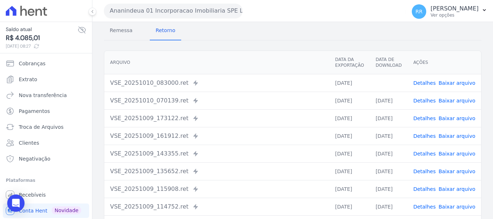
click at [423, 102] on link "Detalhes" at bounding box center [424, 101] width 22 height 6
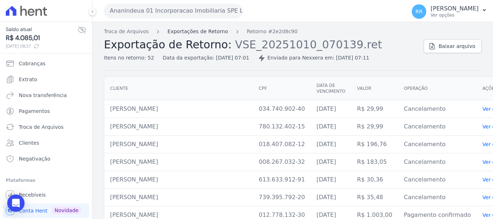
click at [213, 33] on link "Exportações de Retorno" at bounding box center [197, 32] width 61 height 8
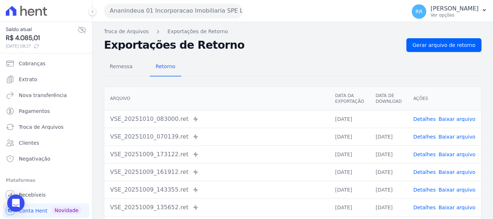
click at [428, 136] on link "Detalhes" at bounding box center [424, 137] width 22 height 6
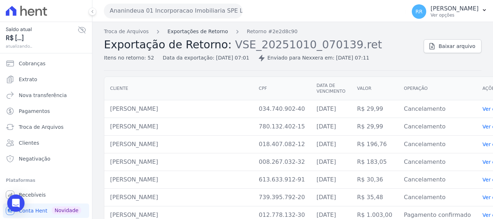
click at [189, 28] on link "Exportações de Retorno" at bounding box center [197, 32] width 61 height 8
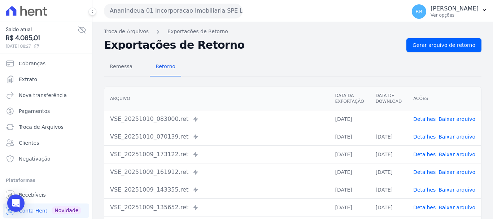
click at [422, 154] on link "Detalhes" at bounding box center [424, 154] width 22 height 6
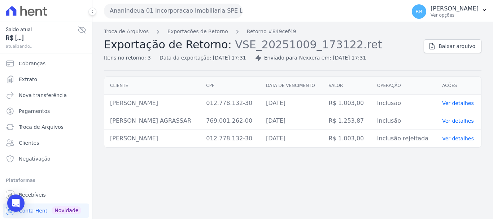
click at [272, 167] on div "Troca de Arquivos Exportações de Retorno Retorno #849cef49 Exportação de Retorn…" at bounding box center [292, 120] width 400 height 197
click at [172, 34] on link "Exportações de Retorno" at bounding box center [197, 32] width 61 height 8
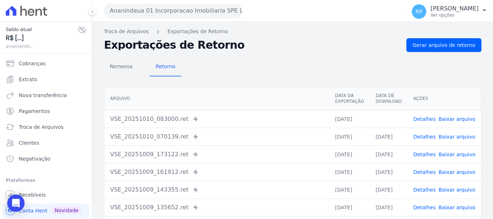
scroll to position [36, 0]
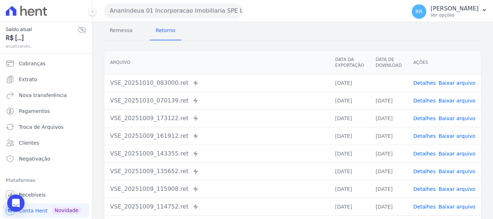
click at [431, 173] on link "Detalhes" at bounding box center [424, 171] width 22 height 6
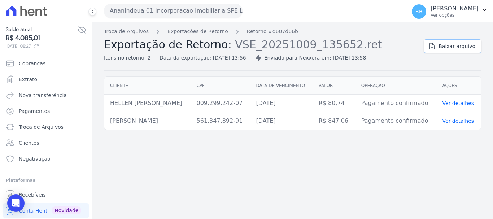
click at [452, 51] on link "Baixar arquivo" at bounding box center [452, 46] width 58 height 14
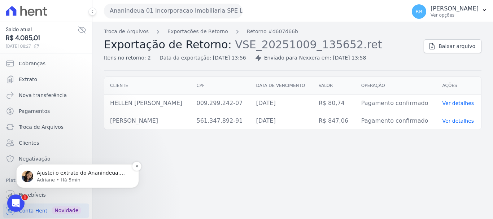
click at [110, 180] on p "Adriane • Há 5min" at bounding box center [83, 180] width 93 height 6
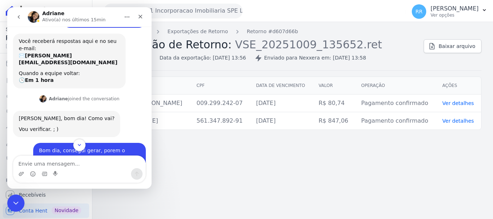
scroll to position [153, 0]
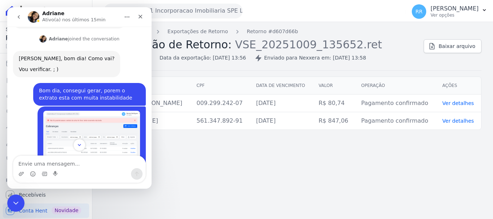
drag, startPoint x: 159, startPoint y: 133, endPoint x: 149, endPoint y: 131, distance: 9.6
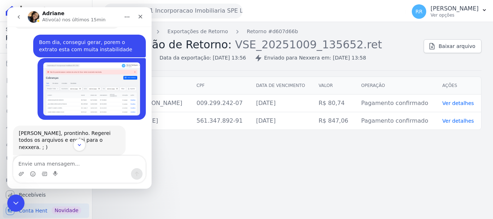
scroll to position [226, 0]
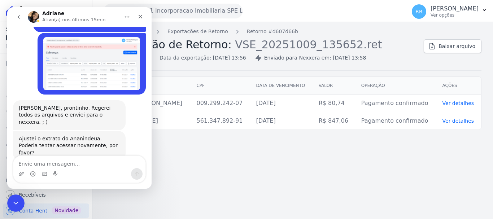
drag, startPoint x: 148, startPoint y: 129, endPoint x: 136, endPoint y: 205, distance: 77.1
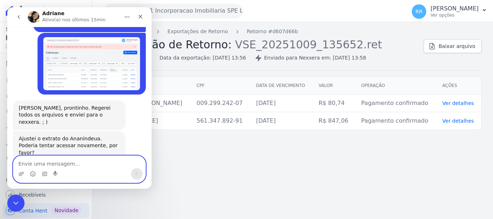
click at [86, 160] on textarea "Envie uma mensagem..." at bounding box center [79, 162] width 132 height 12
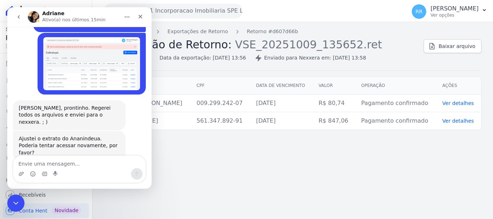
click at [295, 152] on div "Troca de Arquivos Exportações de Retorno Retorno #d607d66b Exportação de Retorn…" at bounding box center [292, 120] width 400 height 197
drag, startPoint x: 341, startPoint y: 9, endPoint x: 120, endPoint y: 4, distance: 220.7
click at [338, 9] on div "Ananindeua 01 Incorporacao Imobiliaria SPE LTDA Via Sul Engenharia AGUAS DE [GE…" at bounding box center [253, 11] width 299 height 22
click at [138, 12] on div "Fechar" at bounding box center [140, 16] width 13 height 13
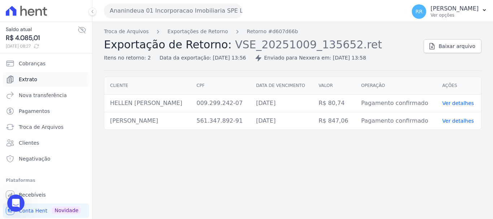
click at [30, 78] on span "Extrato" at bounding box center [28, 79] width 18 height 7
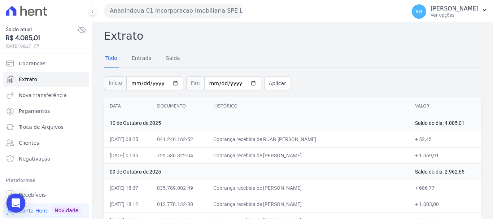
click at [19, 201] on icon "Open Intercom Messenger" at bounding box center [16, 202] width 8 height 9
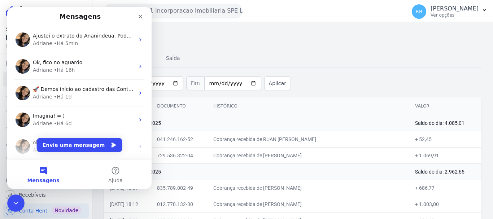
click at [51, 173] on button "Mensagens" at bounding box center [43, 174] width 72 height 29
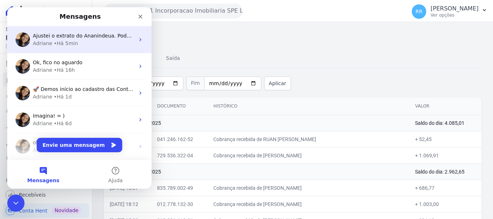
click at [82, 40] on div "Adriane • Há 5min" at bounding box center [84, 44] width 102 height 8
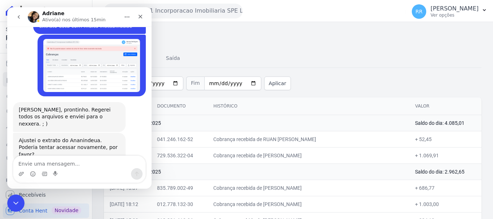
scroll to position [226, 0]
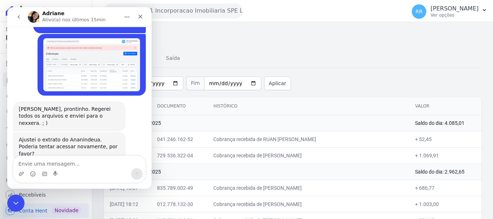
click at [56, 164] on textarea "Envie uma mensagem..." at bounding box center [79, 162] width 132 height 12
type textarea "Não era somente ele, são todas as onbras"
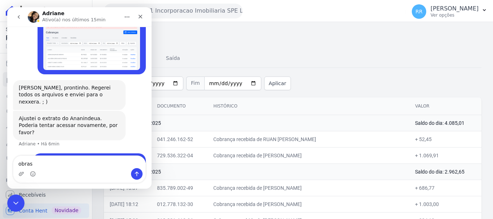
type textarea "obras*"
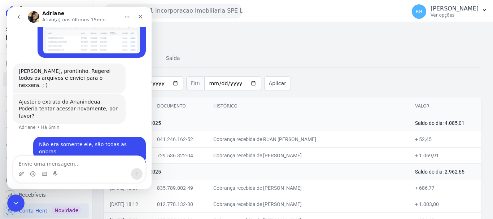
click at [340, 140] on td "Cobrança recebida de RUAN [PERSON_NAME]" at bounding box center [308, 139] width 202 height 16
click at [201, 4] on button "Ananindeua 01 Incorporacao Imobiliaria SPE LTDA" at bounding box center [173, 11] width 138 height 14
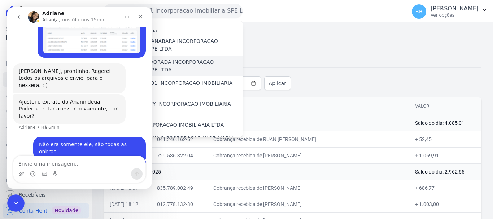
click at [193, 70] on label "AGUAS DO ALVORADA INCORPORACAO IMOBILIARIA SPE LTDA" at bounding box center [178, 65] width 127 height 15
click at [0, 0] on input "AGUAS DO ALVORADA INCORPORACAO IMOBILIARIA SPE LTDA" at bounding box center [0, 0] width 0 height 0
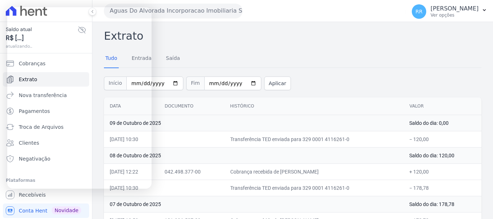
click at [291, 53] on div "Tudo Entrada [GEOGRAPHIC_DATA]" at bounding box center [292, 59] width 377 height 18
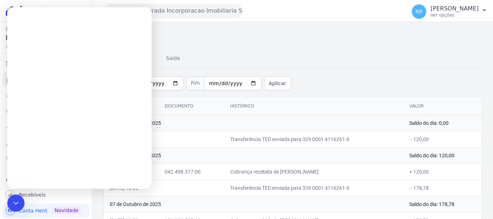
scroll to position [0, 0]
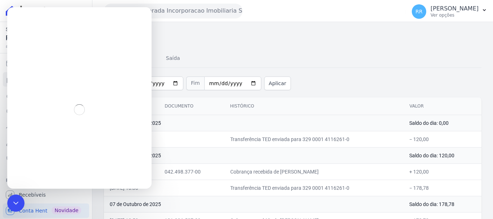
click at [222, 48] on div "Extrato Tudo Entrada [GEOGRAPHIC_DATA] Início [DATE] Fim [DATE] Aplicar Data Do…" at bounding box center [292, 128] width 377 height 201
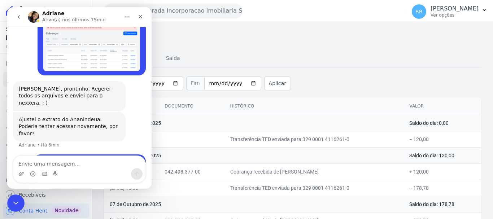
scroll to position [264, 0]
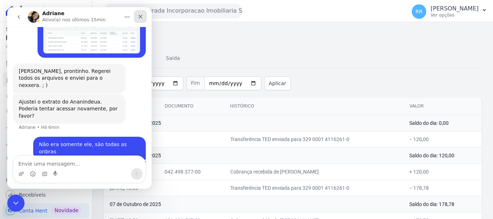
click at [141, 19] on div "Fechar" at bounding box center [140, 16] width 13 height 13
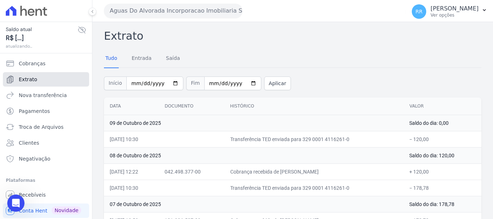
click at [34, 79] on span "Extrato" at bounding box center [28, 79] width 18 height 7
click at [137, 10] on button "Aguas Do Alvorada Incorporacao Imobiliaria SPE LTDA" at bounding box center [173, 11] width 138 height 14
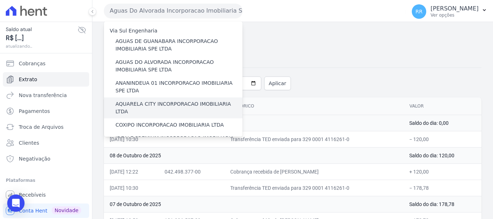
click at [147, 110] on div "AQUARELA CITY INCORPORACAO IMOBILIARIA LTDA" at bounding box center [173, 107] width 138 height 21
click at [147, 102] on label "AQUARELA CITY INCORPORACAO IMOBILIARIA LTDA" at bounding box center [178, 107] width 127 height 15
click at [0, 0] on input "AQUARELA CITY INCORPORACAO IMOBILIARIA LTDA" at bounding box center [0, 0] width 0 height 0
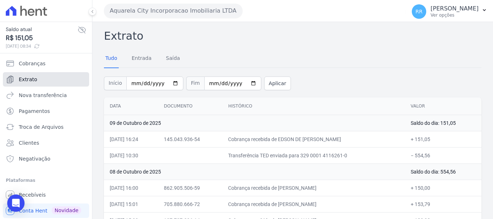
click at [42, 82] on link "Extrato" at bounding box center [46, 79] width 86 height 14
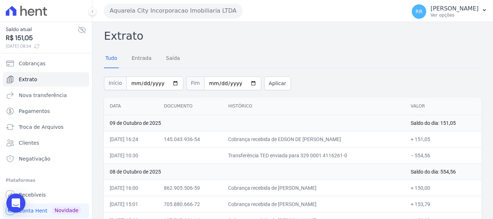
click at [9, 199] on div "Open Intercom Messenger" at bounding box center [15, 203] width 19 height 19
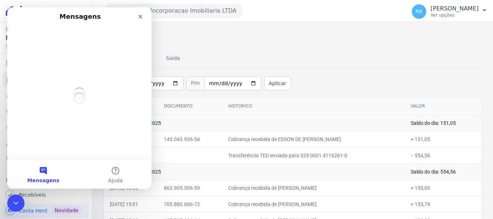
scroll to position [0, 0]
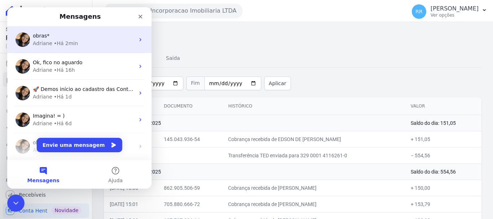
click at [75, 46] on div "Adriane • Há 2min" at bounding box center [84, 44] width 102 height 8
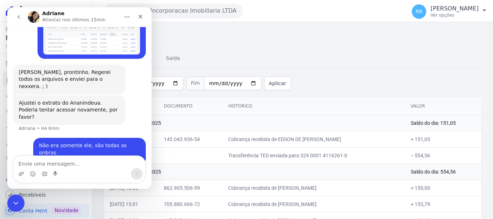
scroll to position [264, 0]
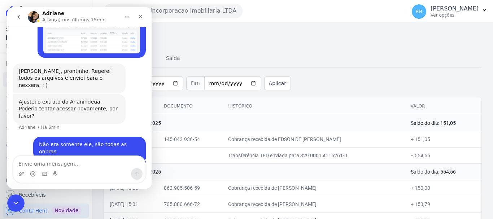
click at [50, 156] on textarea "Envie uma mensagem..." at bounding box center [79, 162] width 132 height 12
type textarea "Mas deu certo sim"
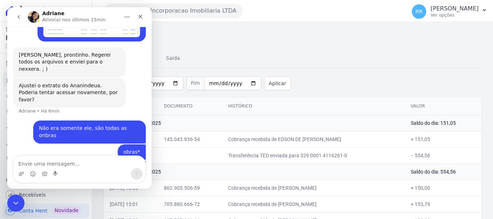
click at [300, 108] on th "Histórico" at bounding box center [313, 106] width 182 height 18
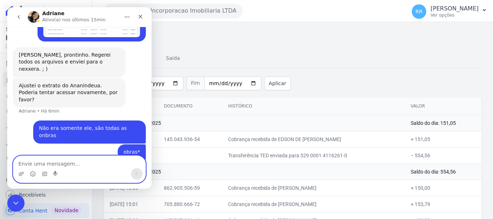
click at [44, 159] on textarea "Envie uma mensagem..." at bounding box center [79, 162] width 132 height 12
type textarea "Obrigada"
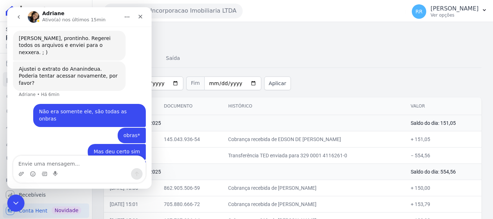
click at [420, 62] on div "Tudo Entrada [GEOGRAPHIC_DATA]" at bounding box center [292, 59] width 377 height 18
click at [17, 17] on icon "go back" at bounding box center [19, 17] width 6 height 6
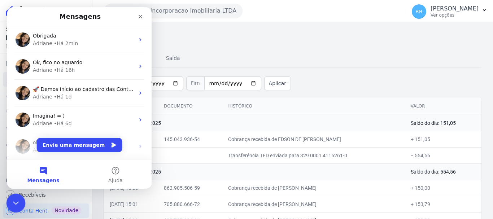
click at [10, 201] on icon "Encerramento do Messenger da Intercom" at bounding box center [14, 202] width 9 height 9
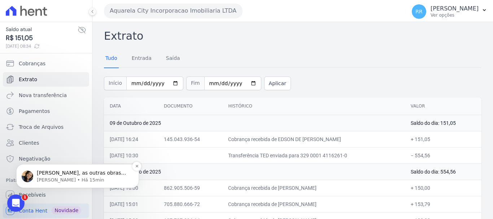
click at [51, 180] on p "[PERSON_NAME] • Há 15min" at bounding box center [83, 180] width 93 height 6
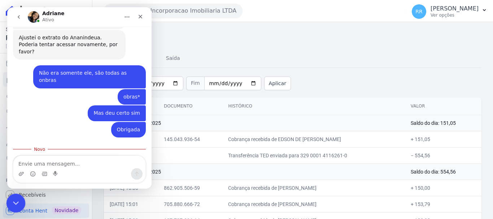
scroll to position [337, 0]
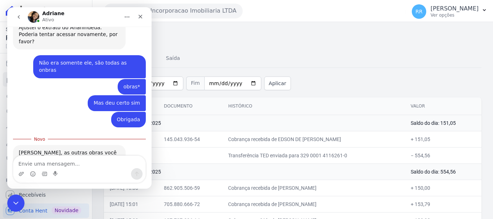
click at [97, 164] on textarea "Envie uma mensagem..." at bounding box center [79, 162] width 132 height 12
type textarea "sIM]"
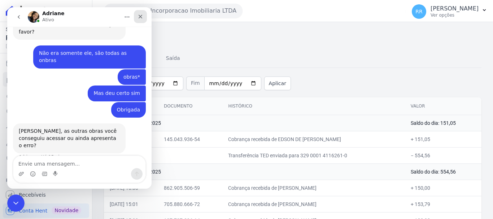
click at [138, 16] on icon "Fechar" at bounding box center [140, 17] width 6 height 6
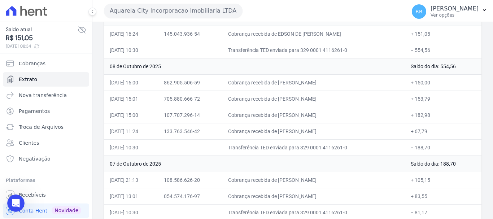
scroll to position [108, 0]
